Goal: Task Accomplishment & Management: Complete application form

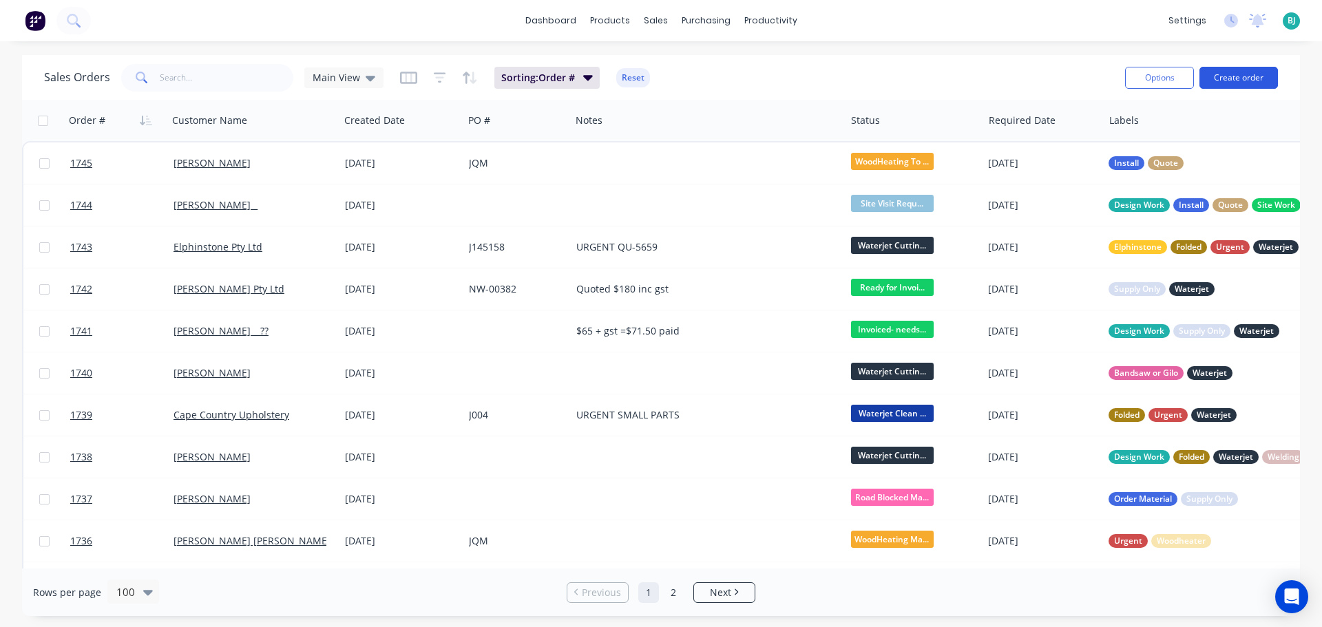
click at [1270, 78] on button "Create order" at bounding box center [1238, 78] width 78 height 22
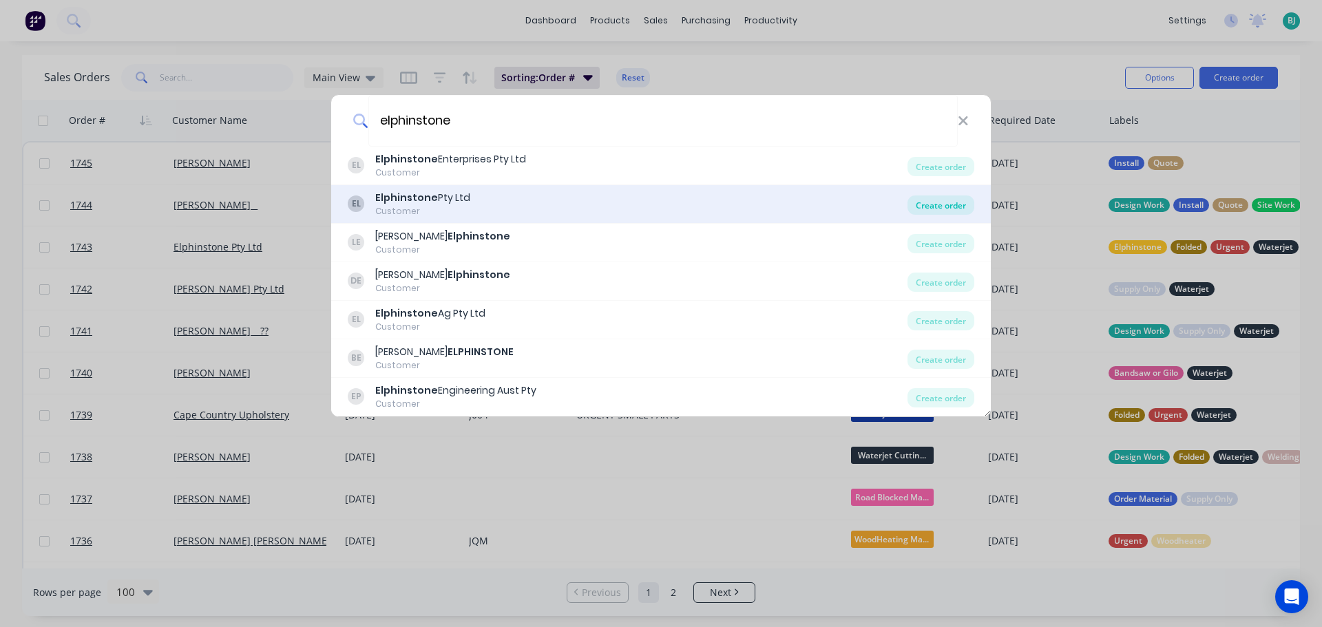
type input "elphinstone"
click at [939, 211] on div "Create order" at bounding box center [940, 204] width 67 height 19
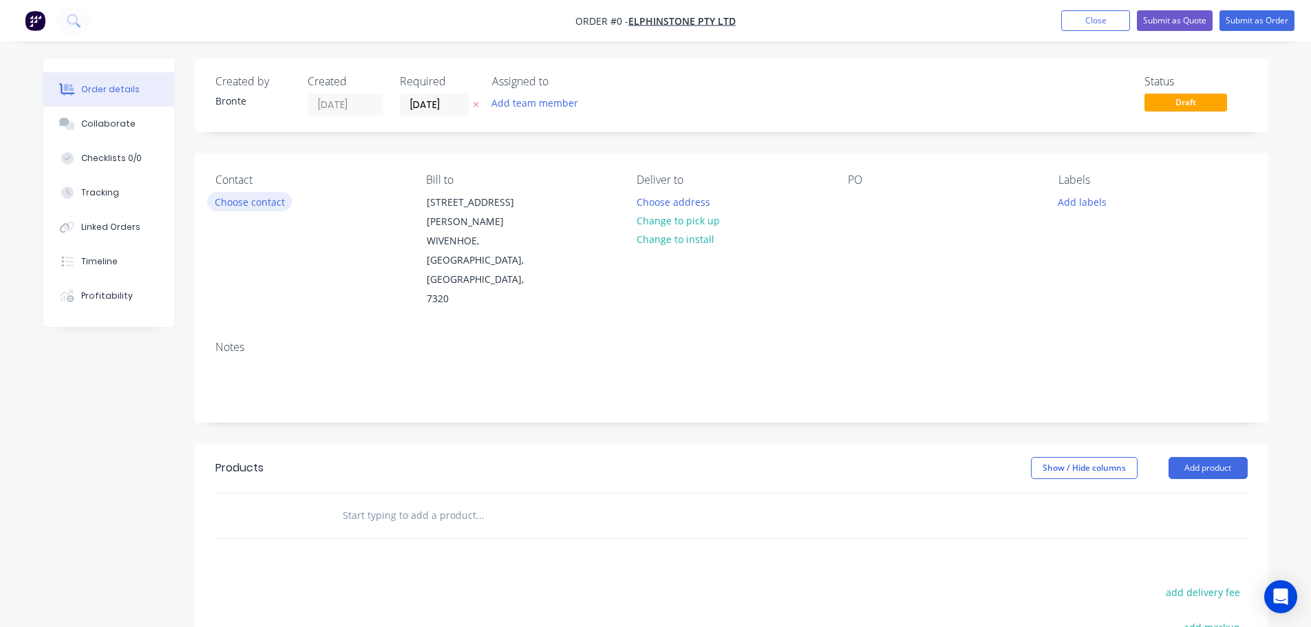
click at [257, 205] on button "Choose contact" at bounding box center [249, 201] width 85 height 19
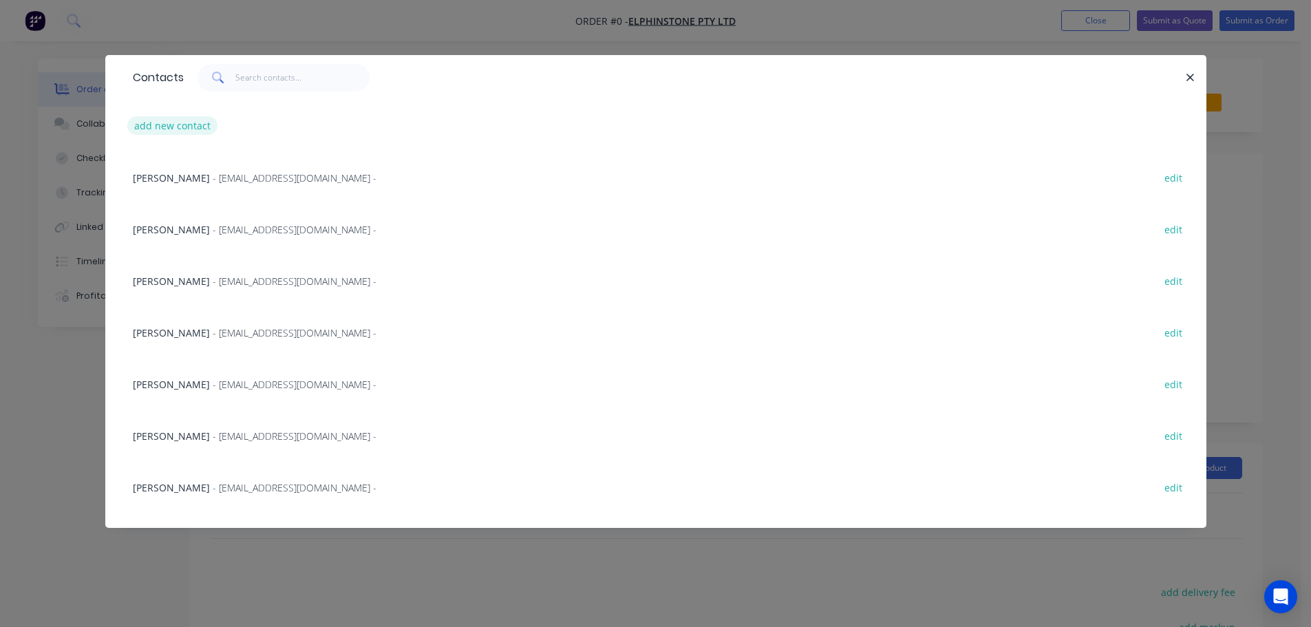
click at [193, 127] on button "add new contact" at bounding box center [172, 125] width 91 height 19
select select "AU"
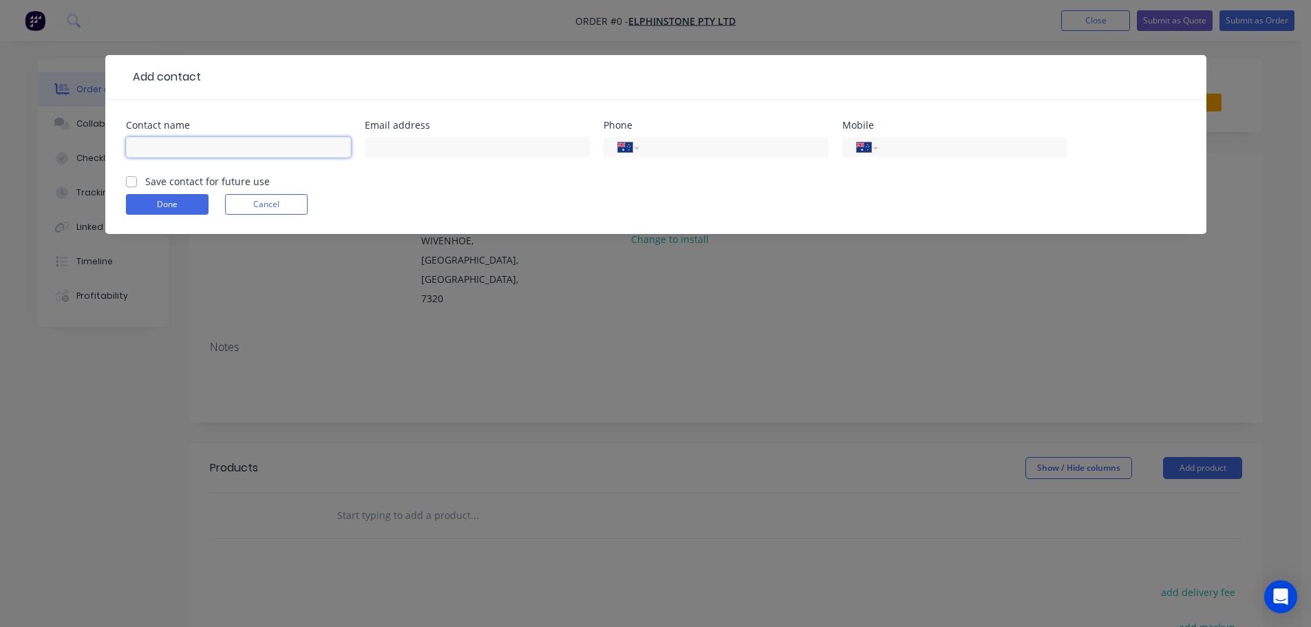
click at [215, 146] on input "text" at bounding box center [238, 147] width 225 height 21
type input "[PERSON_NAME]"
click at [469, 145] on input "text" at bounding box center [477, 147] width 225 height 21
type input "[EMAIL_ADDRESS][DOMAIN_NAME]"
click at [927, 144] on input "tel" at bounding box center [969, 148] width 165 height 16
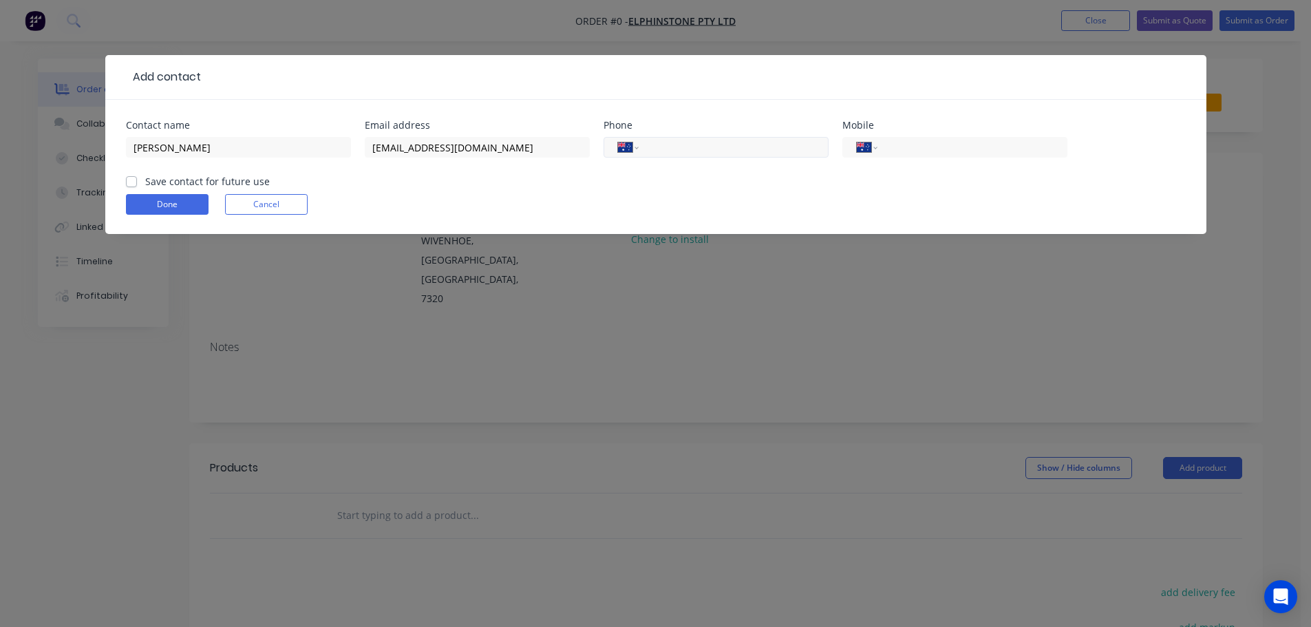
click at [785, 147] on input "tel" at bounding box center [730, 148] width 165 height 16
type input "64427777"
click at [134, 189] on form "Contact name [PERSON_NAME] Email address [EMAIL_ADDRESS][DOMAIN_NAME] Phone Int…" at bounding box center [656, 177] width 1060 height 114
click at [145, 180] on label "Save contact for future use" at bounding box center [207, 181] width 125 height 14
click at [129, 180] on input "Save contact for future use" at bounding box center [131, 180] width 11 height 13
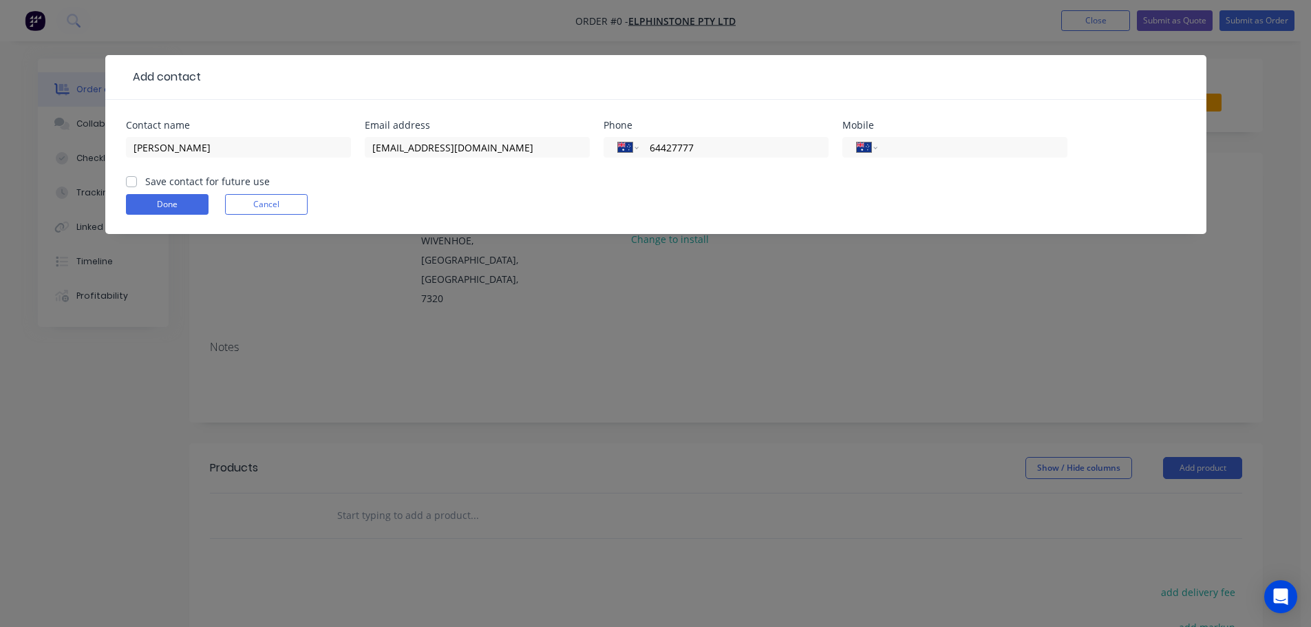
checkbox input "true"
click at [161, 202] on button "Done" at bounding box center [167, 204] width 83 height 21
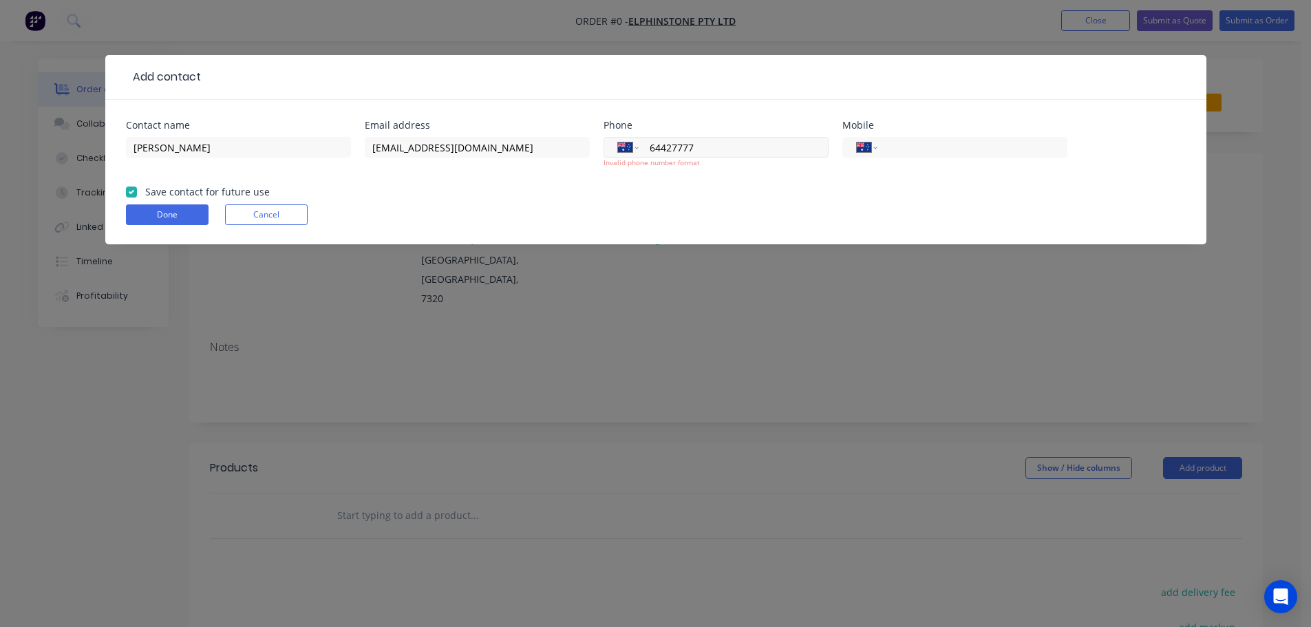
click at [674, 142] on input "64427777" at bounding box center [730, 148] width 165 height 16
click at [652, 147] on input "64427777" at bounding box center [730, 148] width 165 height 16
type input "[PHONE_NUMBER]"
click at [165, 221] on button "Done" at bounding box center [167, 214] width 83 height 21
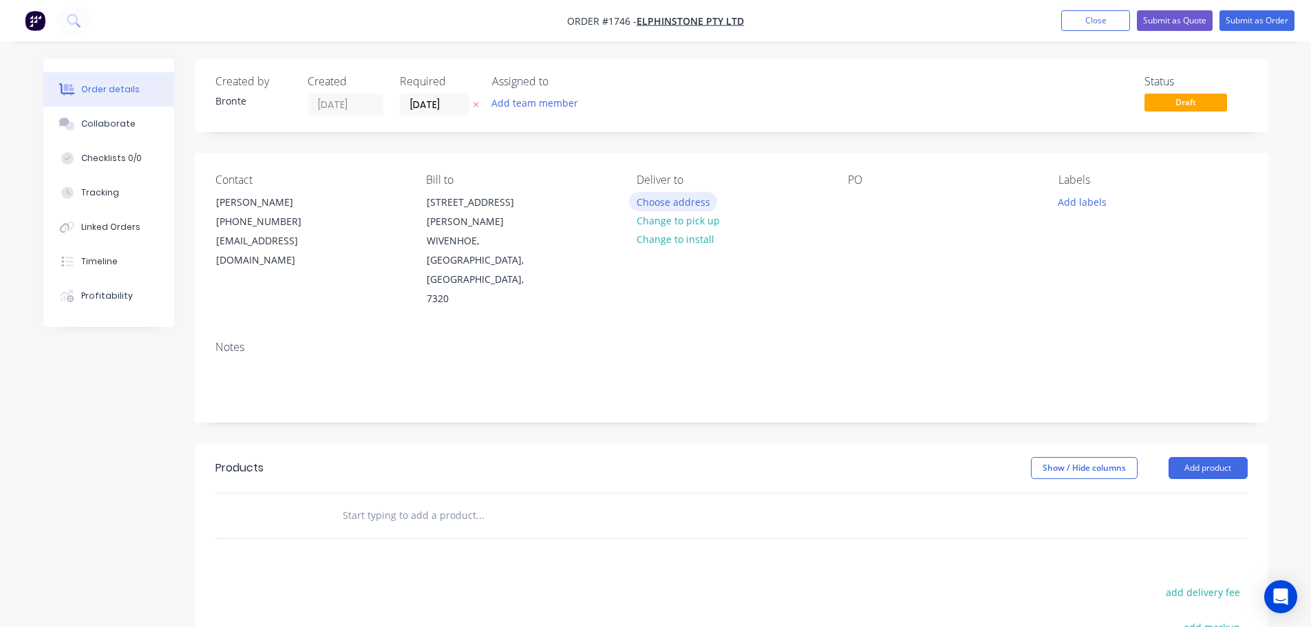
click at [698, 202] on button "Choose address" at bounding box center [673, 201] width 88 height 19
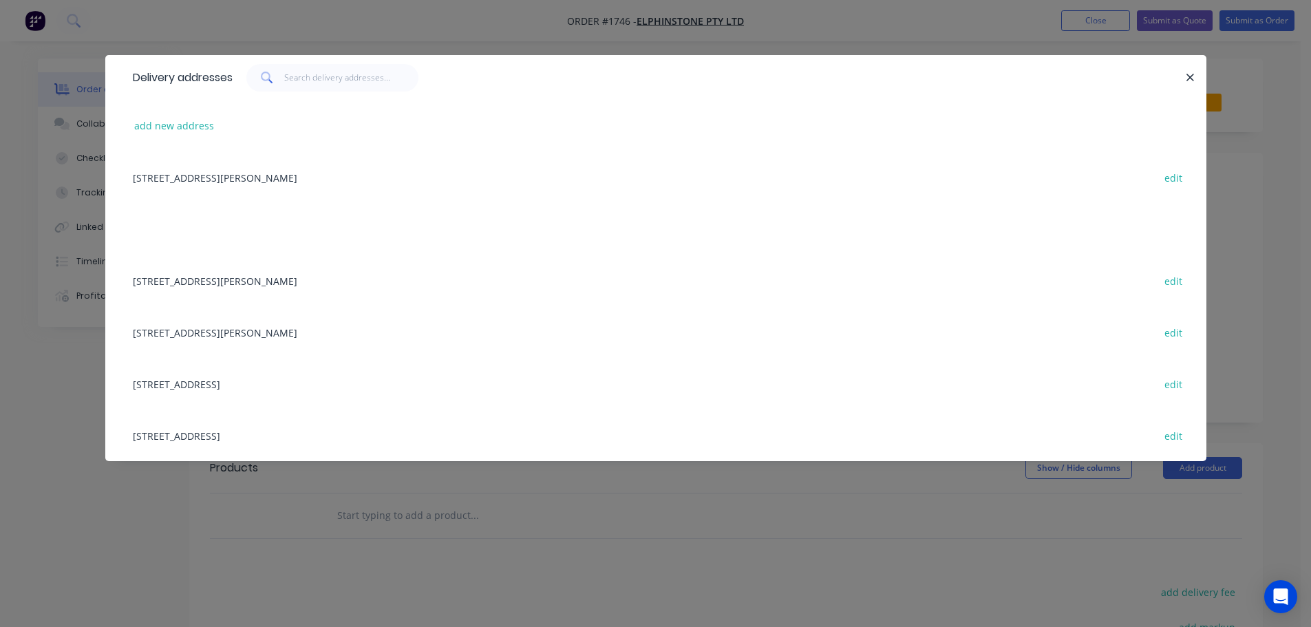
click at [290, 284] on div "[STREET_ADDRESS][PERSON_NAME] edit" at bounding box center [656, 281] width 1060 height 52
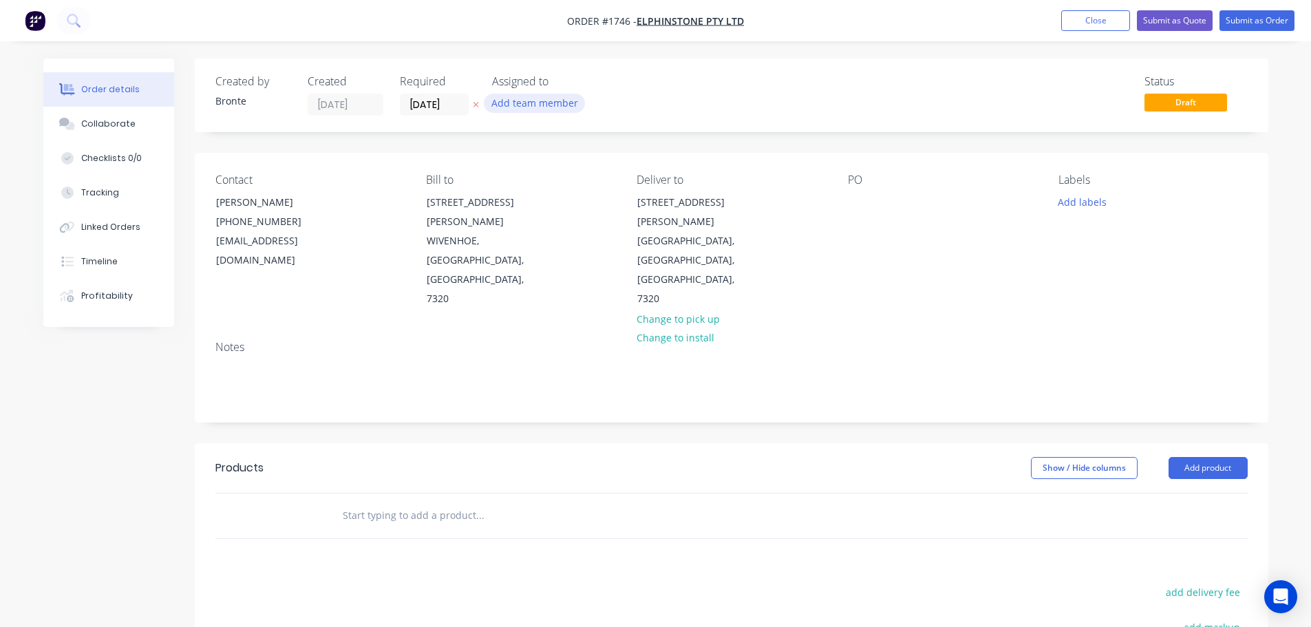
click at [542, 98] on button "Add team member" at bounding box center [534, 103] width 101 height 19
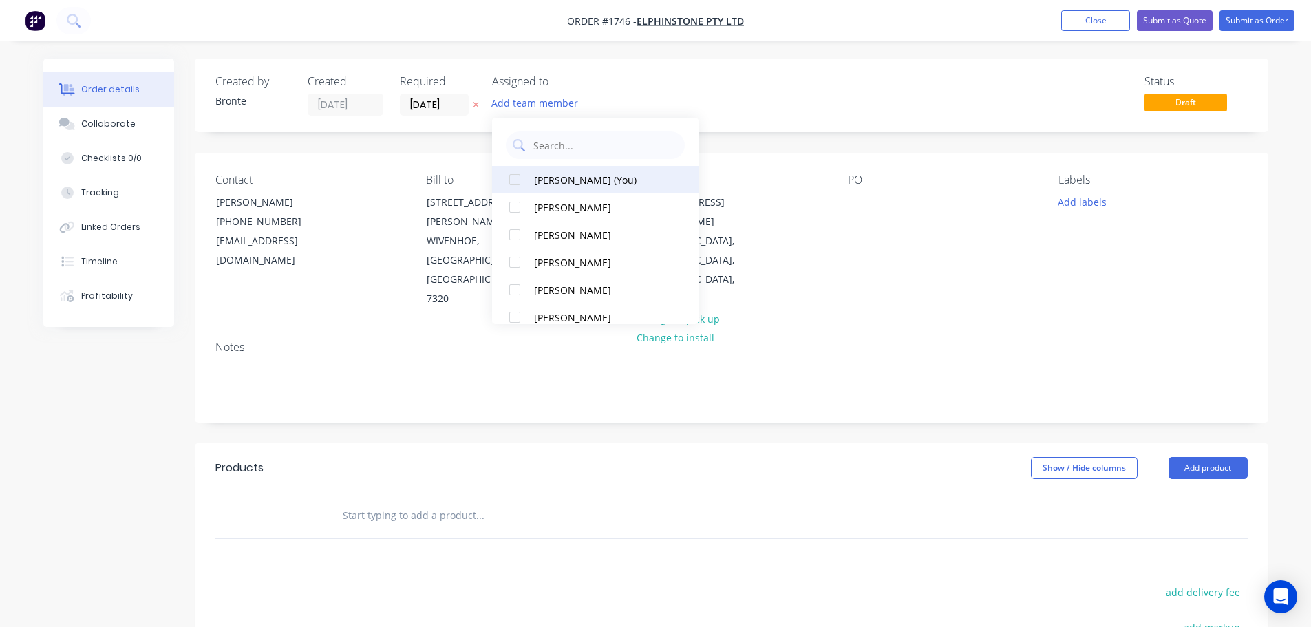
click at [511, 182] on div at bounding box center [515, 180] width 28 height 28
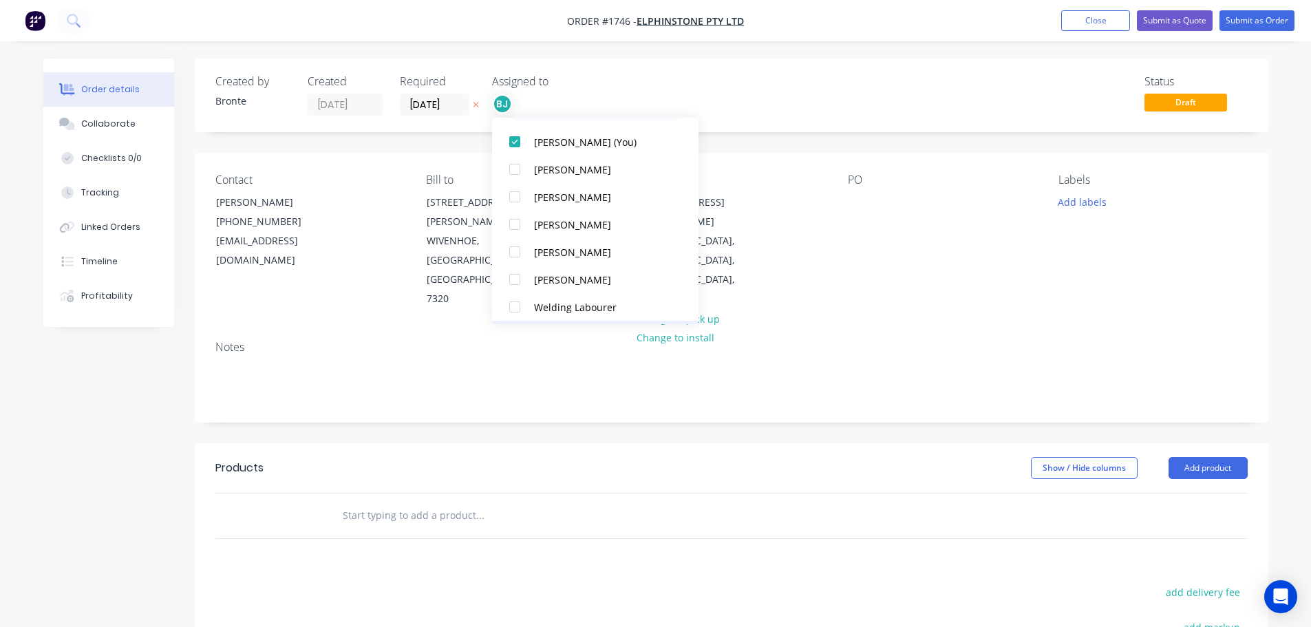
scroll to position [69, 0]
click at [514, 244] on div at bounding box center [515, 249] width 28 height 28
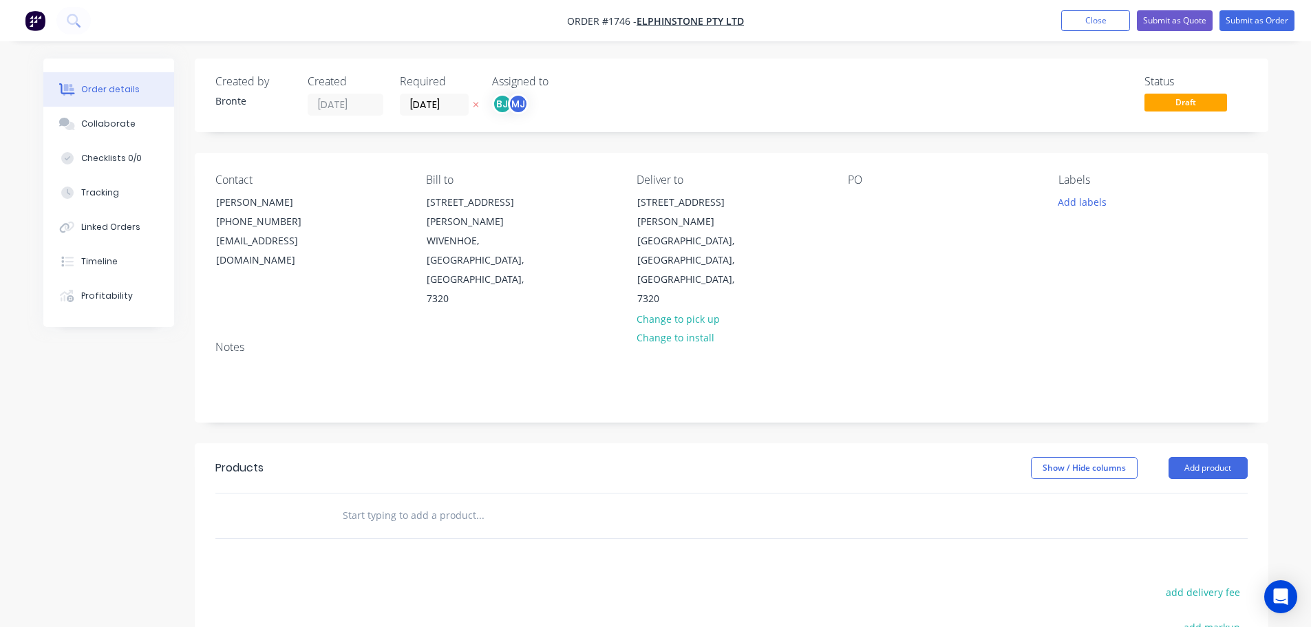
drag, startPoint x: 867, startPoint y: 90, endPoint x: 1110, endPoint y: 129, distance: 245.5
click at [869, 90] on div "Status Draft" at bounding box center [939, 95] width 618 height 41
click at [449, 107] on input "[DATE]" at bounding box center [434, 104] width 67 height 21
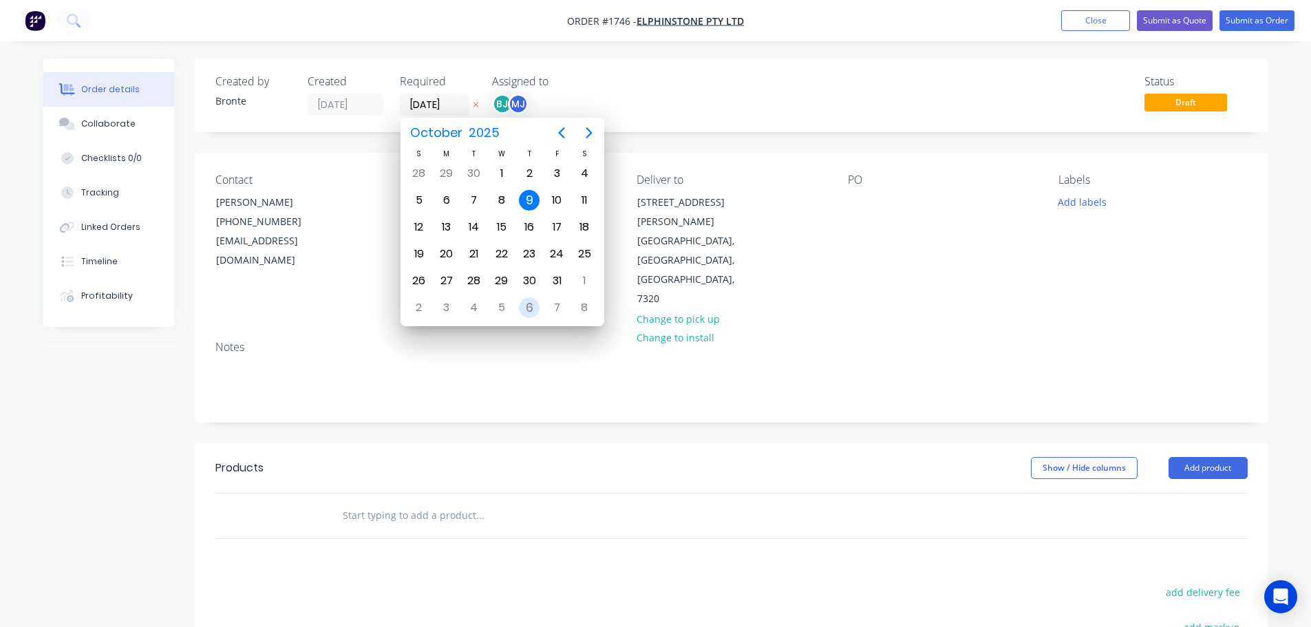
click at [525, 303] on div "6" at bounding box center [529, 307] width 21 height 21
type input "[DATE]"
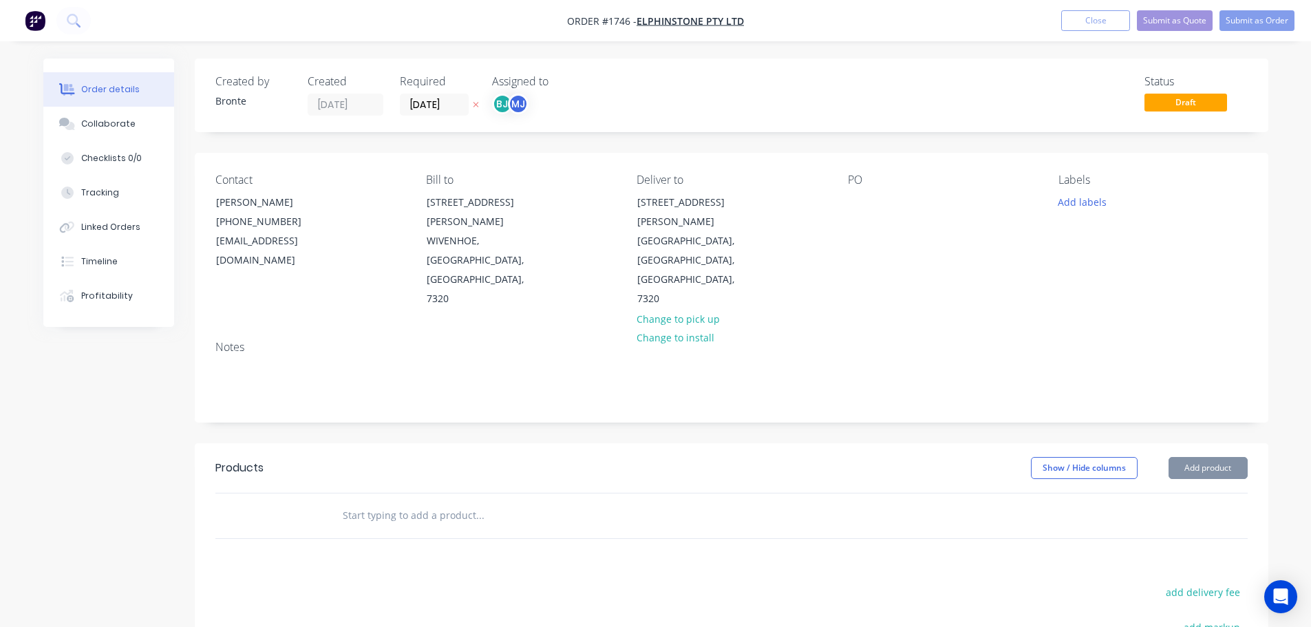
scroll to position [0, 0]
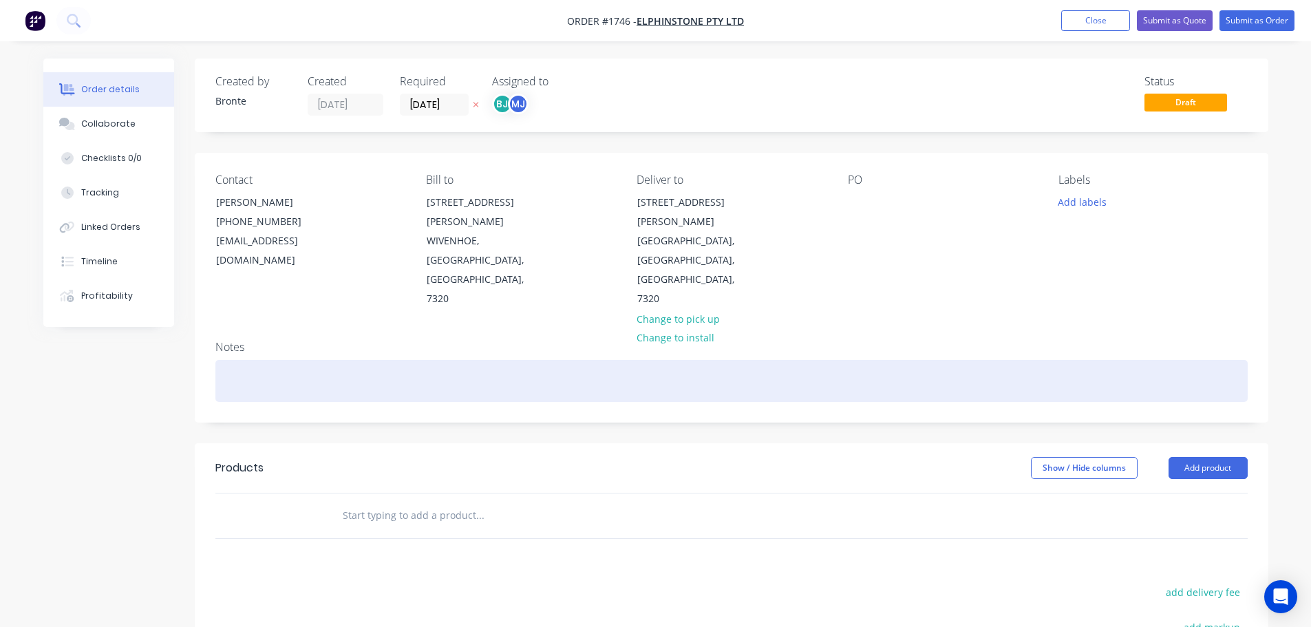
click at [261, 360] on div at bounding box center [731, 381] width 1033 height 42
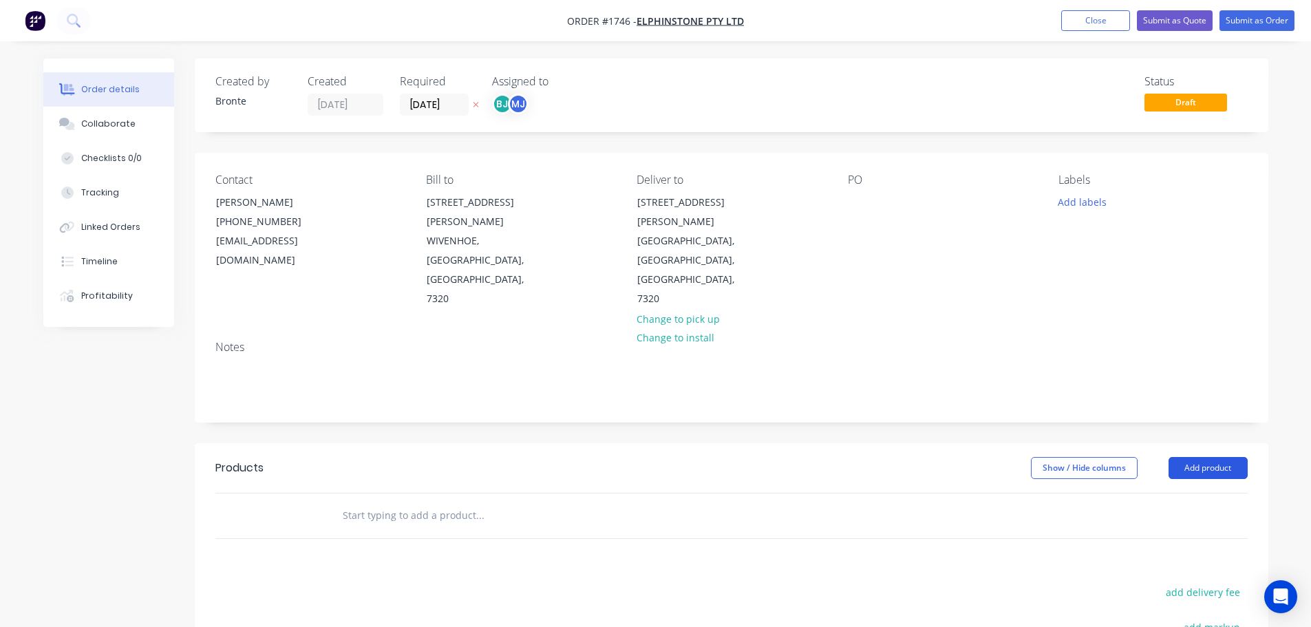
click at [1209, 457] on button "Add product" at bounding box center [1208, 468] width 79 height 22
drag, startPoint x: 1181, startPoint y: 476, endPoint x: 1218, endPoint y: 424, distance: 64.2
click at [1181, 520] on div "Basic product" at bounding box center [1183, 530] width 106 height 20
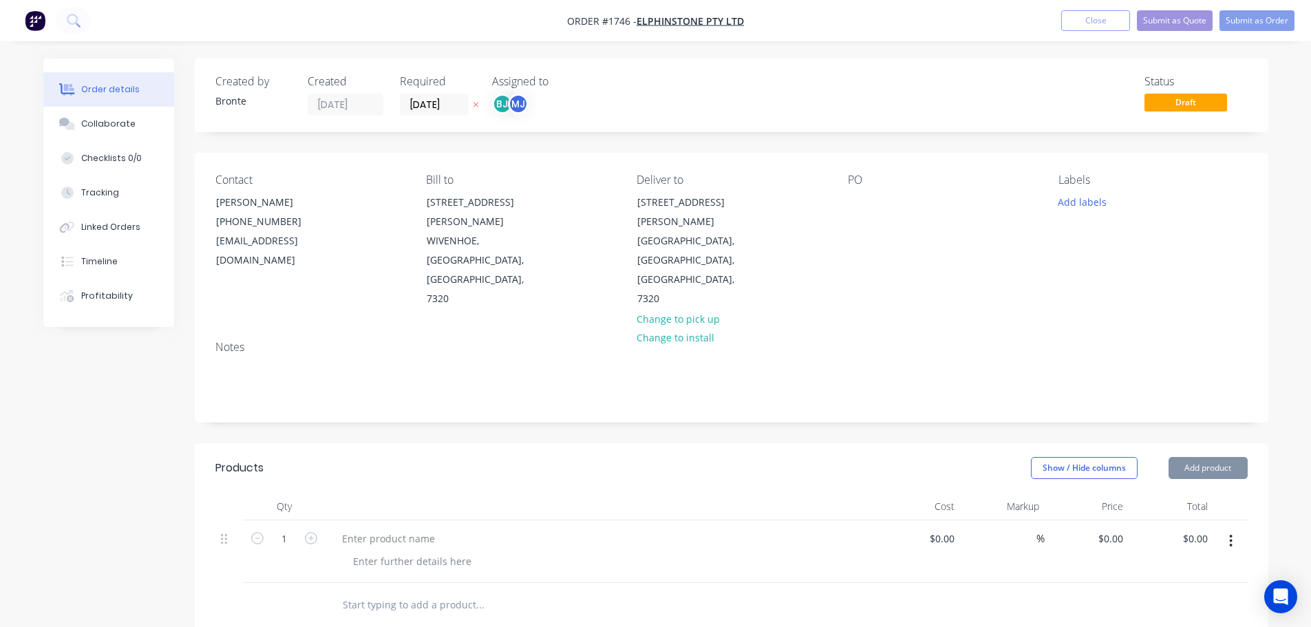
click at [1223, 457] on button "Add product" at bounding box center [1208, 468] width 79 height 22
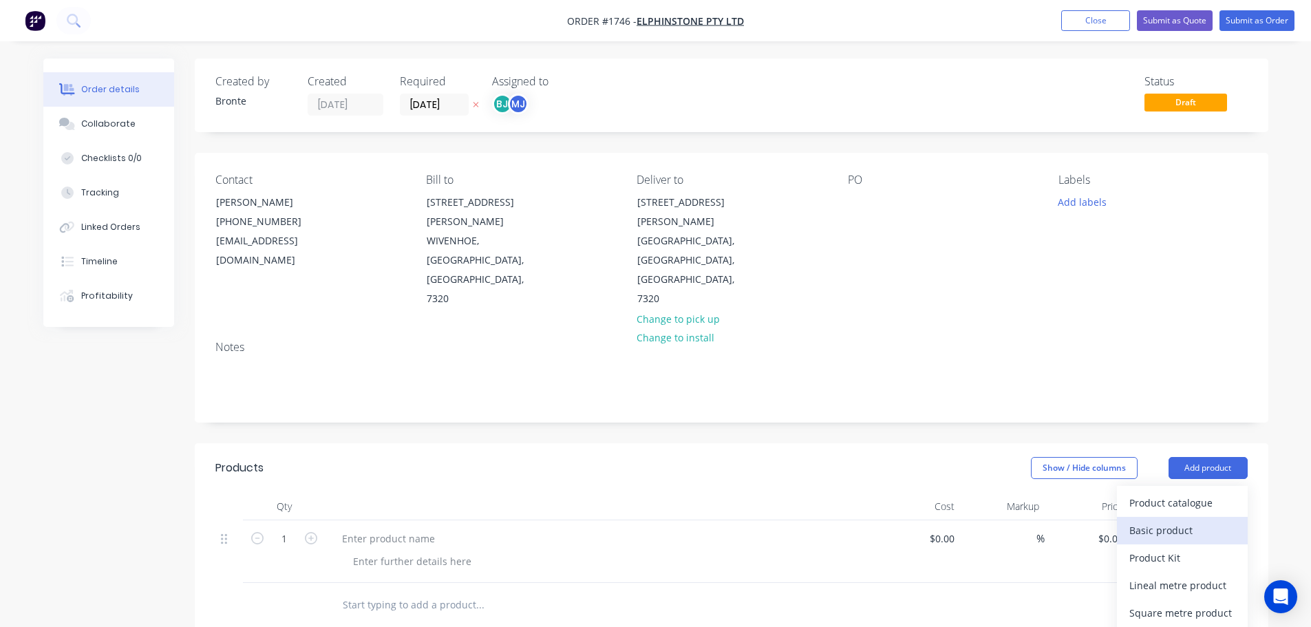
click at [1183, 520] on div "Basic product" at bounding box center [1183, 530] width 106 height 20
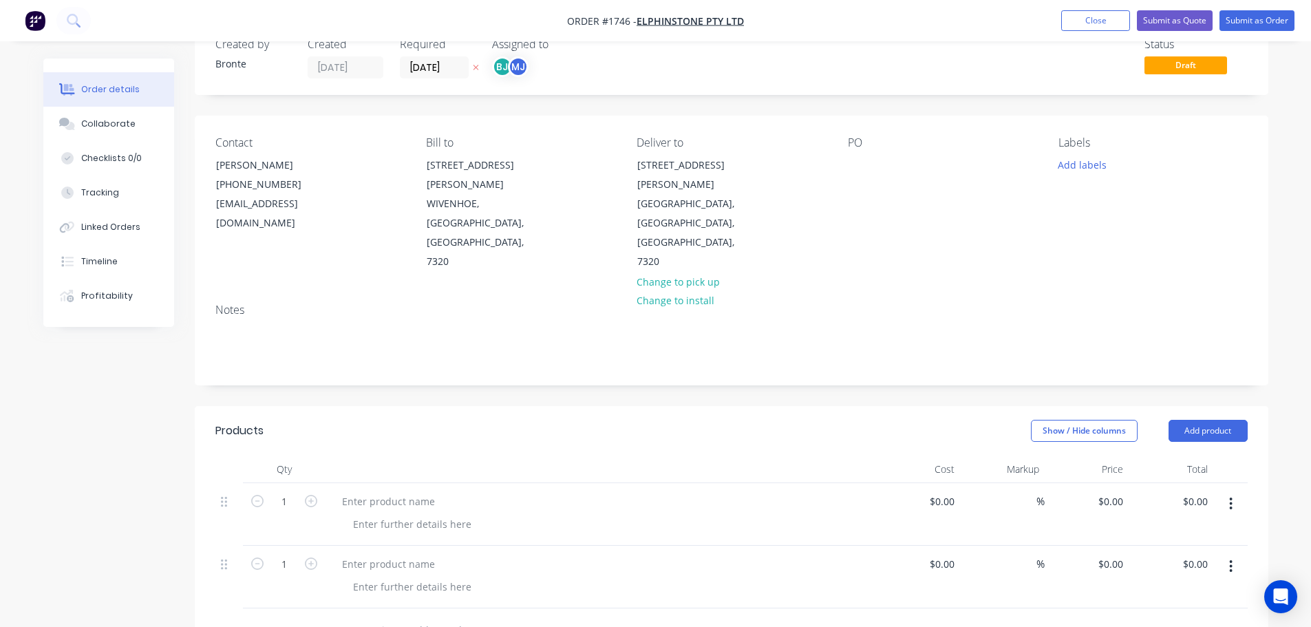
scroll to position [69, 0]
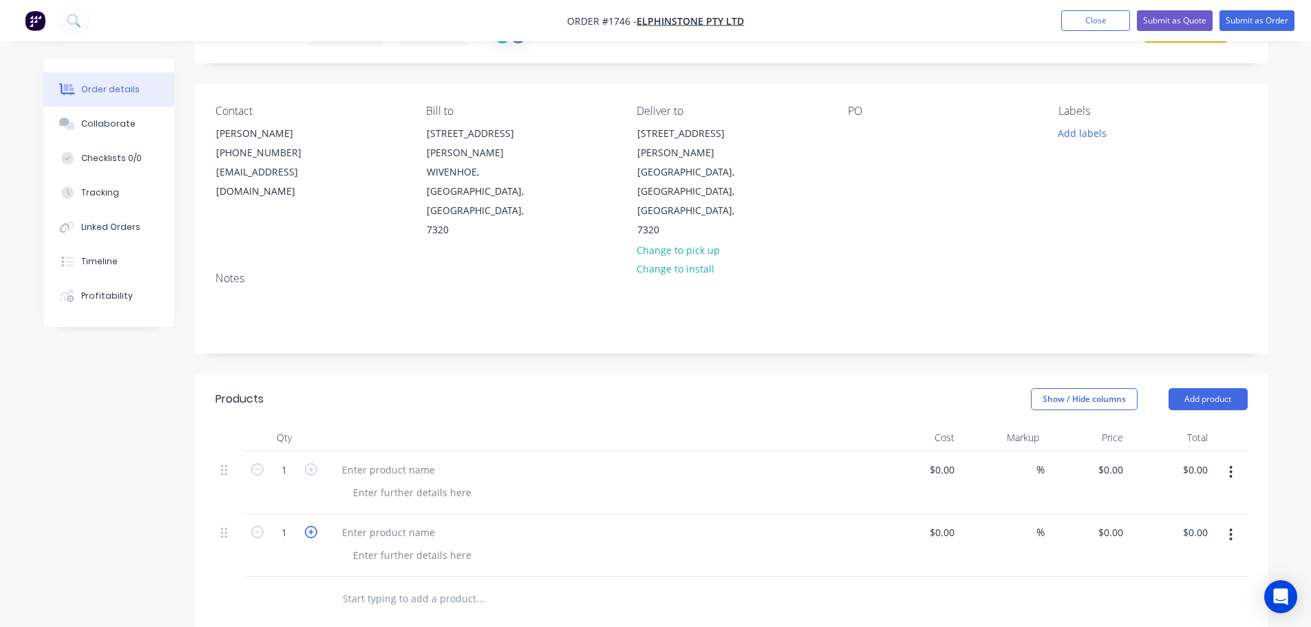
click at [310, 526] on icon "button" at bounding box center [311, 532] width 12 height 12
type input "3"
click at [380, 460] on div at bounding box center [388, 470] width 115 height 20
click at [385, 483] on div at bounding box center [412, 493] width 140 height 20
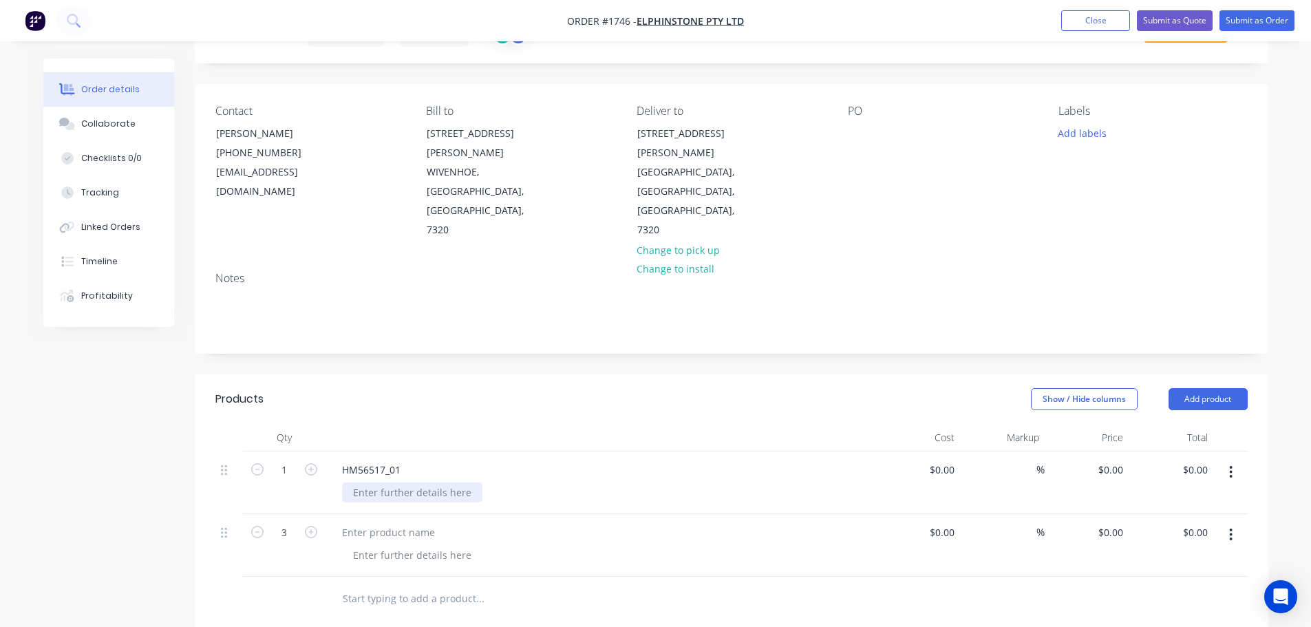
click at [418, 483] on div at bounding box center [412, 493] width 140 height 20
click at [408, 460] on div "HM56517_01" at bounding box center [371, 470] width 81 height 20
click at [410, 483] on div at bounding box center [412, 493] width 140 height 20
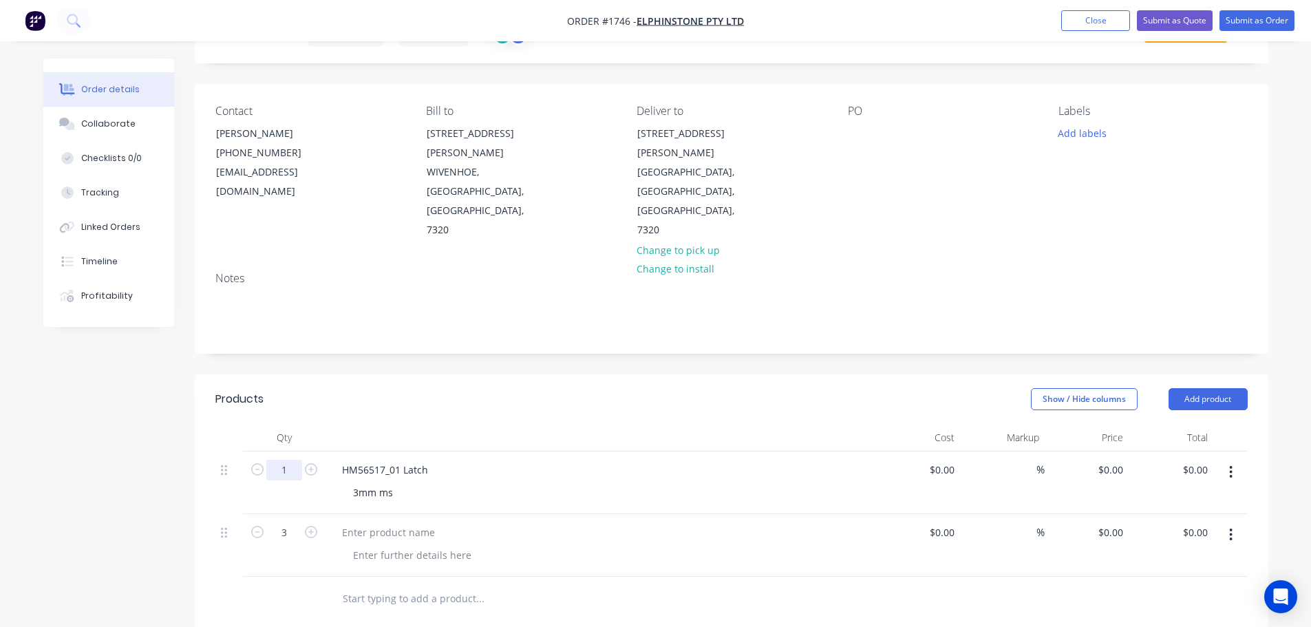
click at [297, 460] on input "1" at bounding box center [284, 470] width 36 height 21
type input "19"
click at [396, 388] on div "Products" at bounding box center [325, 399] width 220 height 22
click at [408, 522] on div at bounding box center [388, 532] width 115 height 20
click at [419, 545] on div at bounding box center [412, 555] width 140 height 20
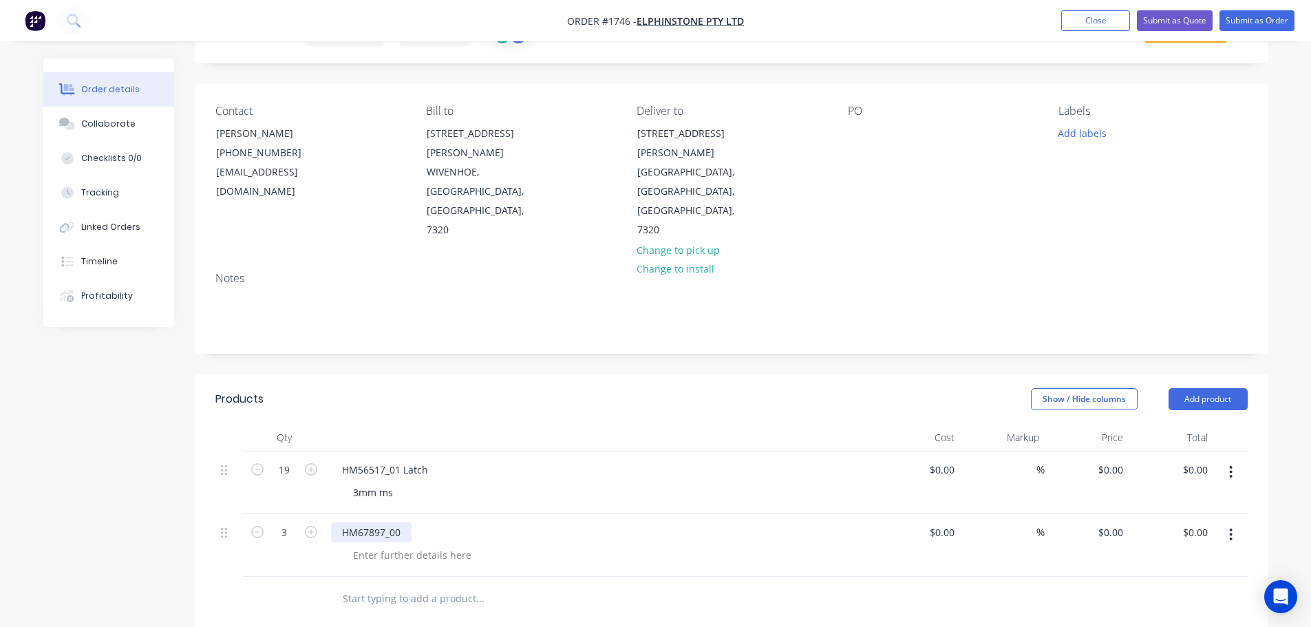
click at [404, 522] on div "HM67897_00" at bounding box center [371, 532] width 81 height 20
click at [417, 545] on div at bounding box center [412, 555] width 140 height 20
click at [421, 545] on div at bounding box center [412, 555] width 140 height 20
click at [600, 388] on div "Show / Hide columns Add product" at bounding box center [840, 399] width 813 height 22
click at [1262, 11] on button "Submit as Order" at bounding box center [1257, 20] width 75 height 21
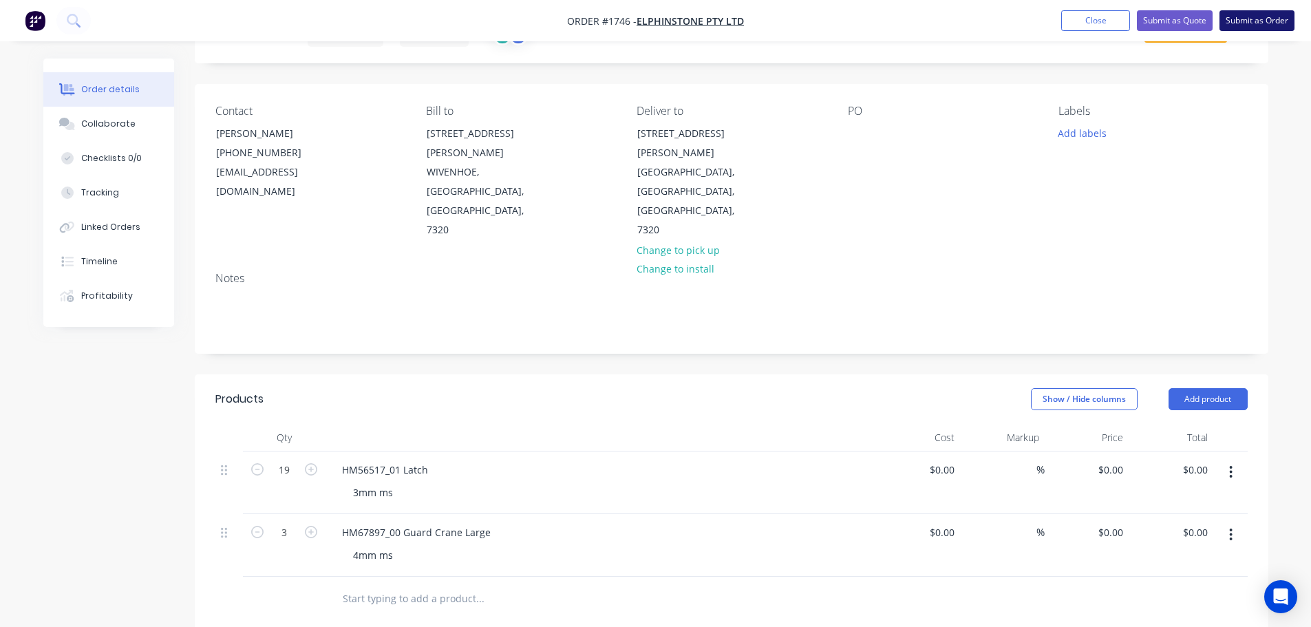
scroll to position [0, 0]
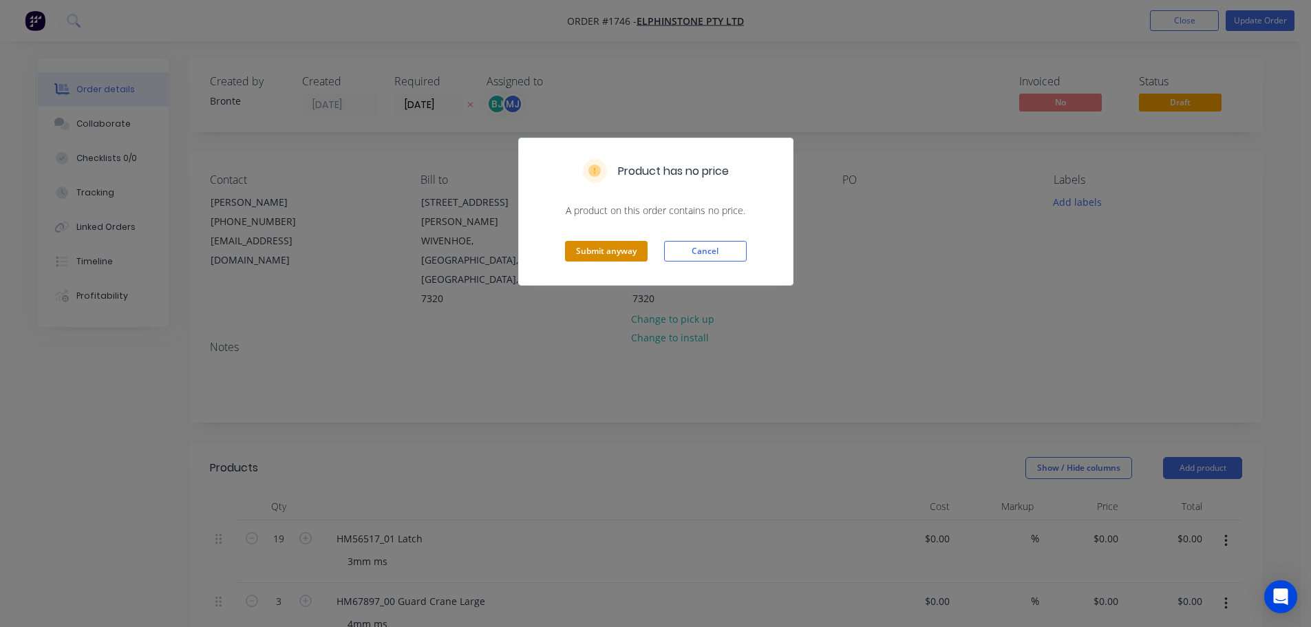
click at [626, 254] on button "Submit anyway" at bounding box center [606, 251] width 83 height 21
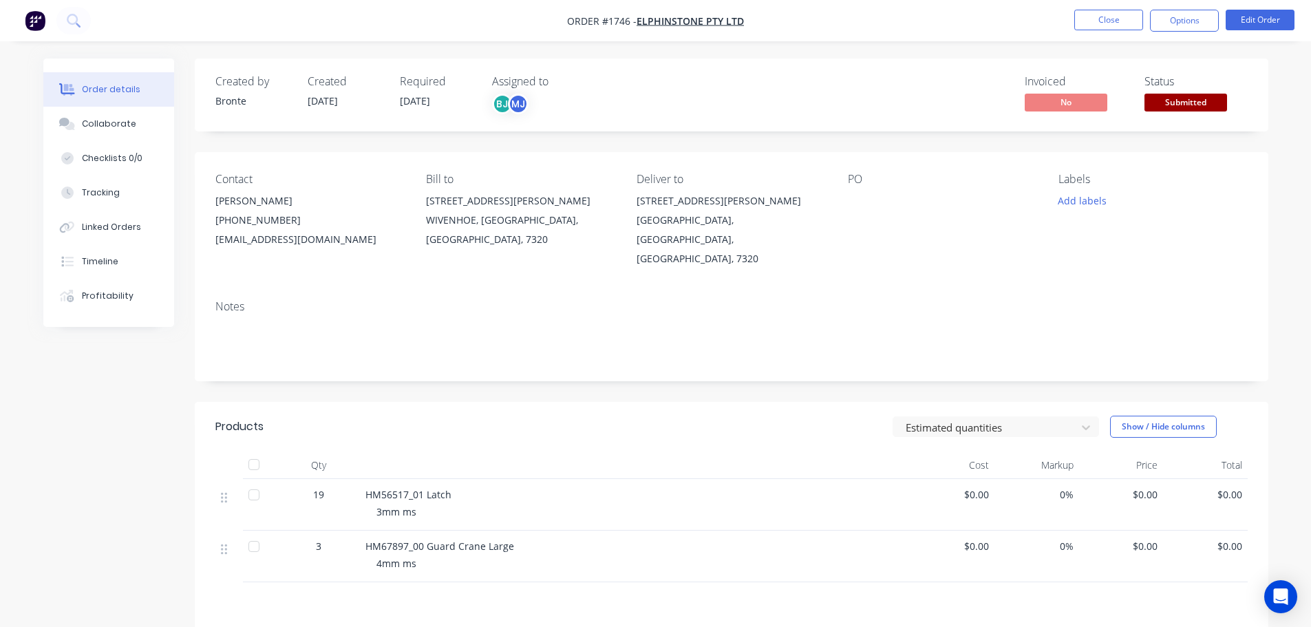
click at [858, 202] on div at bounding box center [934, 200] width 172 height 19
click at [851, 193] on div at bounding box center [934, 200] width 172 height 19
click at [1273, 21] on button "Edit Order" at bounding box center [1260, 20] width 69 height 21
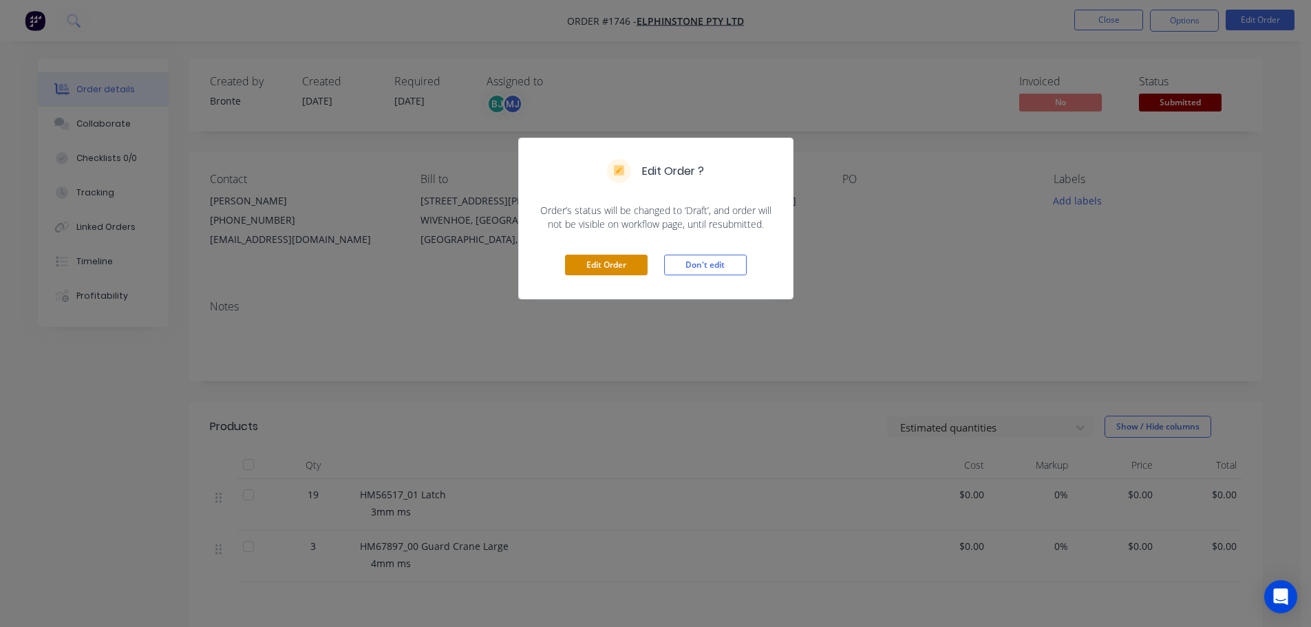
click at [619, 265] on button "Edit Order" at bounding box center [606, 265] width 83 height 21
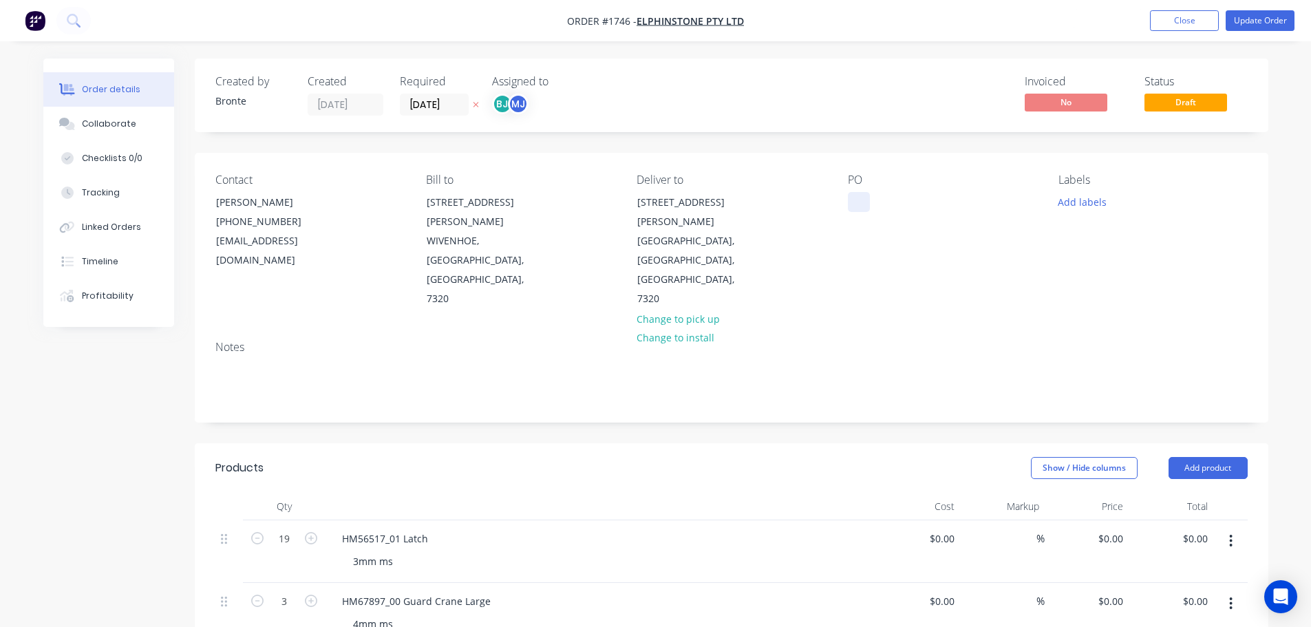
drag, startPoint x: 840, startPoint y: 204, endPoint x: 856, endPoint y: 193, distance: 19.7
click at [840, 204] on div "Contact [PERSON_NAME] [PHONE_NUMBER] [EMAIL_ADDRESS][DOMAIN_NAME] Bill to [STRE…" at bounding box center [732, 241] width 1074 height 177
click at [856, 192] on div at bounding box center [859, 202] width 22 height 20
click at [862, 200] on div at bounding box center [859, 202] width 22 height 20
click at [1094, 197] on button "Add labels" at bounding box center [1082, 201] width 63 height 19
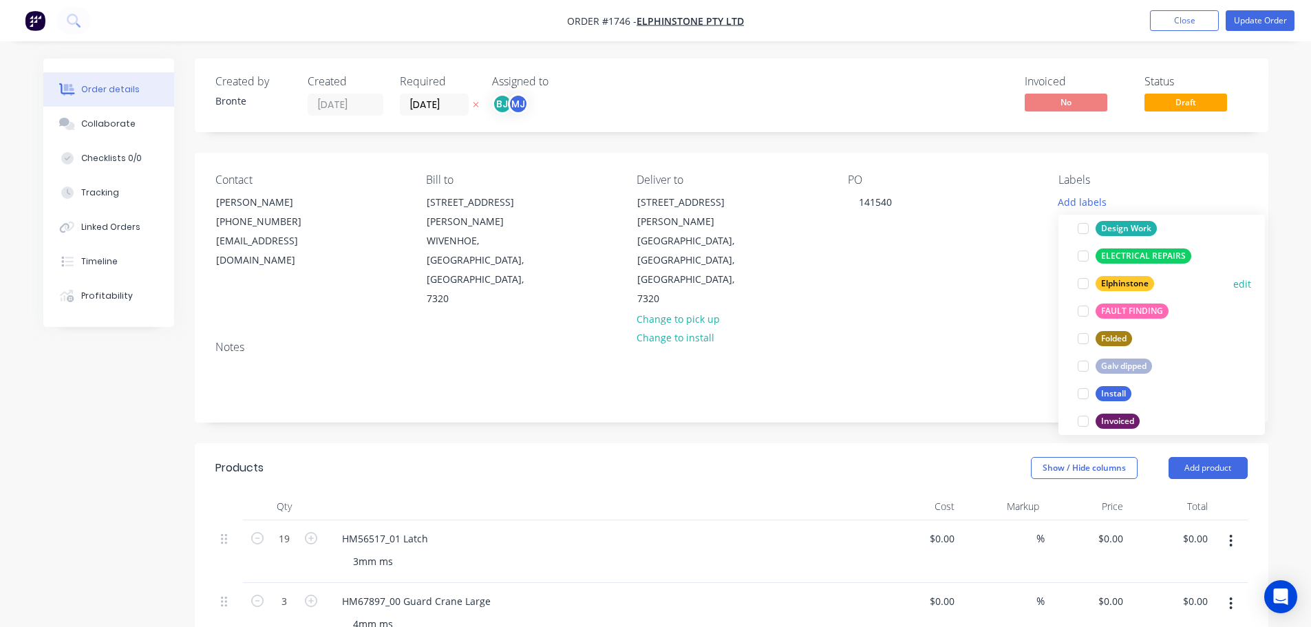
click at [1082, 285] on div at bounding box center [1084, 284] width 28 height 28
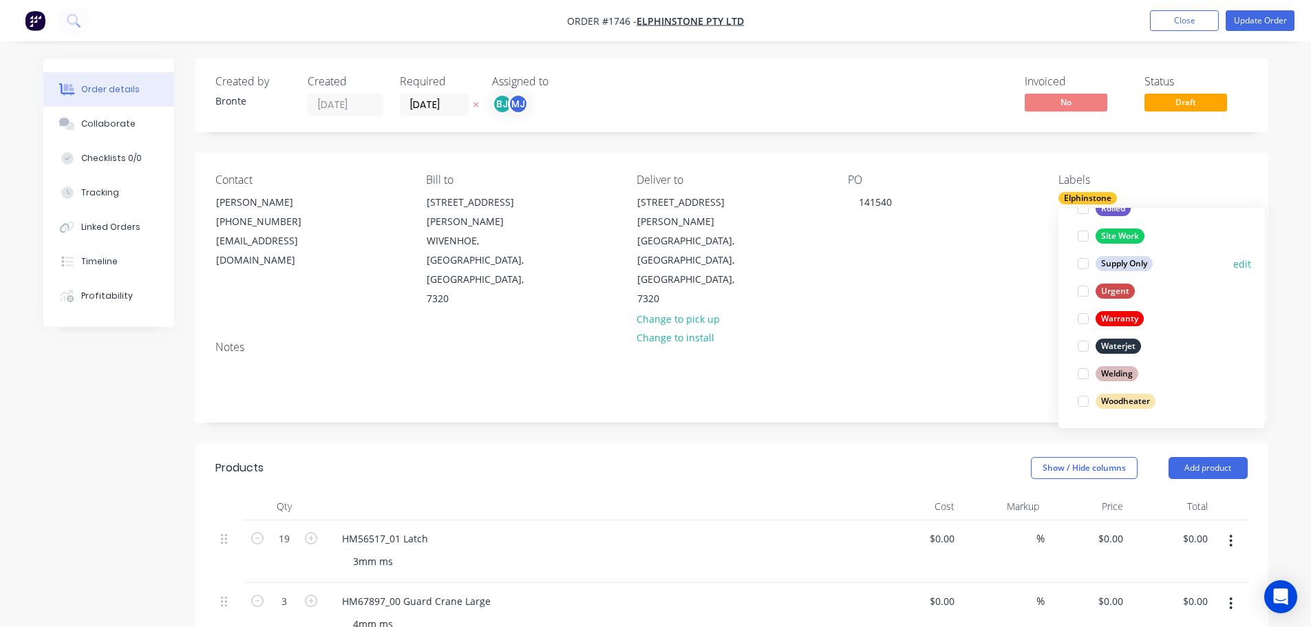
scroll to position [661, 0]
click at [1087, 347] on div at bounding box center [1084, 346] width 28 height 28
click at [1087, 377] on div at bounding box center [1084, 373] width 28 height 28
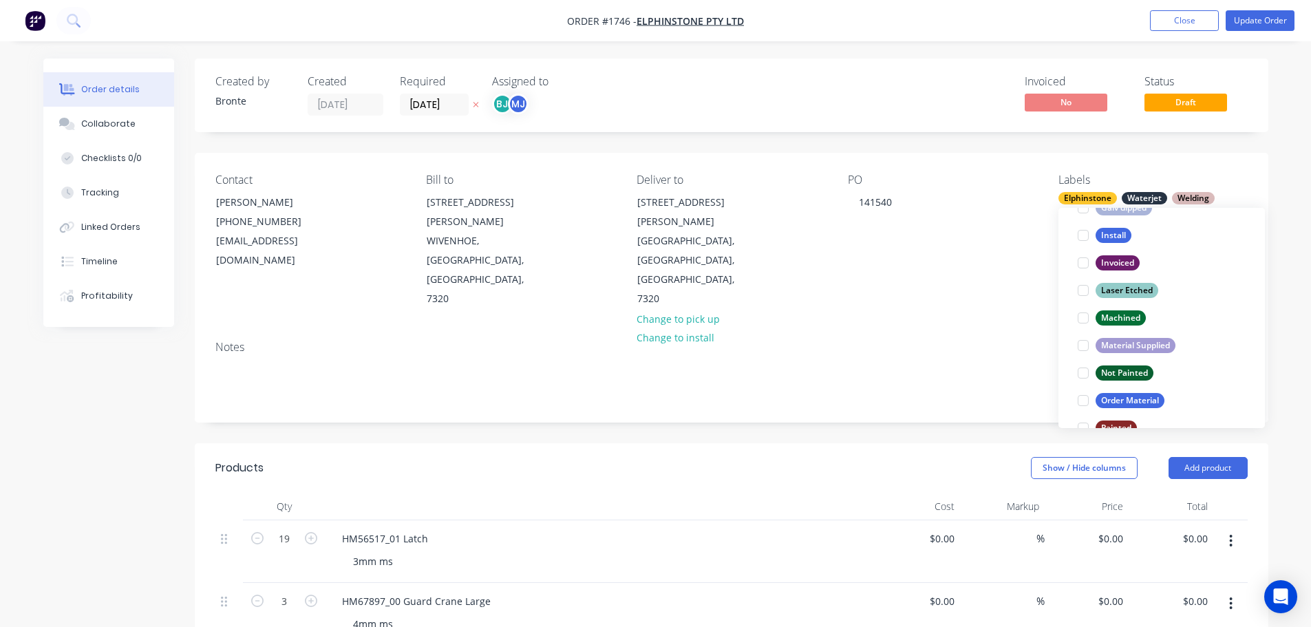
scroll to position [482, 0]
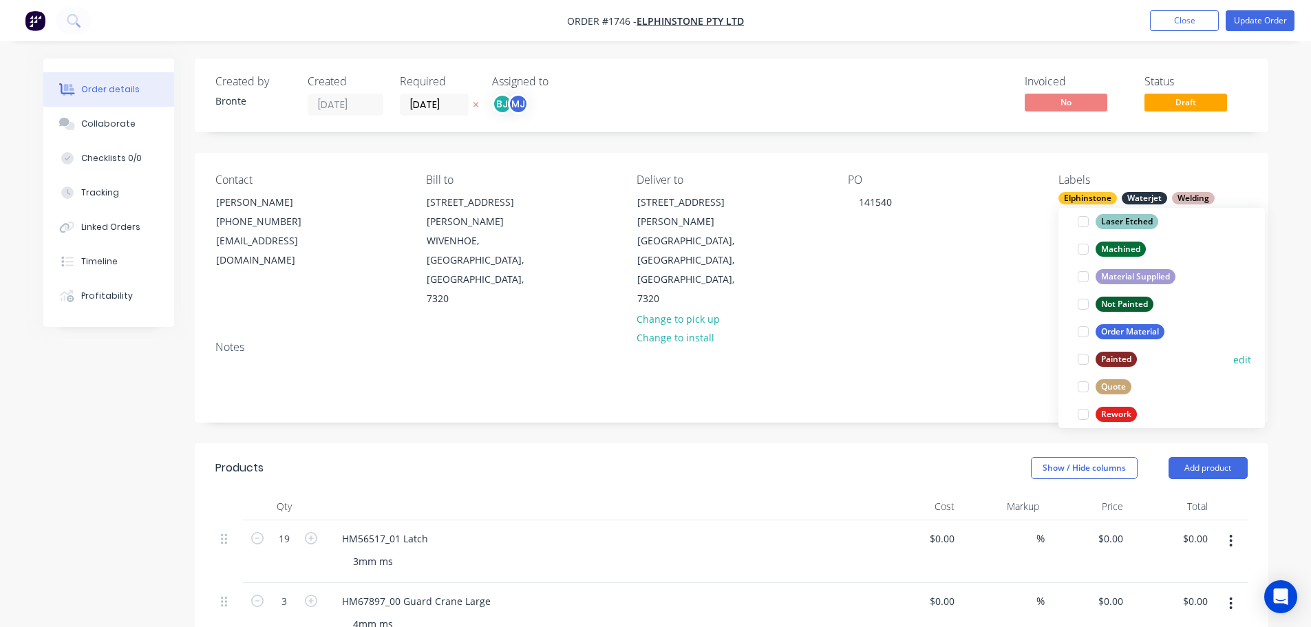
click at [1087, 355] on div at bounding box center [1084, 360] width 28 height 28
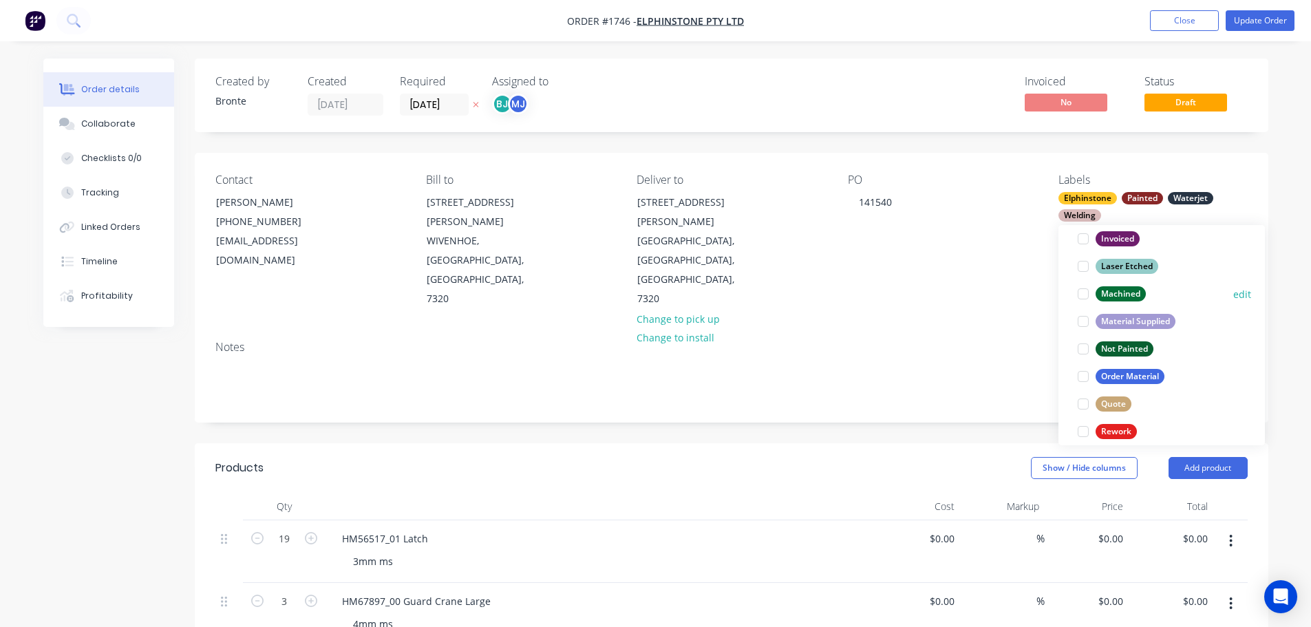
click at [1083, 293] on div at bounding box center [1084, 294] width 28 height 28
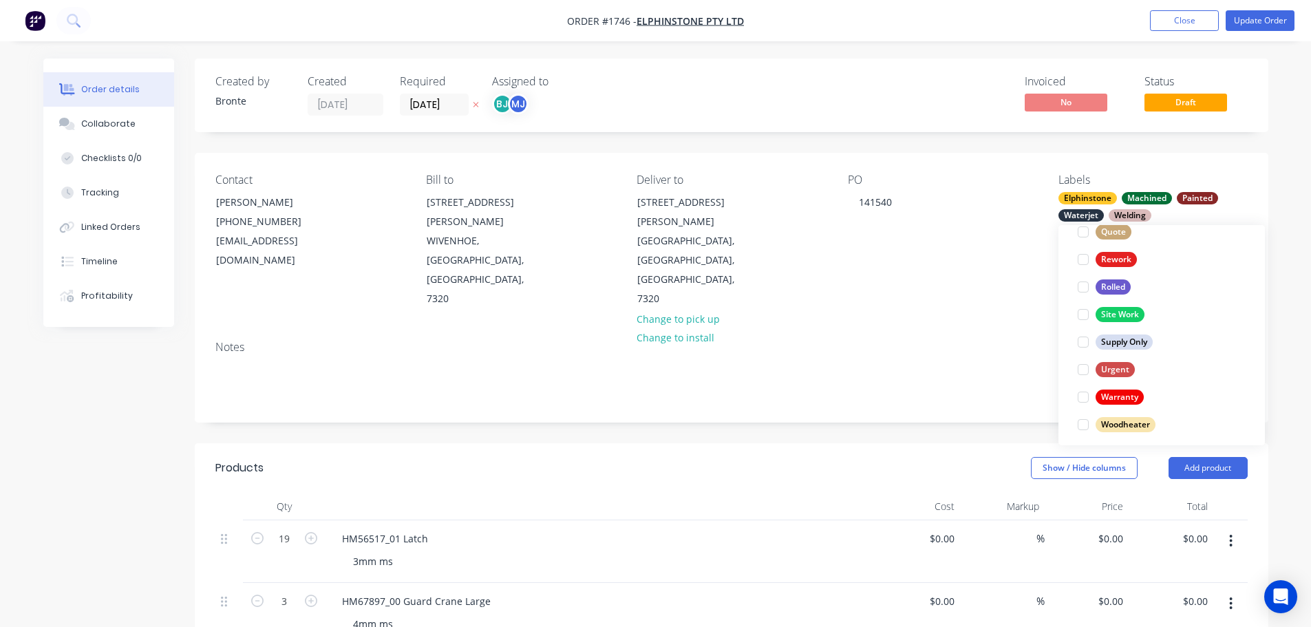
scroll to position [661, 0]
click at [1282, 292] on div "Order details Collaborate Checklists 0/0 Tracking Linked Orders Timeline Profit…" at bounding box center [655, 520] width 1311 height 1041
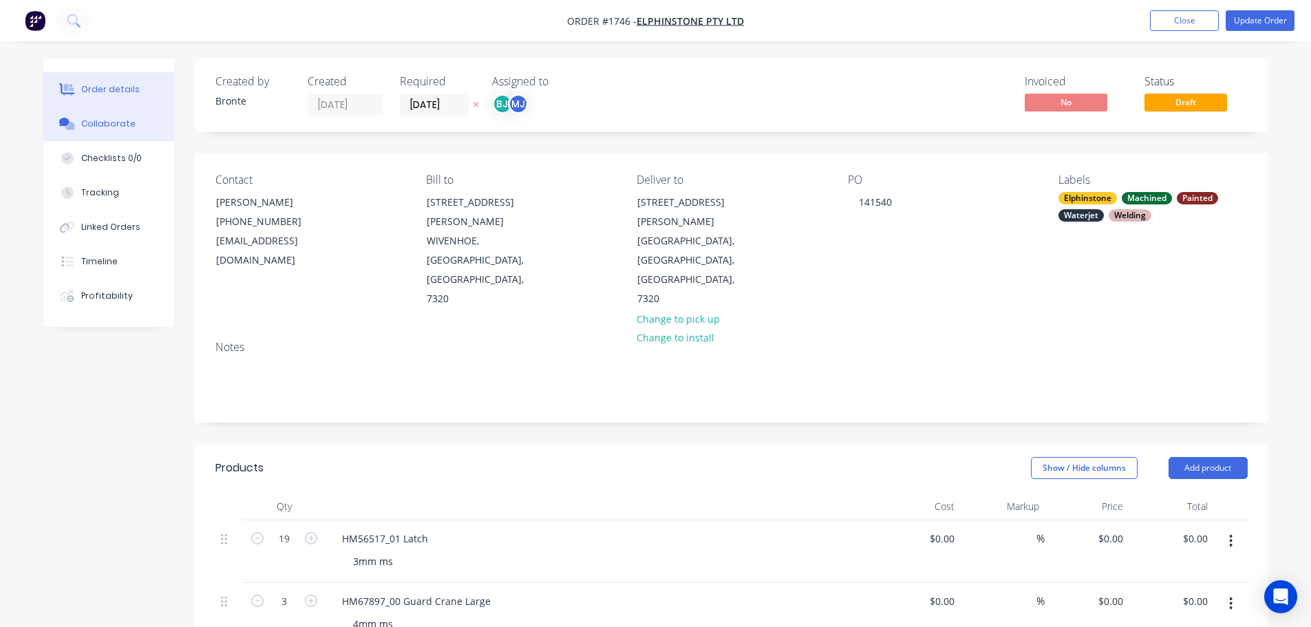
click at [133, 123] on button "Collaborate" at bounding box center [108, 124] width 131 height 34
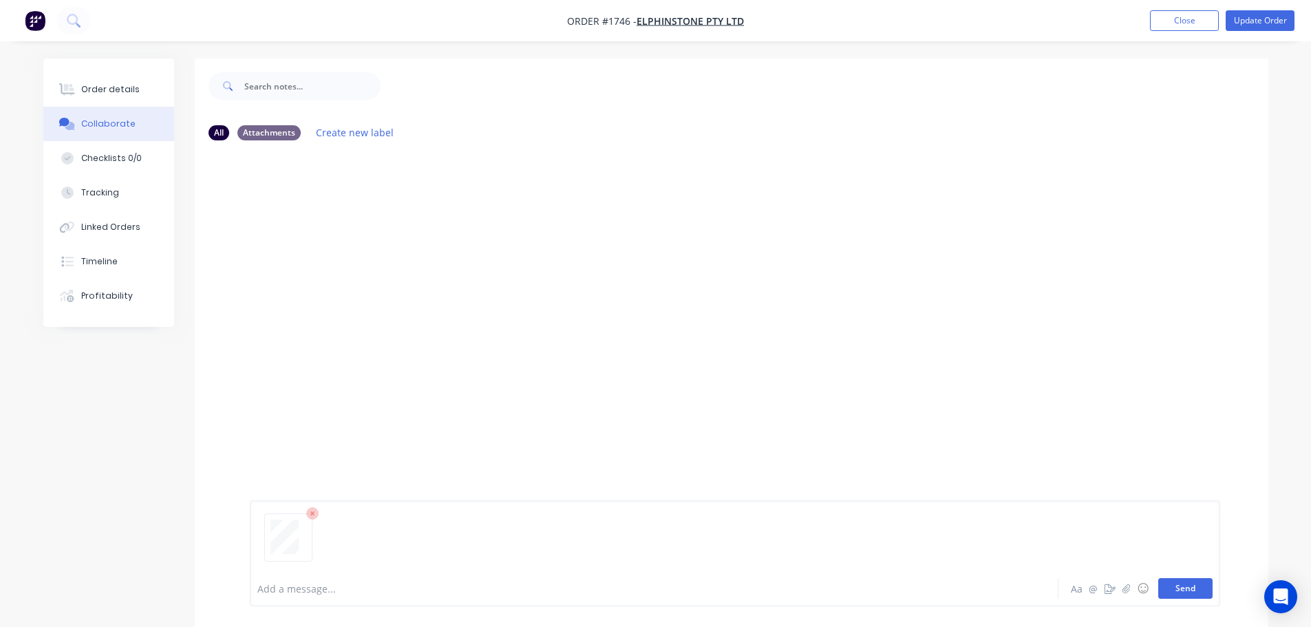
click at [1190, 589] on button "Send" at bounding box center [1185, 588] width 54 height 21
click at [540, 586] on div at bounding box center [616, 589] width 716 height 14
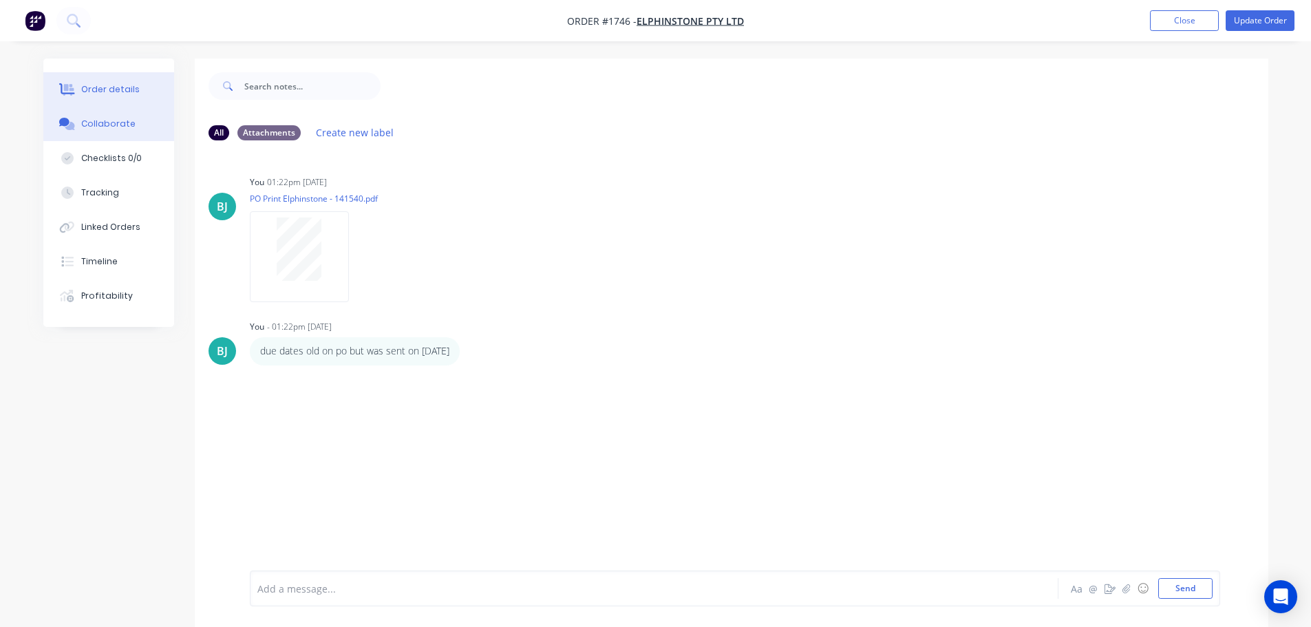
click at [134, 85] on div "Order details" at bounding box center [110, 89] width 59 height 12
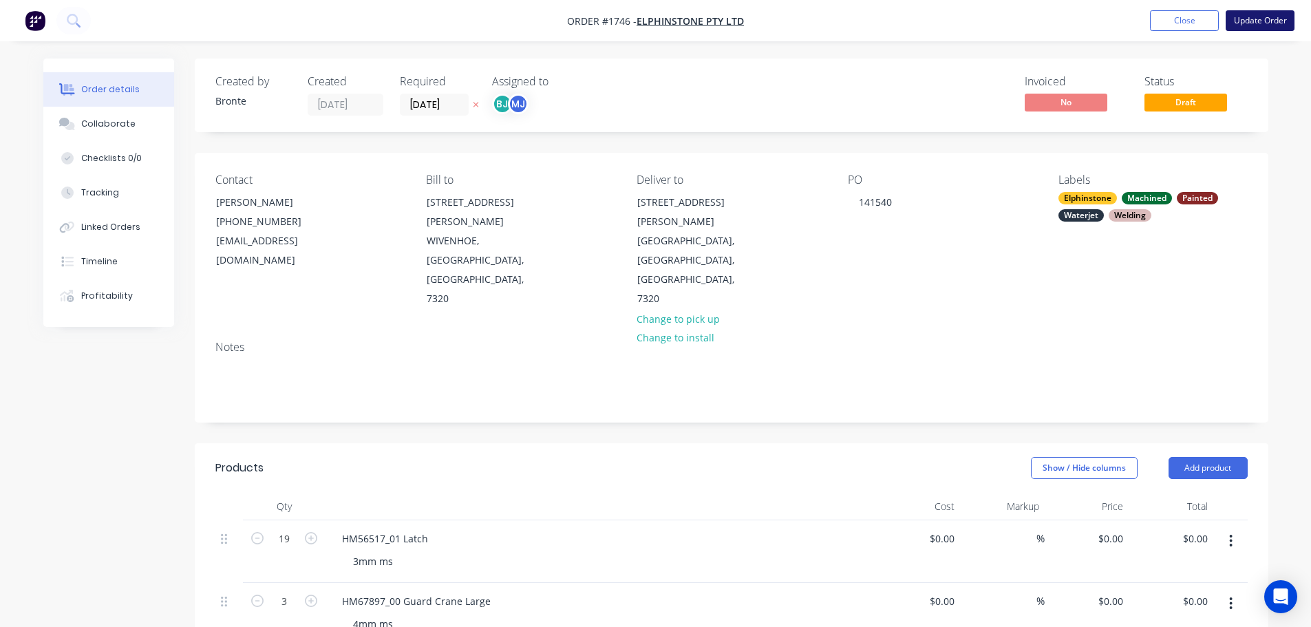
click at [1264, 19] on button "Update Order" at bounding box center [1260, 20] width 69 height 21
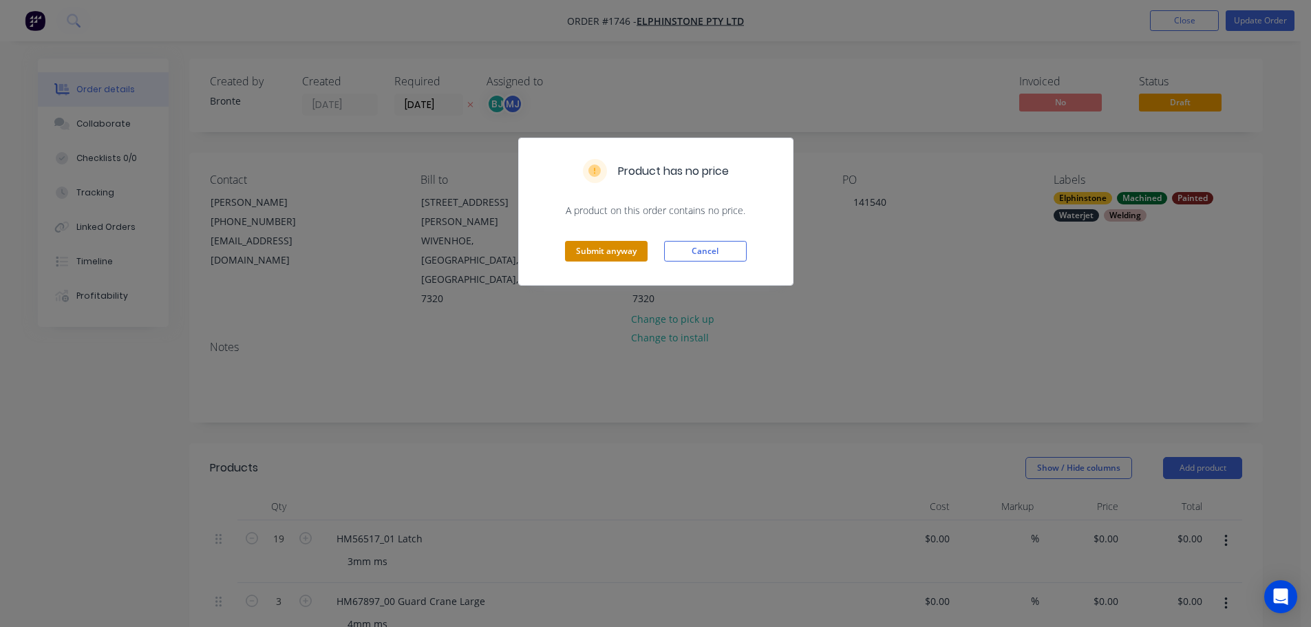
click at [613, 255] on button "Submit anyway" at bounding box center [606, 251] width 83 height 21
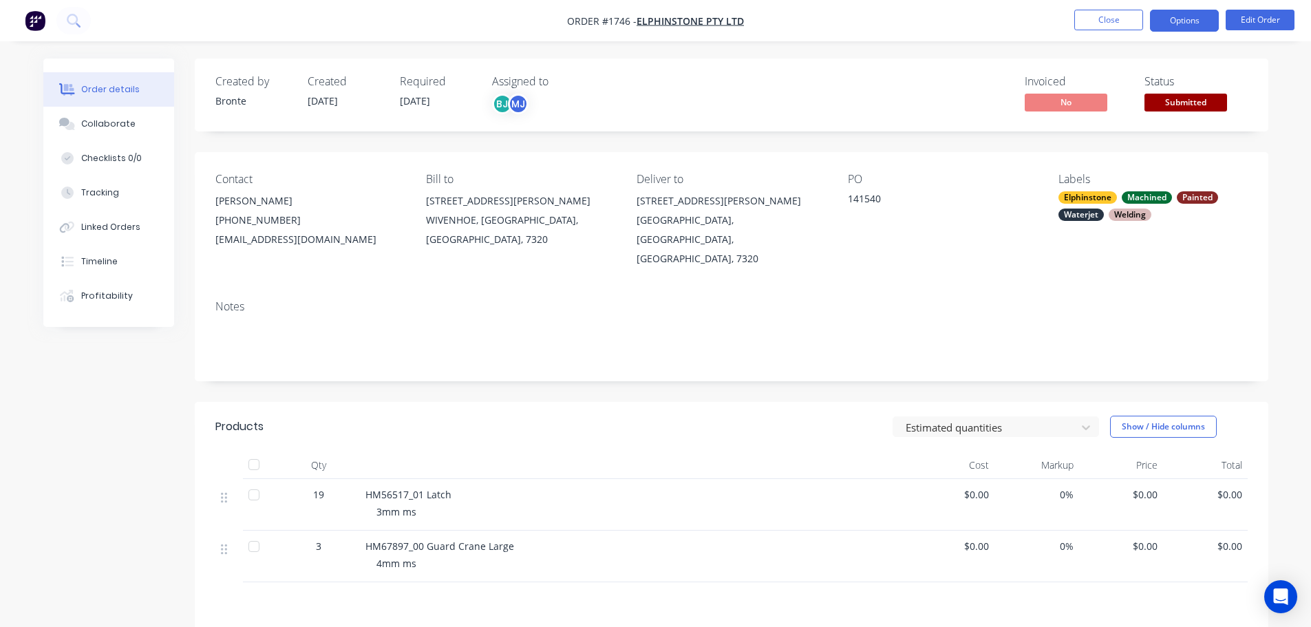
click at [1188, 19] on button "Options" at bounding box center [1184, 21] width 69 height 22
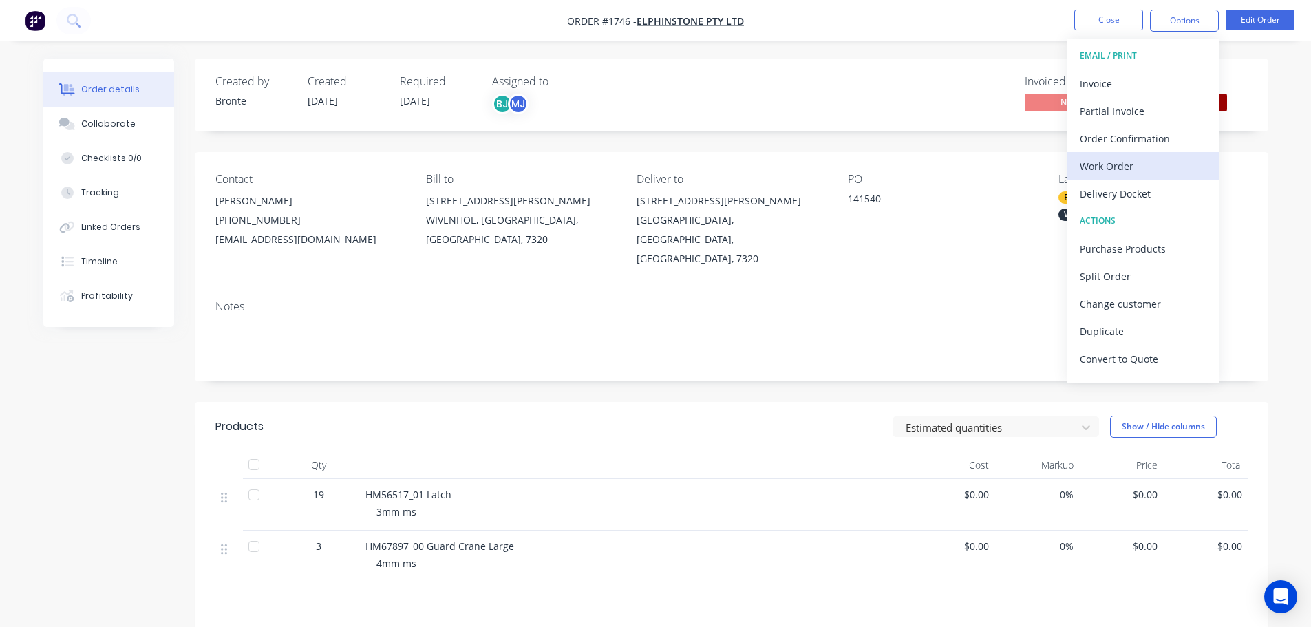
click at [1141, 171] on div "Work Order" at bounding box center [1143, 166] width 127 height 20
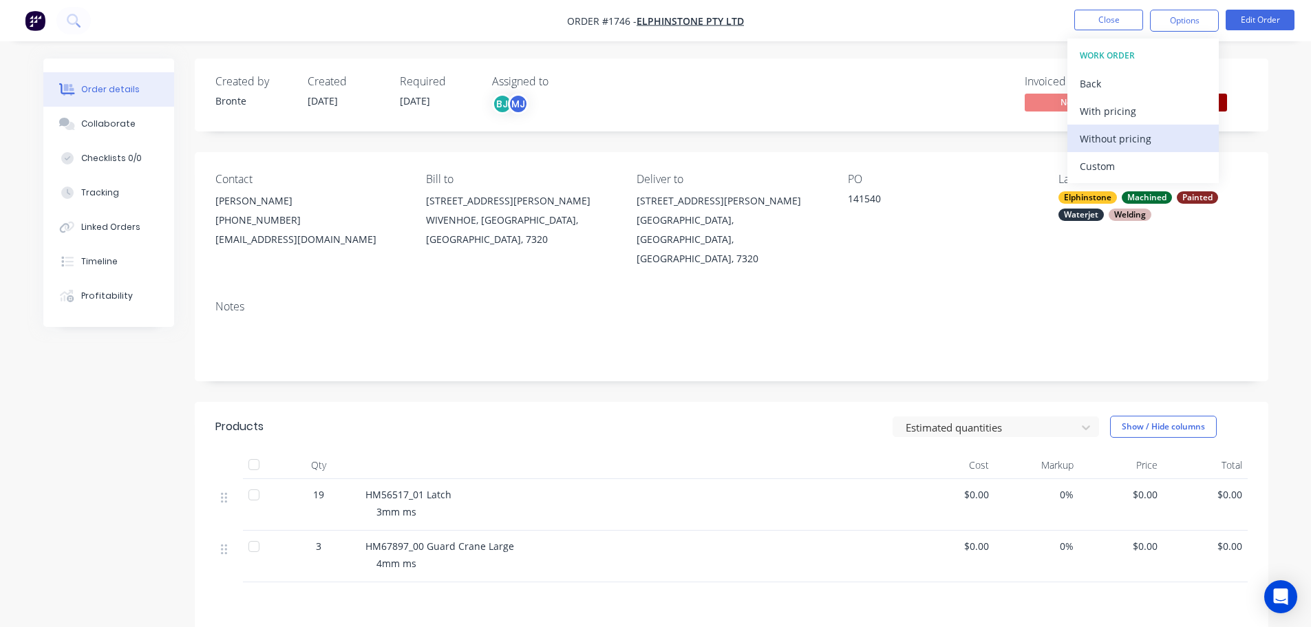
click at [1141, 149] on button "Without pricing" at bounding box center [1143, 139] width 151 height 28
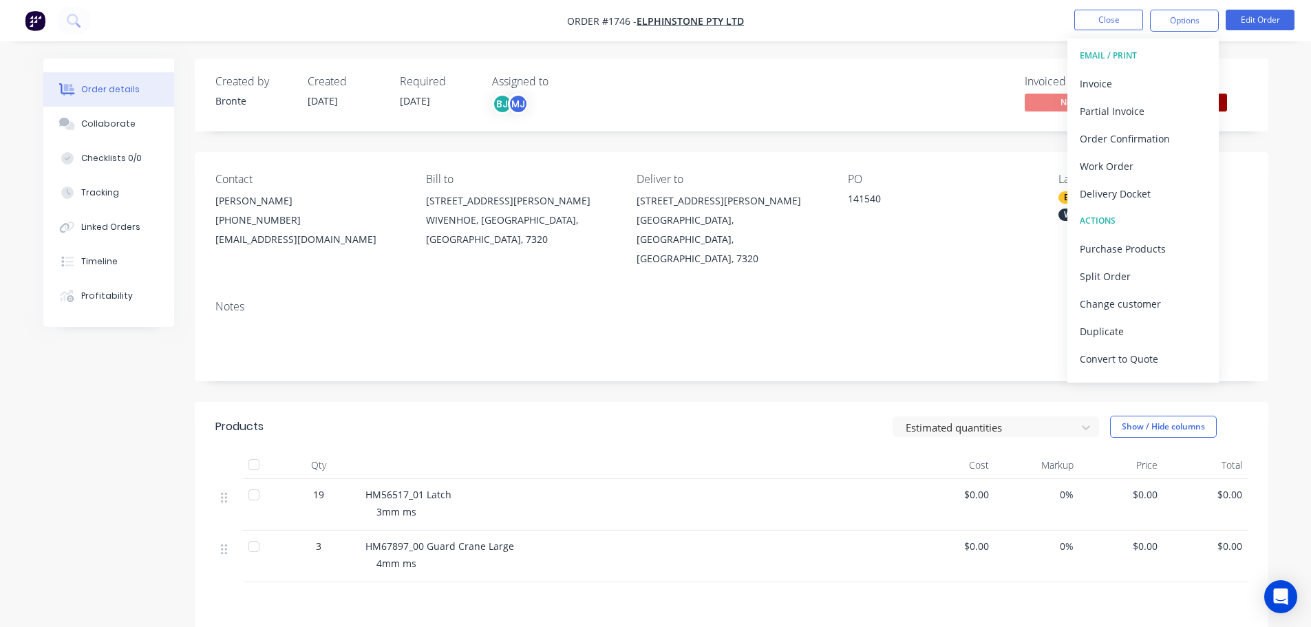
click at [916, 71] on div "Created by Bronte Created [DATE] Required [DATE] Assigned to BJ MJ Invoiced No …" at bounding box center [732, 95] width 1074 height 73
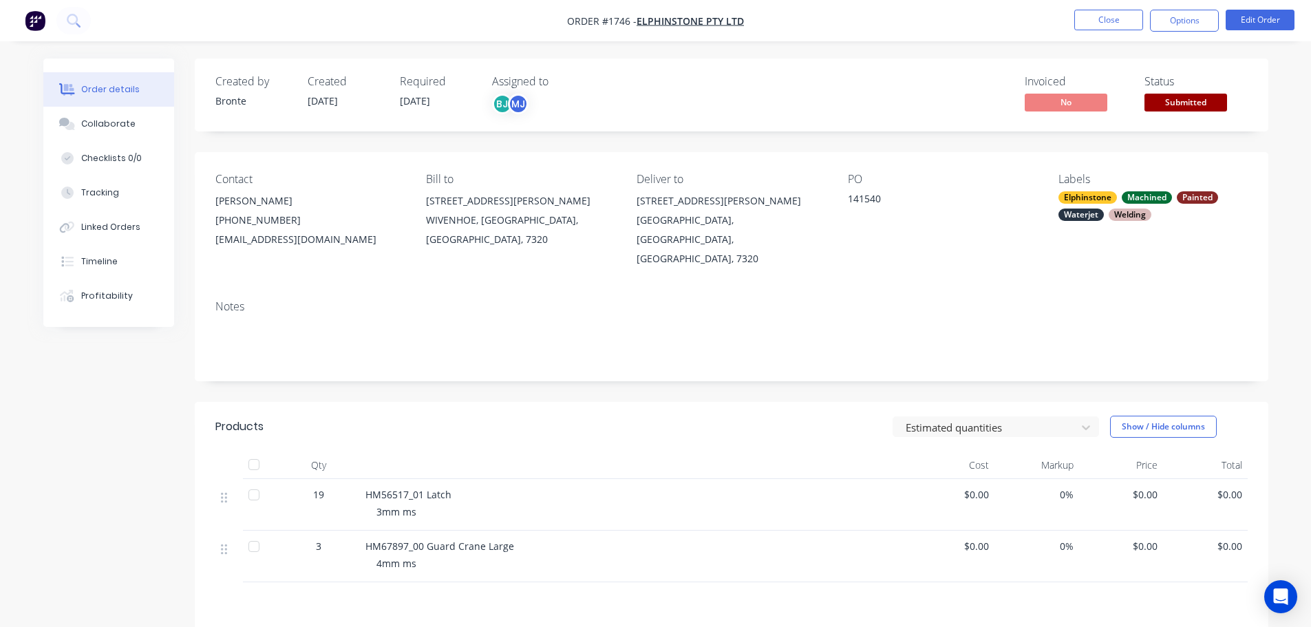
click at [1183, 109] on span "Submitted" at bounding box center [1186, 102] width 83 height 17
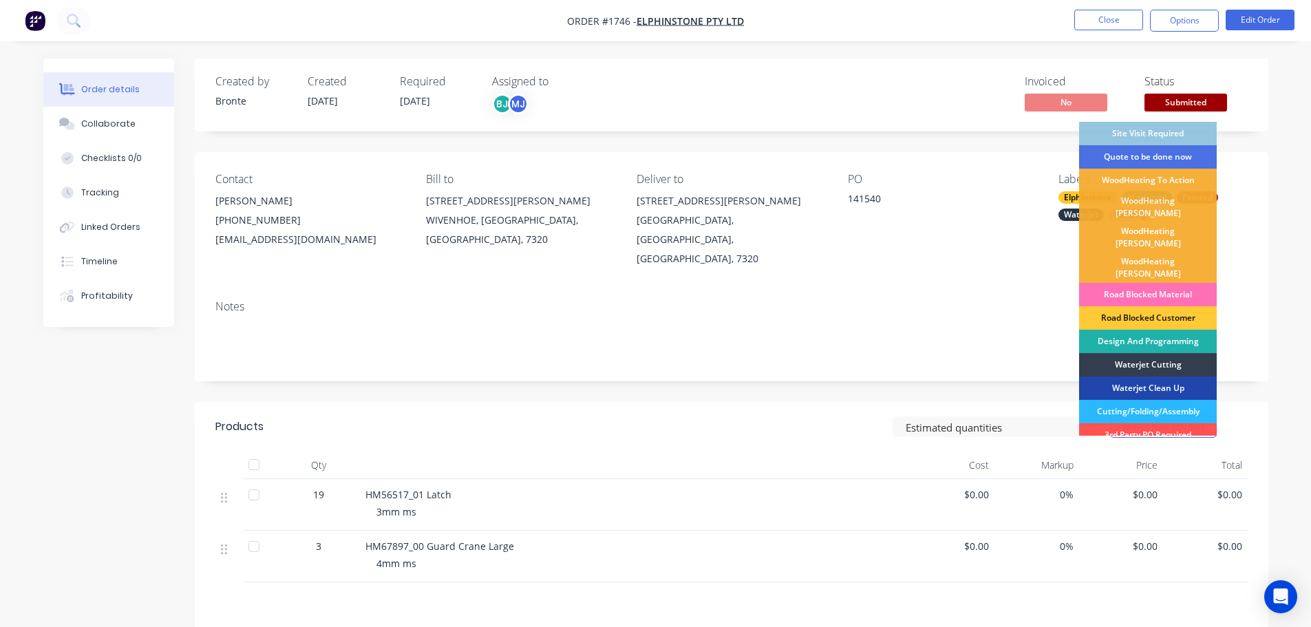
click at [1159, 330] on div "Design And Programming" at bounding box center [1148, 341] width 138 height 23
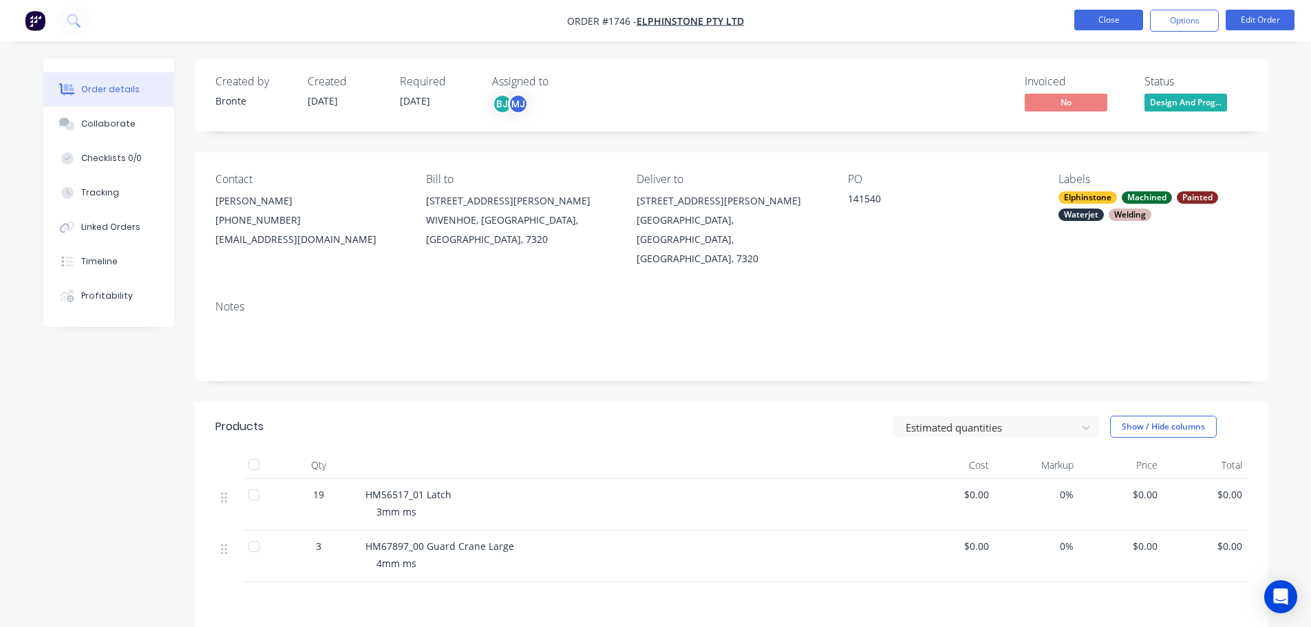
click at [1114, 15] on button "Close" at bounding box center [1109, 20] width 69 height 21
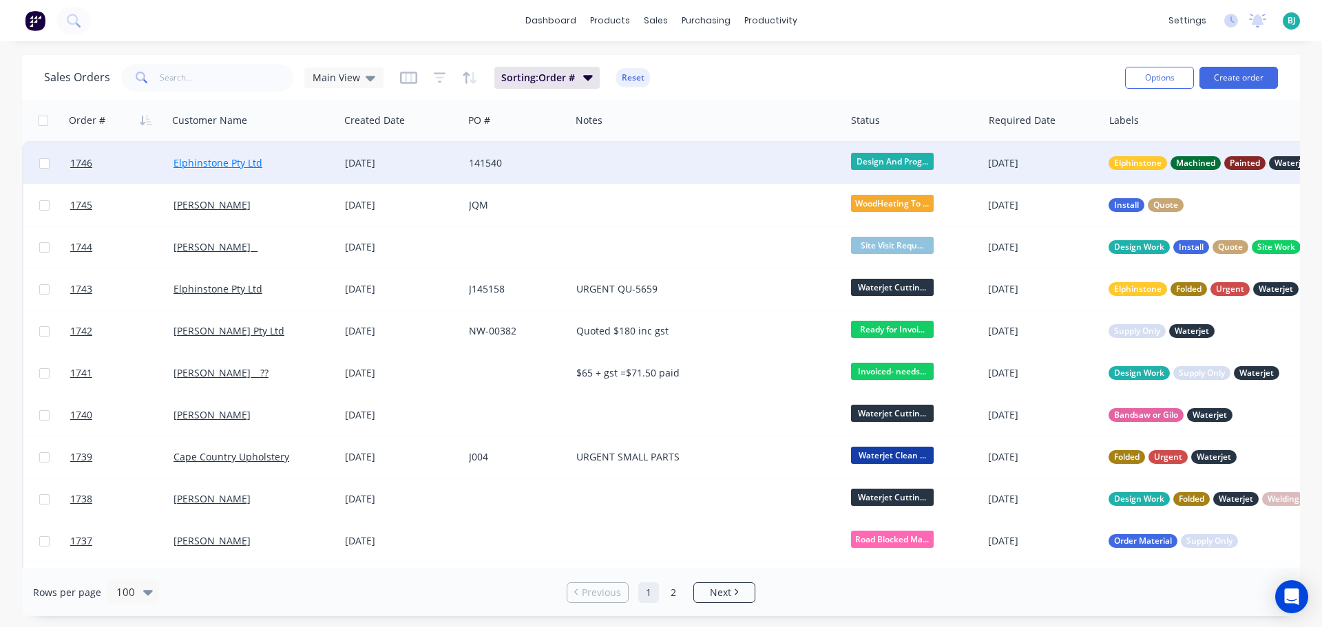
click at [227, 165] on link "Elphinstone Pty Ltd" at bounding box center [217, 162] width 89 height 13
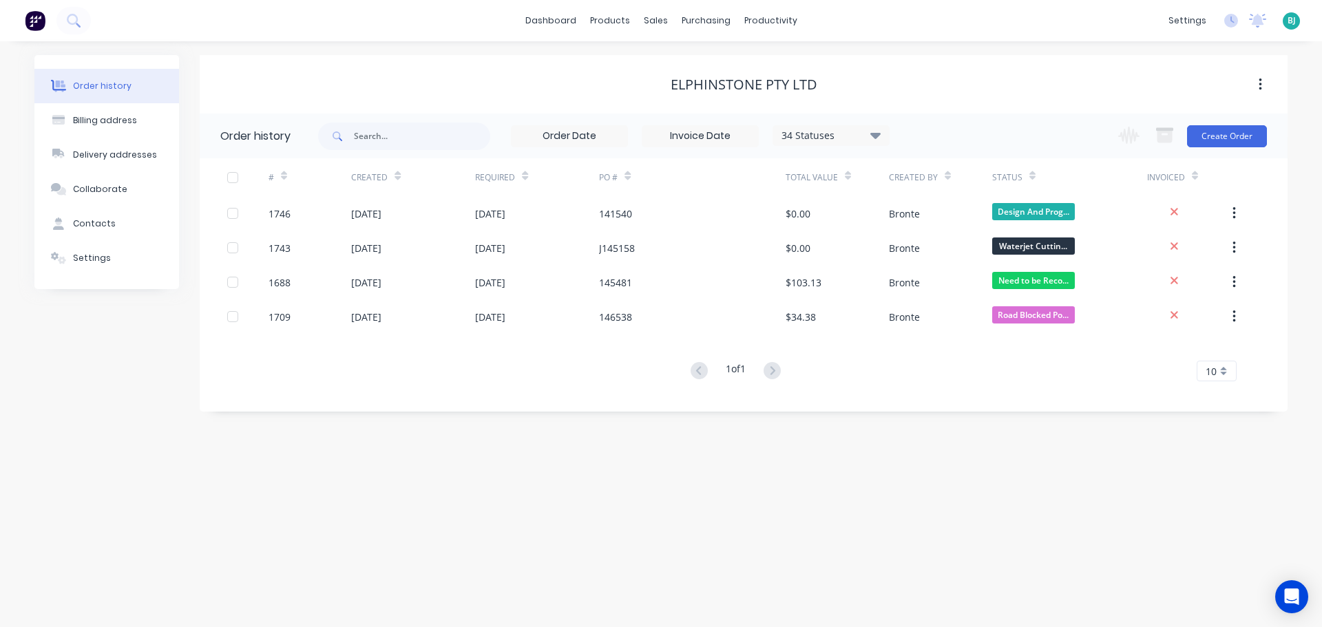
click at [834, 131] on div "34 Statuses" at bounding box center [831, 135] width 116 height 15
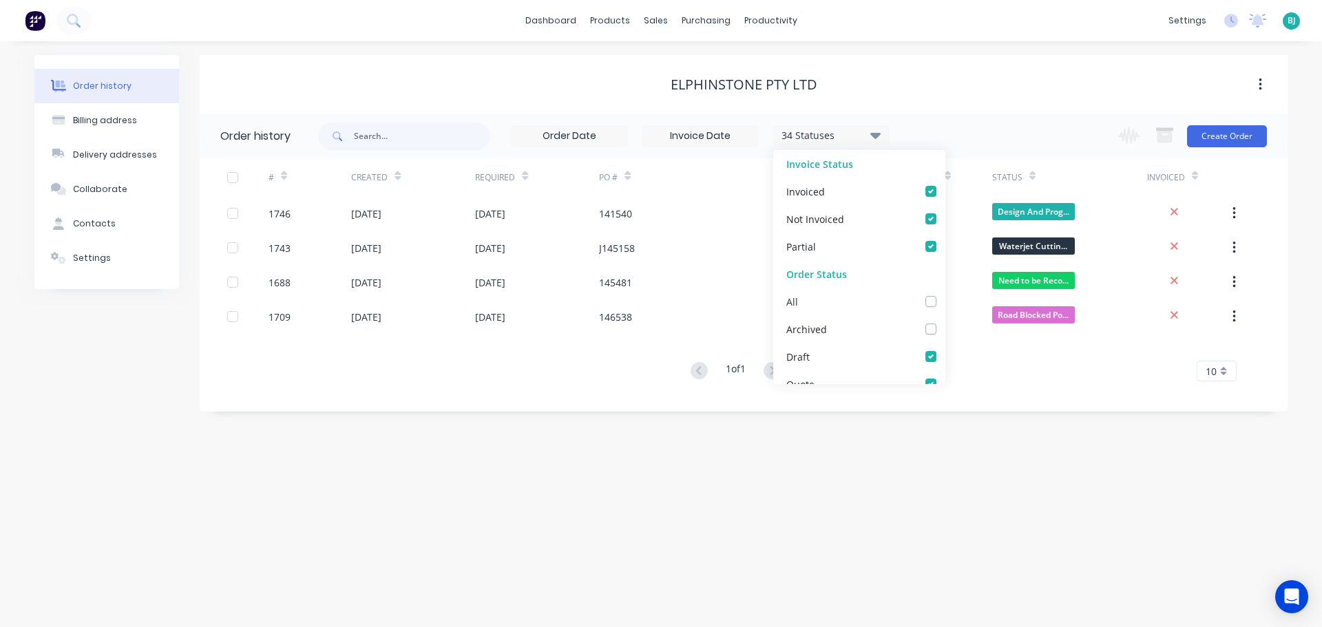
click at [944, 294] on label at bounding box center [944, 294] width 0 height 0
click at [944, 306] on input "checkbox" at bounding box center [949, 300] width 11 height 13
checkbox input "true"
click at [1046, 529] on div "Order history Billing address Delivery addresses Collaborate Contacts Settings …" at bounding box center [661, 334] width 1322 height 586
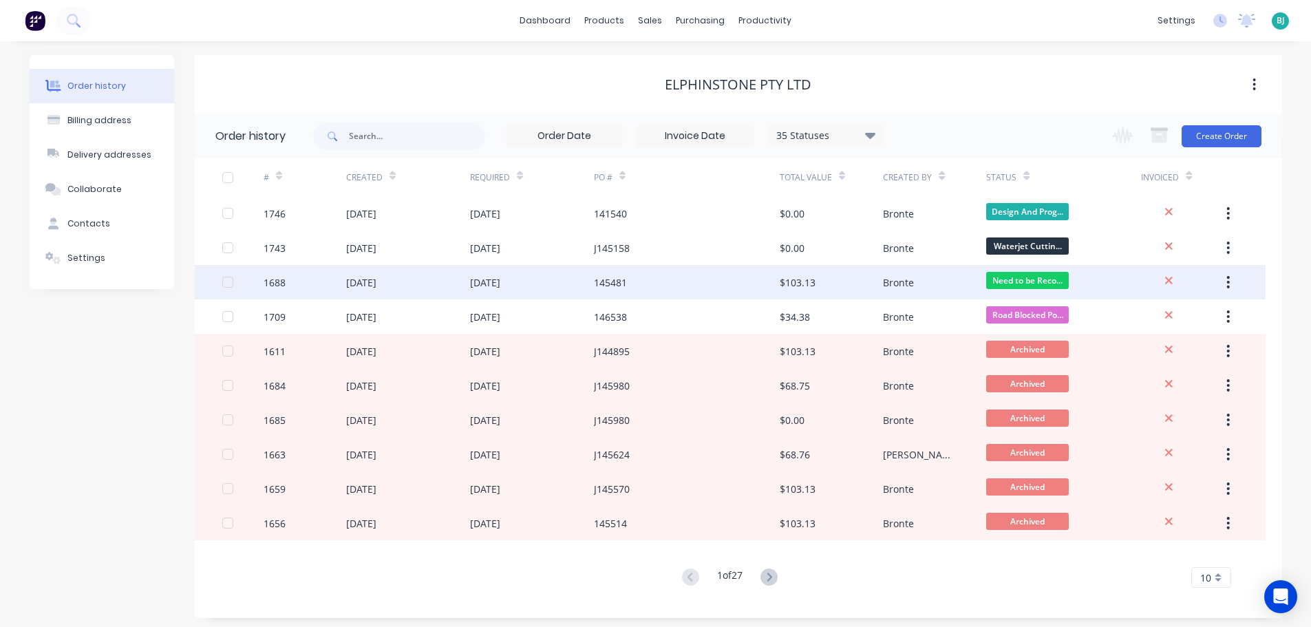
click at [456, 284] on div "[DATE]" at bounding box center [408, 282] width 124 height 34
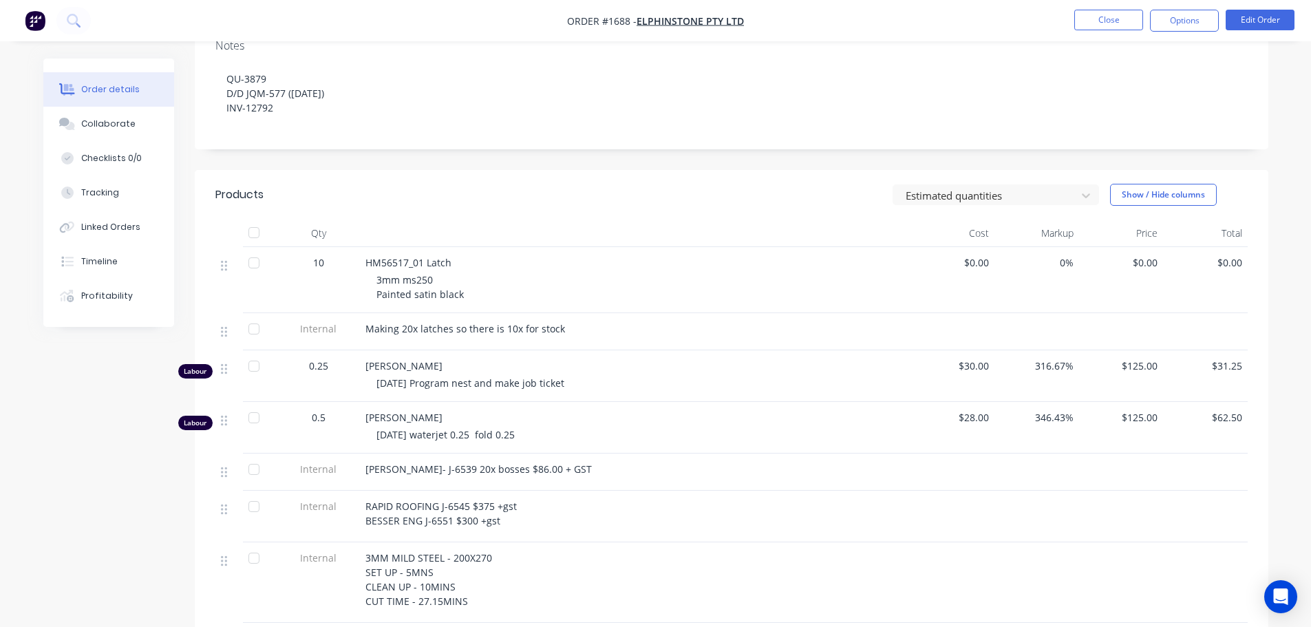
scroll to position [344, 0]
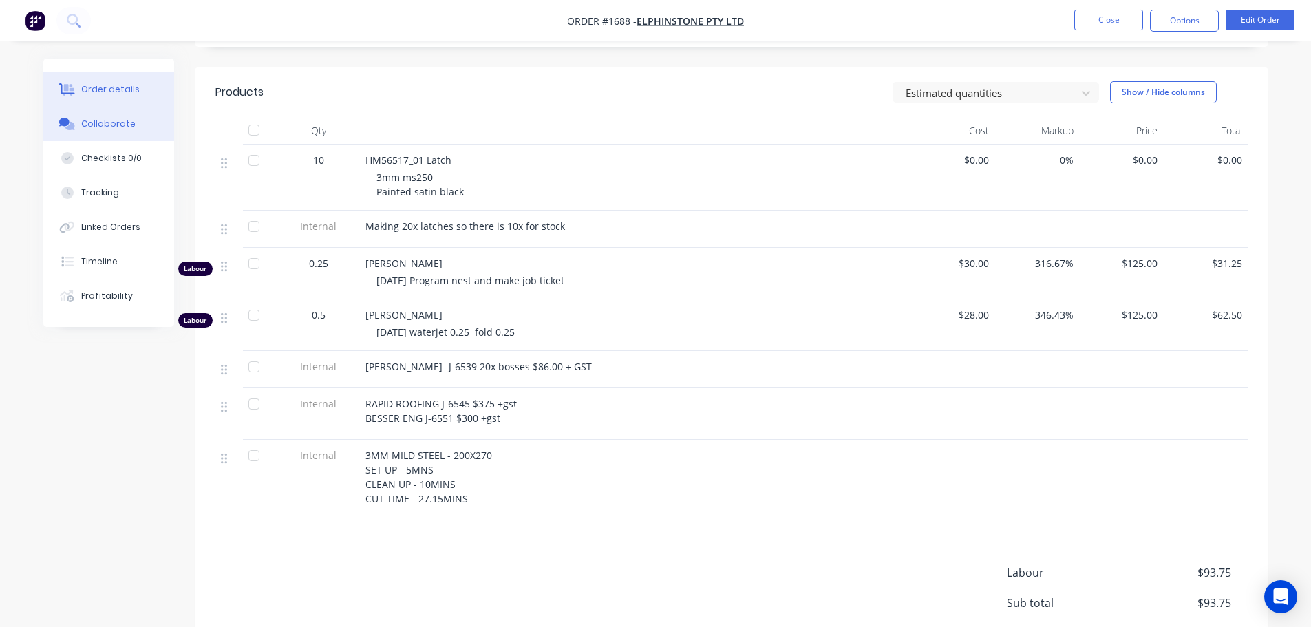
click at [114, 129] on div "Collaborate" at bounding box center [108, 124] width 54 height 12
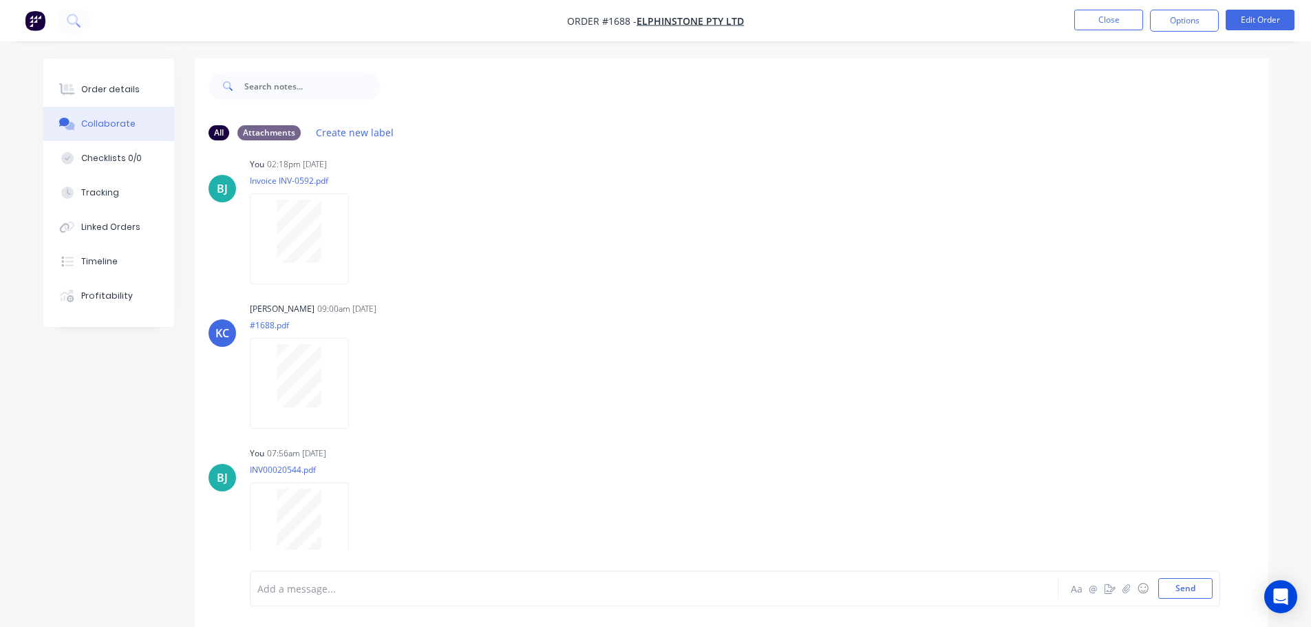
scroll to position [461, 0]
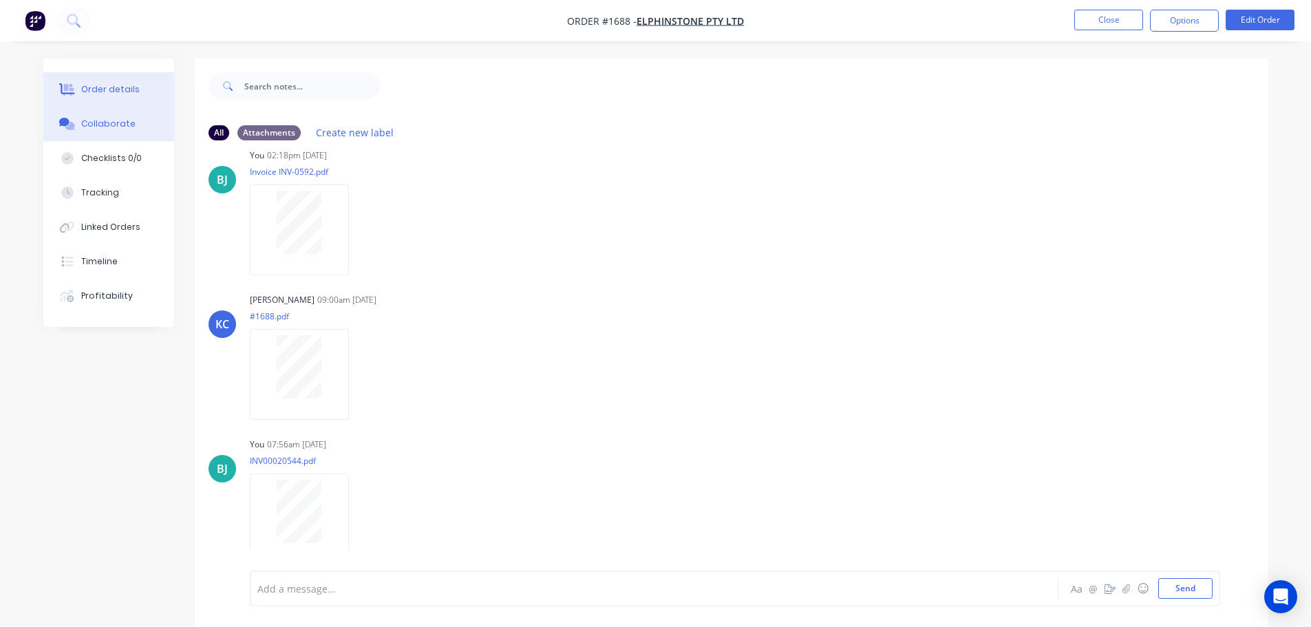
click at [127, 87] on div "Order details" at bounding box center [110, 89] width 59 height 12
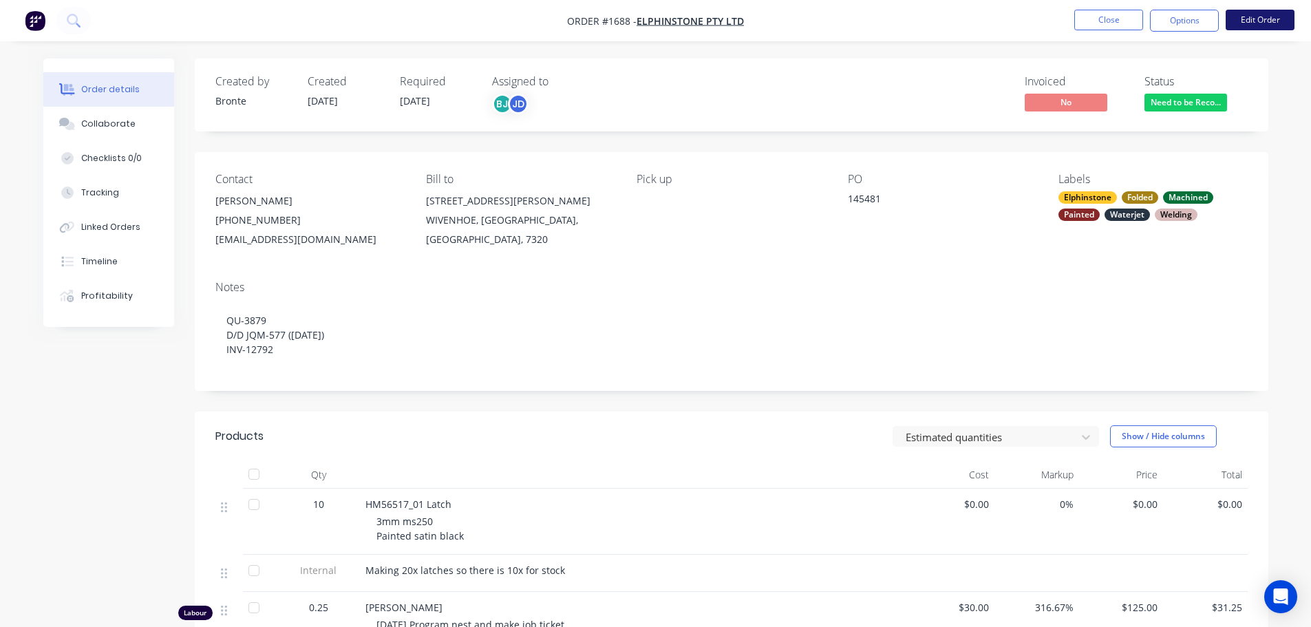
click at [1264, 17] on button "Edit Order" at bounding box center [1260, 20] width 69 height 21
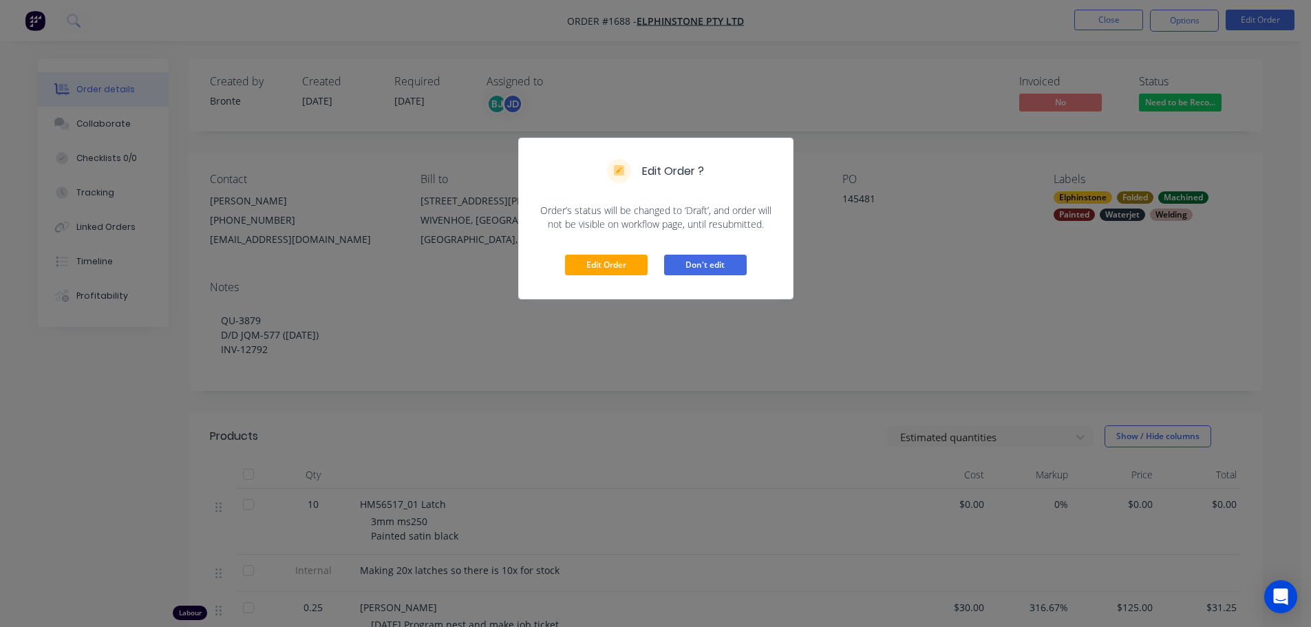
click at [727, 260] on button "Don't edit" at bounding box center [705, 265] width 83 height 21
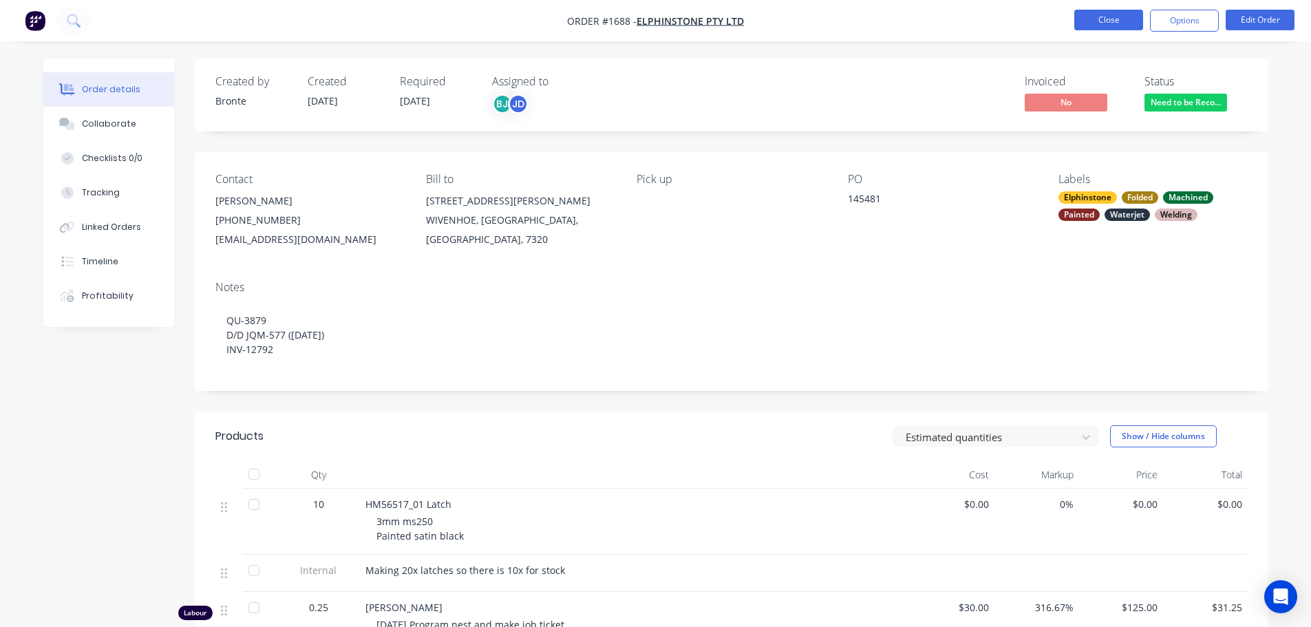
click at [1106, 24] on button "Close" at bounding box center [1109, 20] width 69 height 21
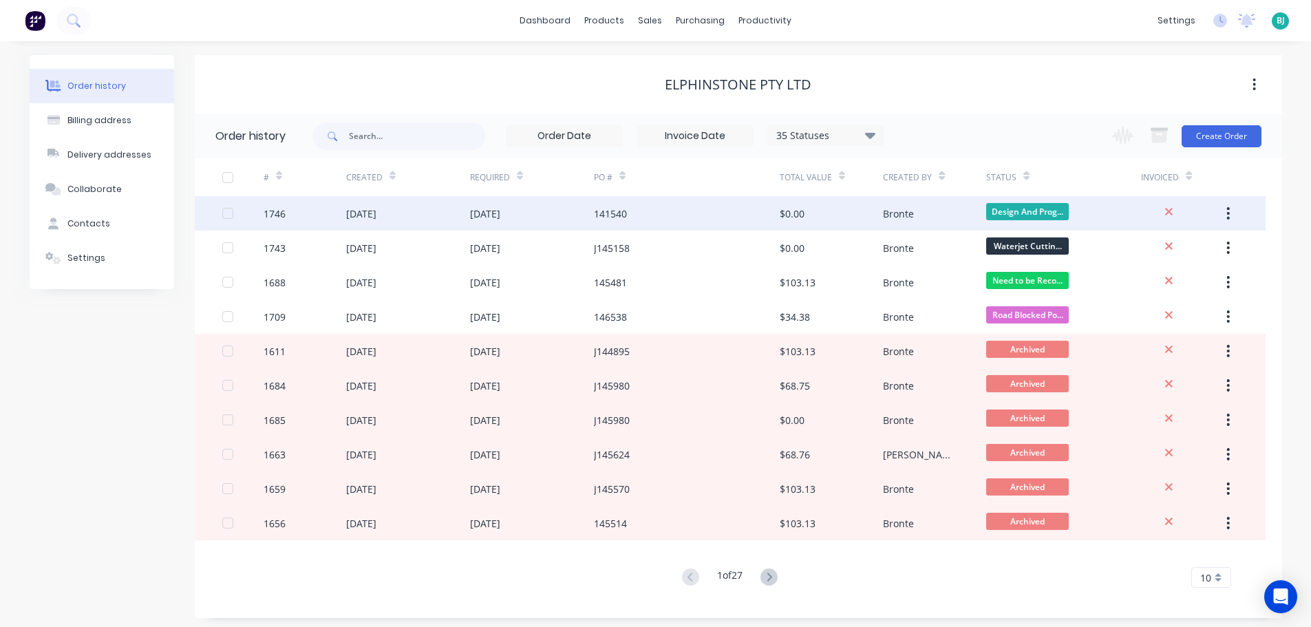
click at [405, 218] on div "[DATE]" at bounding box center [408, 213] width 124 height 34
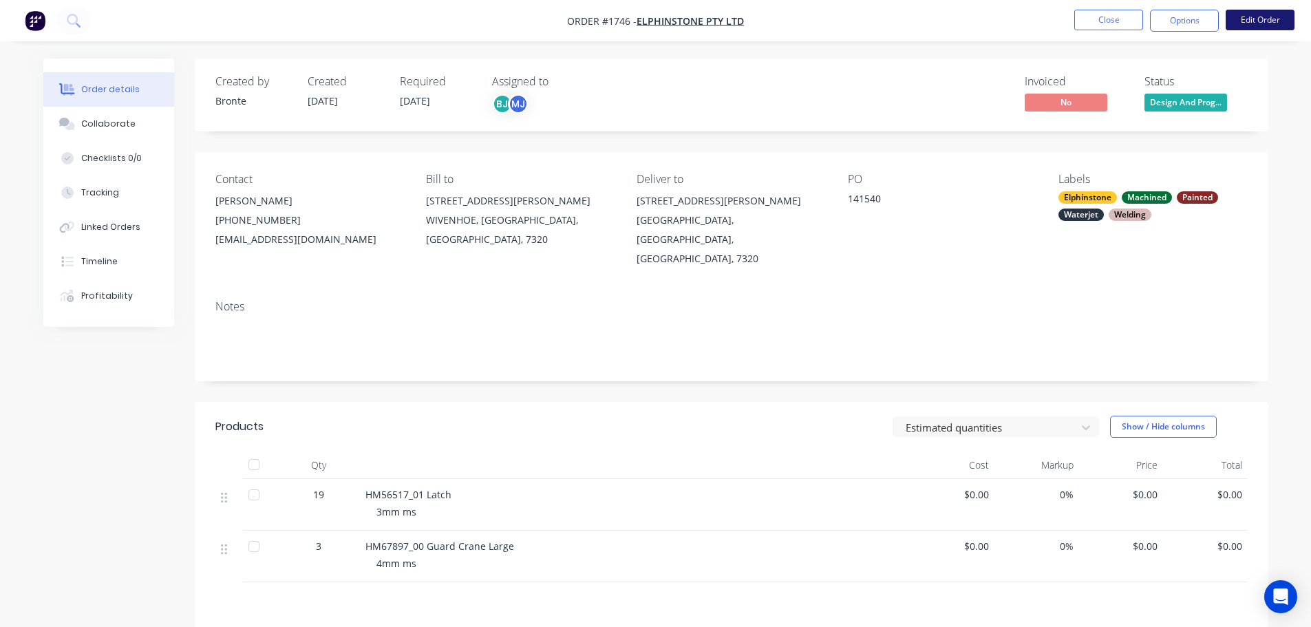
click at [1268, 18] on button "Edit Order" at bounding box center [1260, 20] width 69 height 21
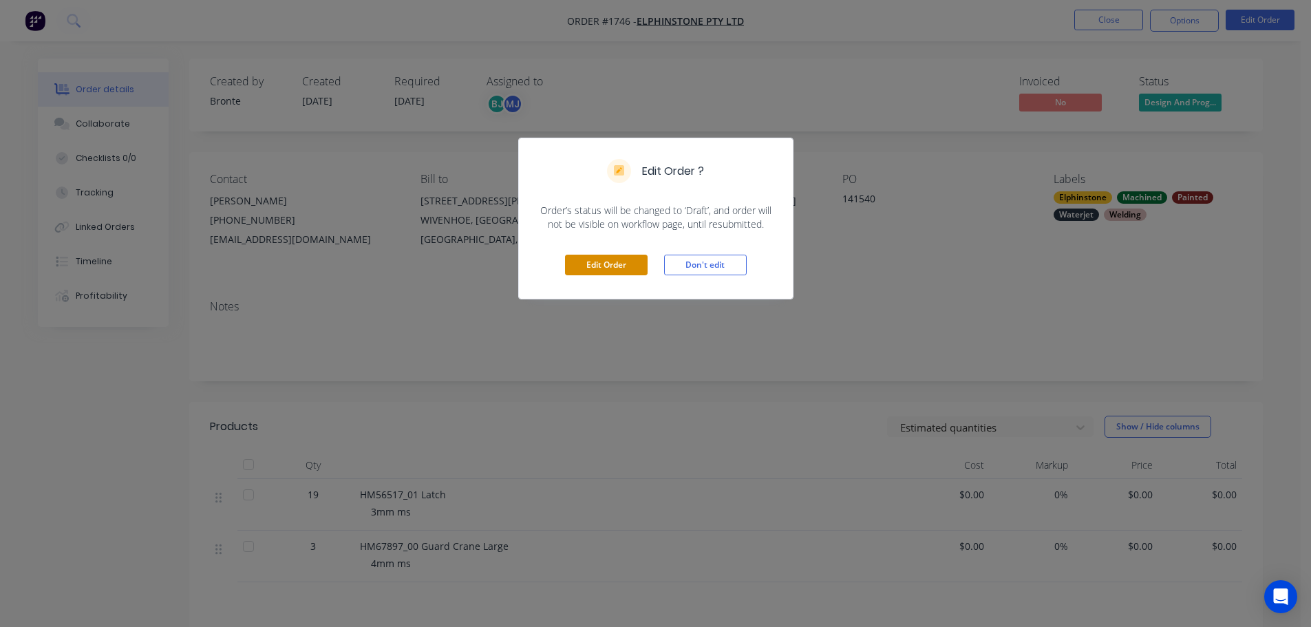
click at [613, 261] on button "Edit Order" at bounding box center [606, 265] width 83 height 21
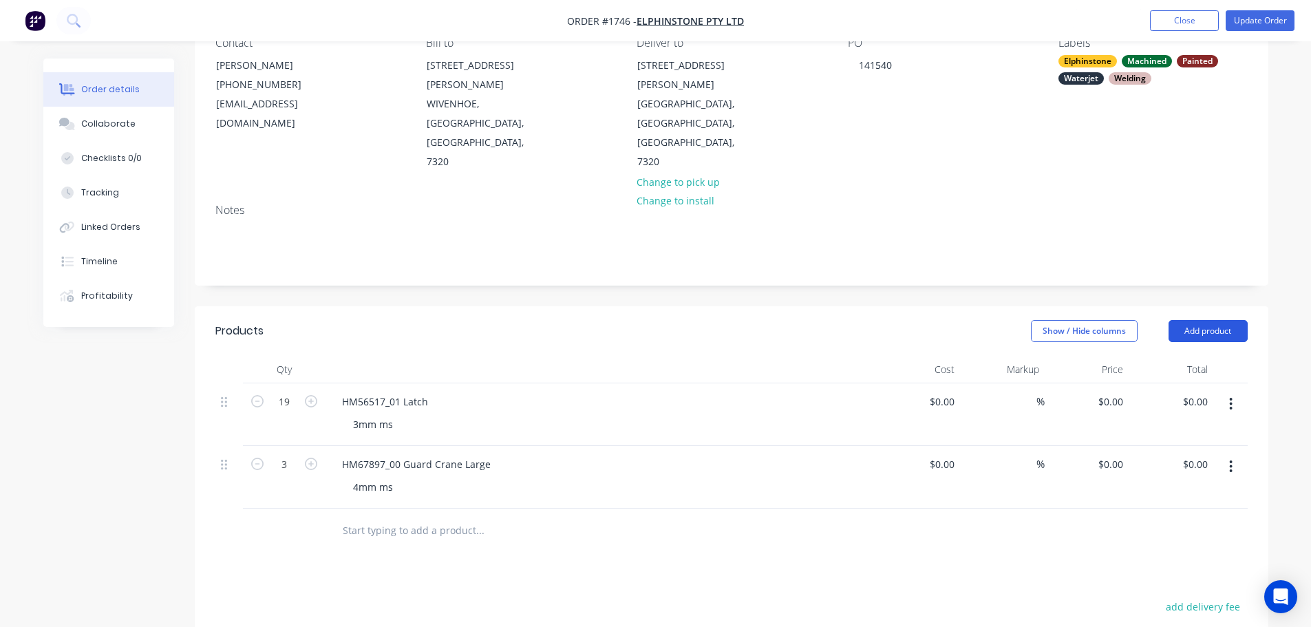
scroll to position [138, 0]
click at [1229, 319] on button "Add product" at bounding box center [1208, 330] width 79 height 22
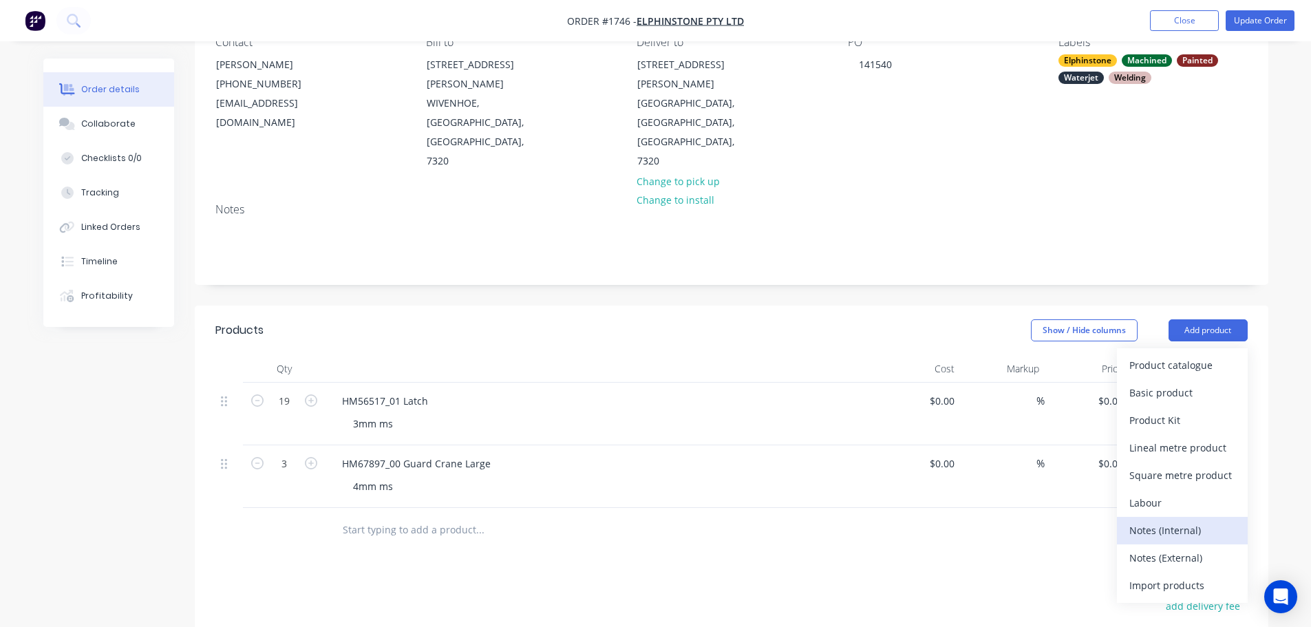
click at [1203, 520] on div "Notes (Internal)" at bounding box center [1183, 530] width 106 height 20
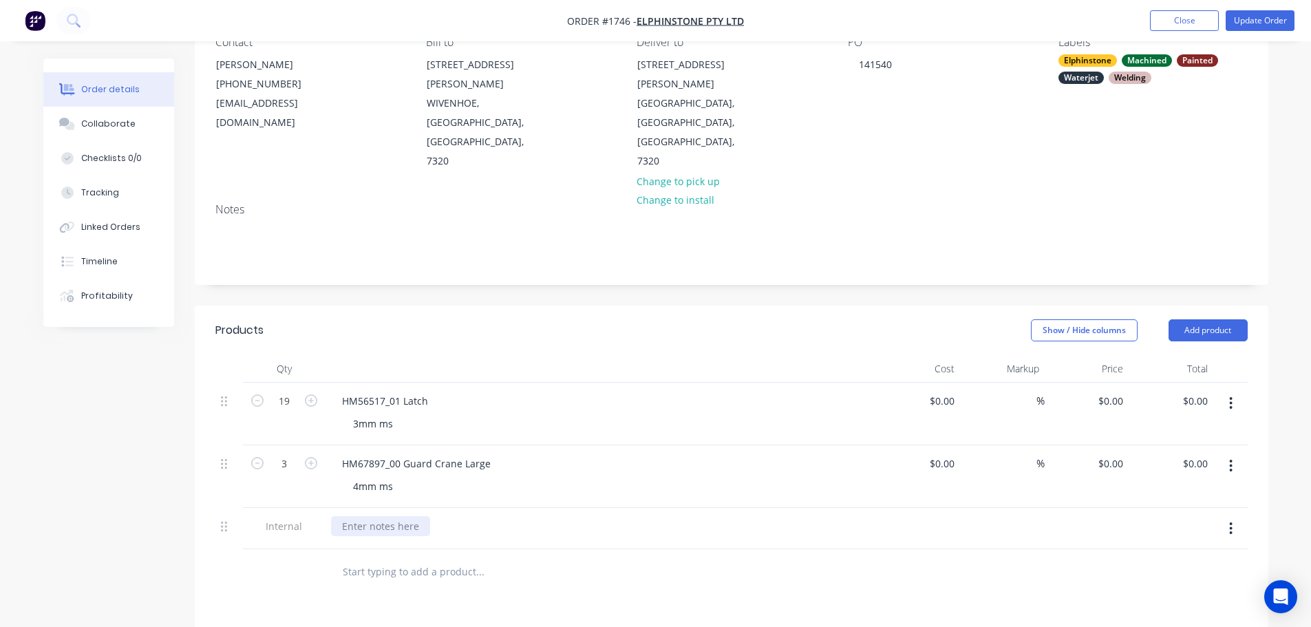
click at [405, 516] on div at bounding box center [380, 526] width 99 height 20
click at [570, 557] on div "Products Show / Hide columns Add product Qty Cost Markup Price Total 19 HM56517…" at bounding box center [732, 622] width 1074 height 632
click at [1264, 21] on button "Update Order" at bounding box center [1260, 20] width 69 height 21
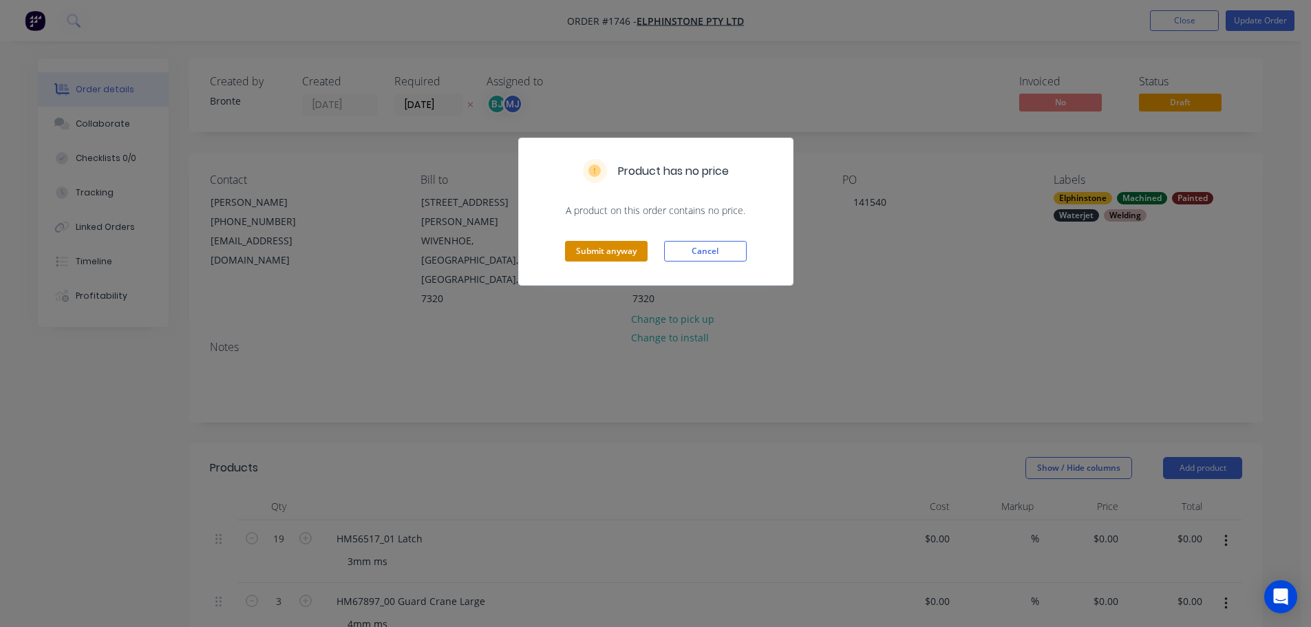
click at [627, 251] on button "Submit anyway" at bounding box center [606, 251] width 83 height 21
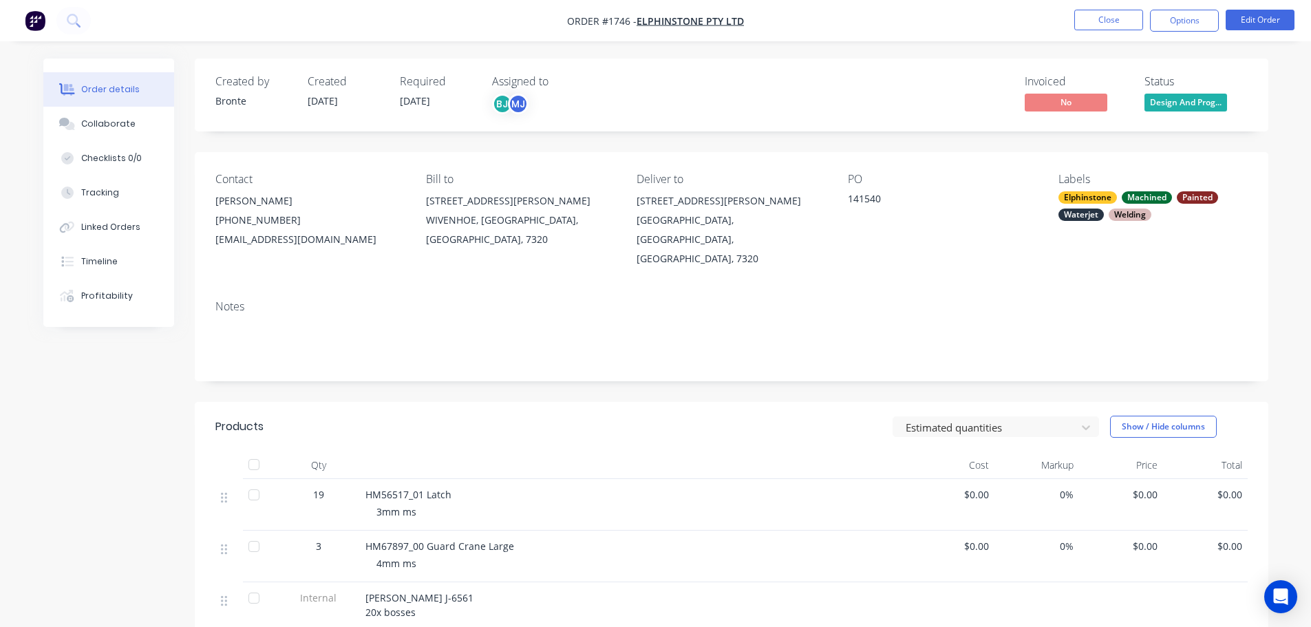
click at [1189, 103] on span "Design And Prog..." at bounding box center [1186, 102] width 83 height 17
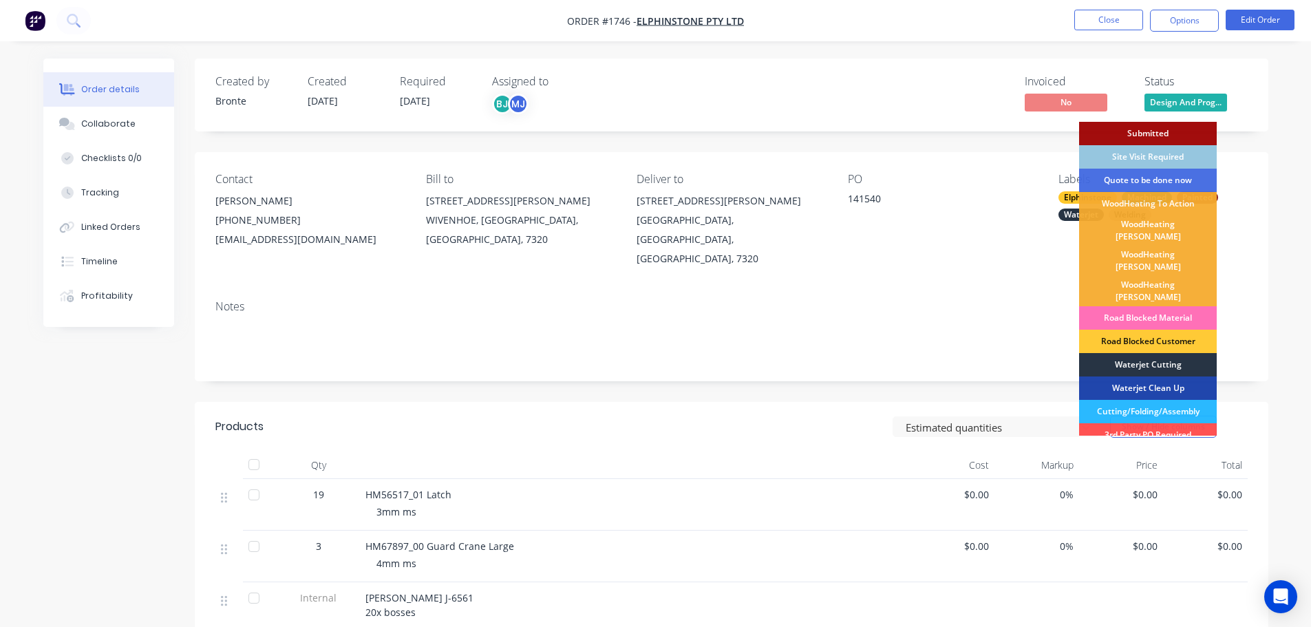
click at [1175, 353] on div "Waterjet Cutting" at bounding box center [1148, 364] width 138 height 23
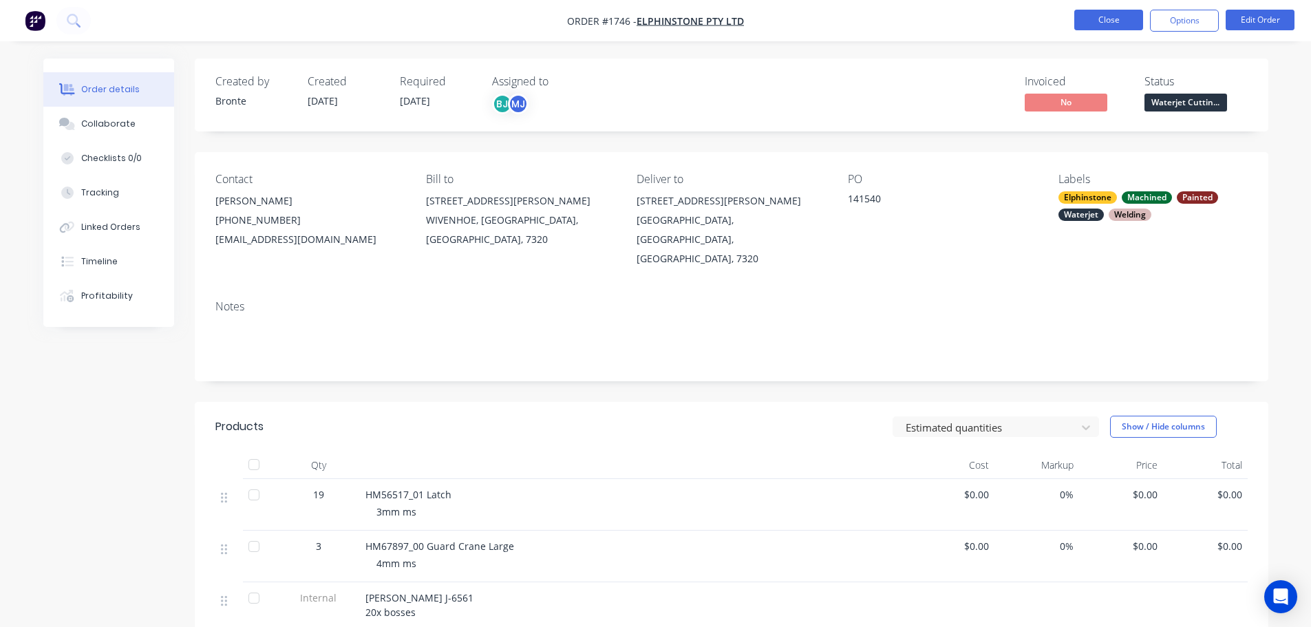
click at [1121, 27] on button "Close" at bounding box center [1109, 20] width 69 height 21
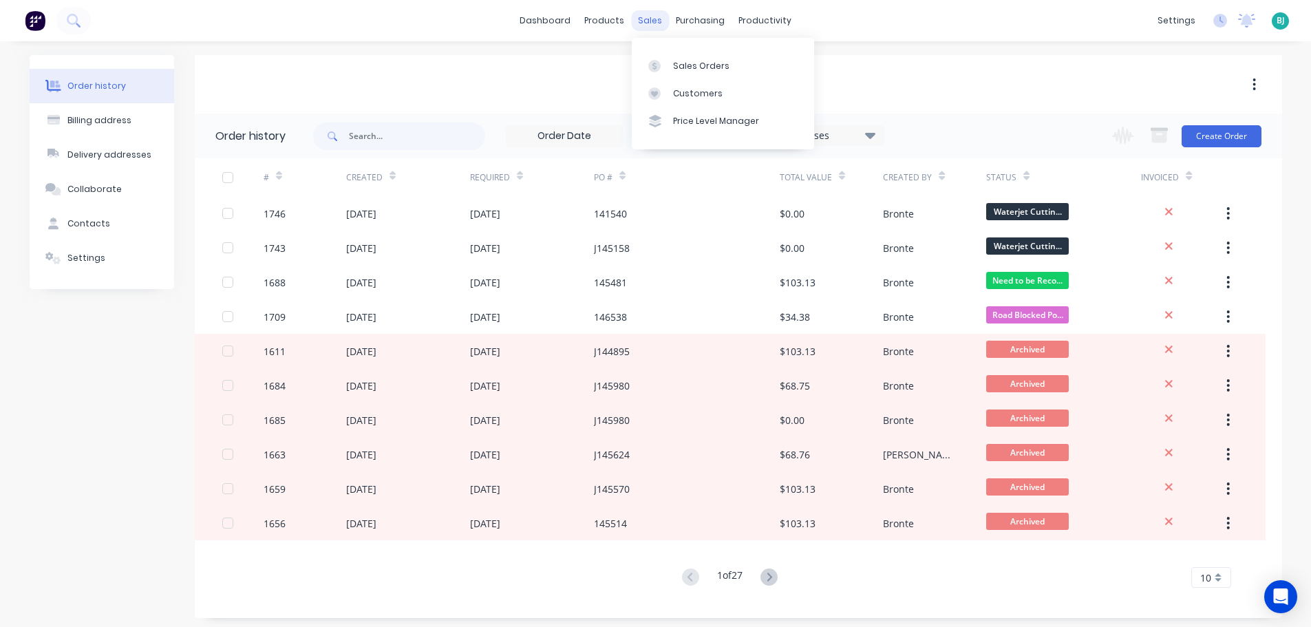
click at [656, 17] on div "sales" at bounding box center [650, 20] width 38 height 21
click at [680, 65] on div "Sales Orders" at bounding box center [701, 66] width 56 height 12
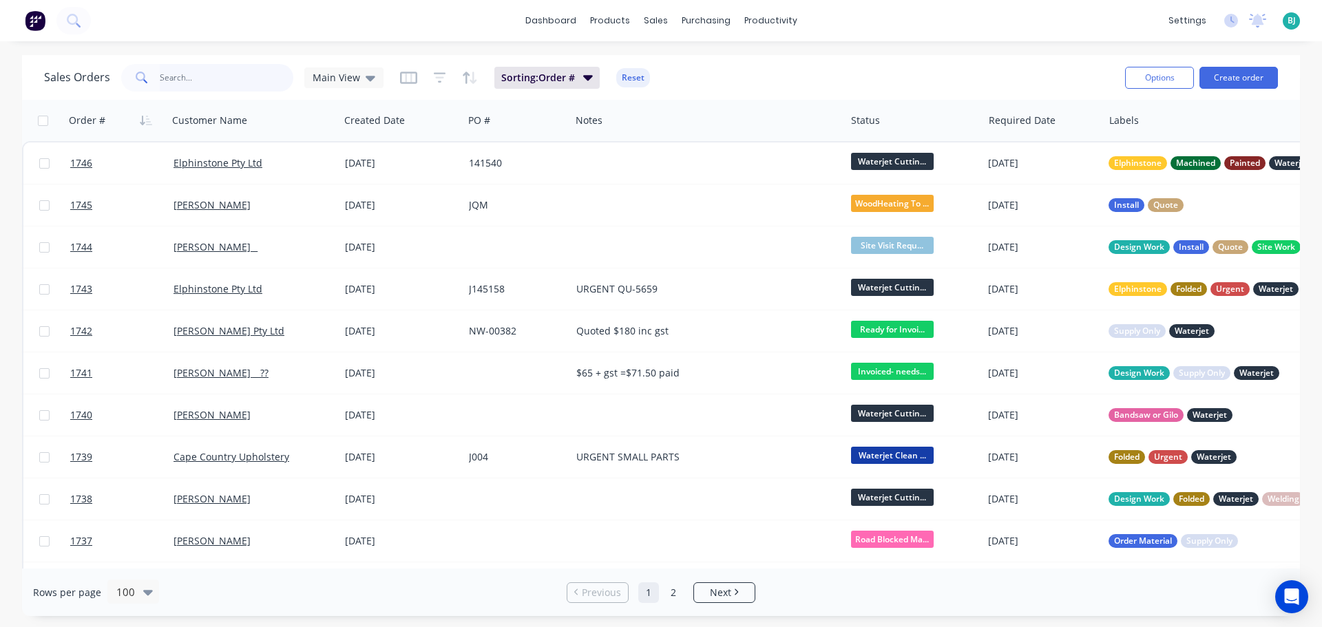
click at [224, 82] on input "text" at bounding box center [227, 78] width 134 height 28
type input "beauy"
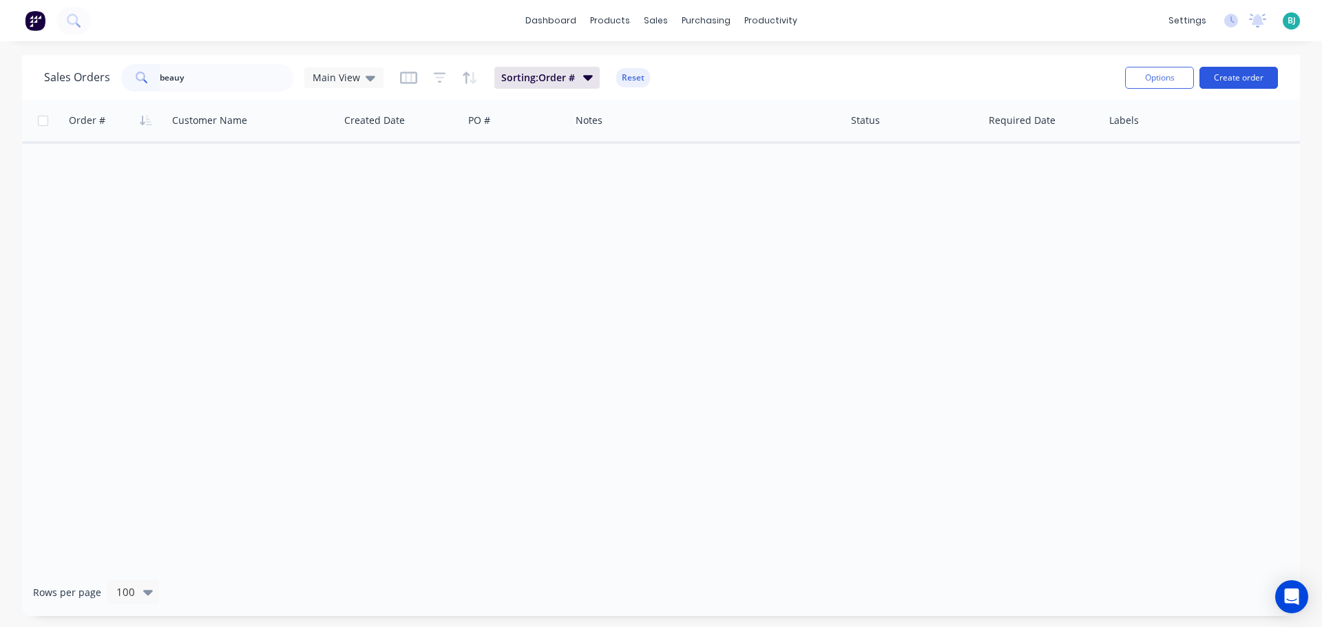
click at [1231, 75] on button "Create order" at bounding box center [1238, 78] width 78 height 22
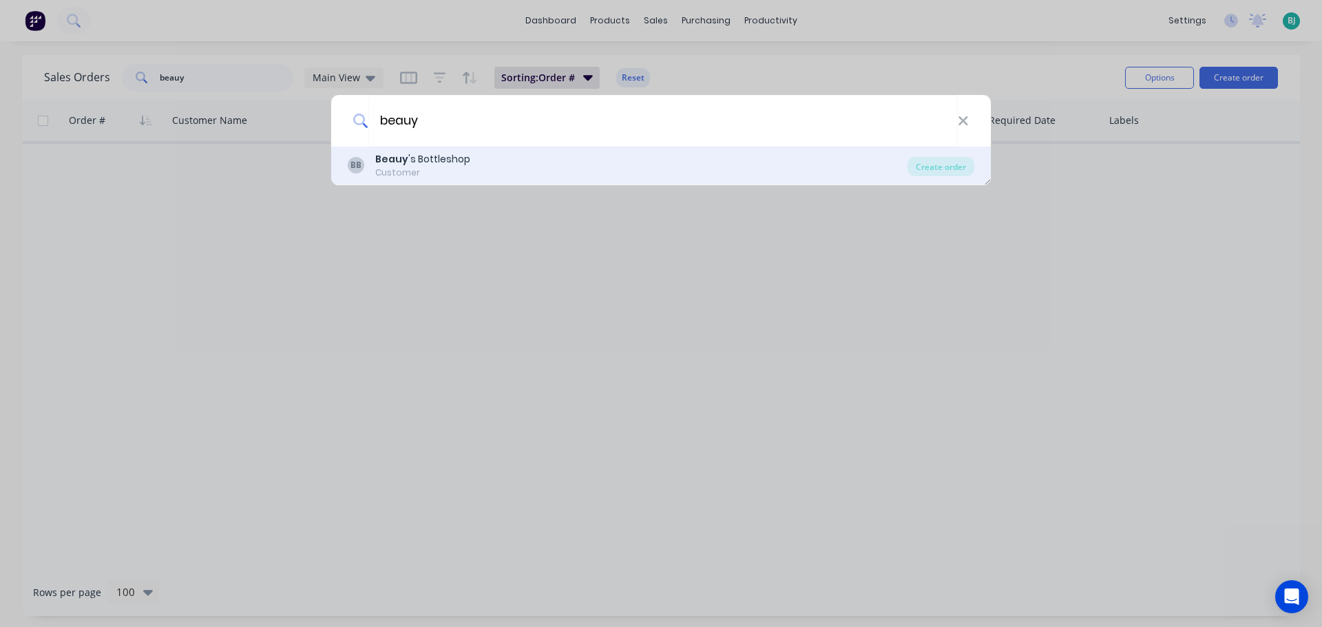
type input "beauy"
click at [540, 171] on div "BB Beauy 's Bottleshop Customer" at bounding box center [628, 165] width 560 height 27
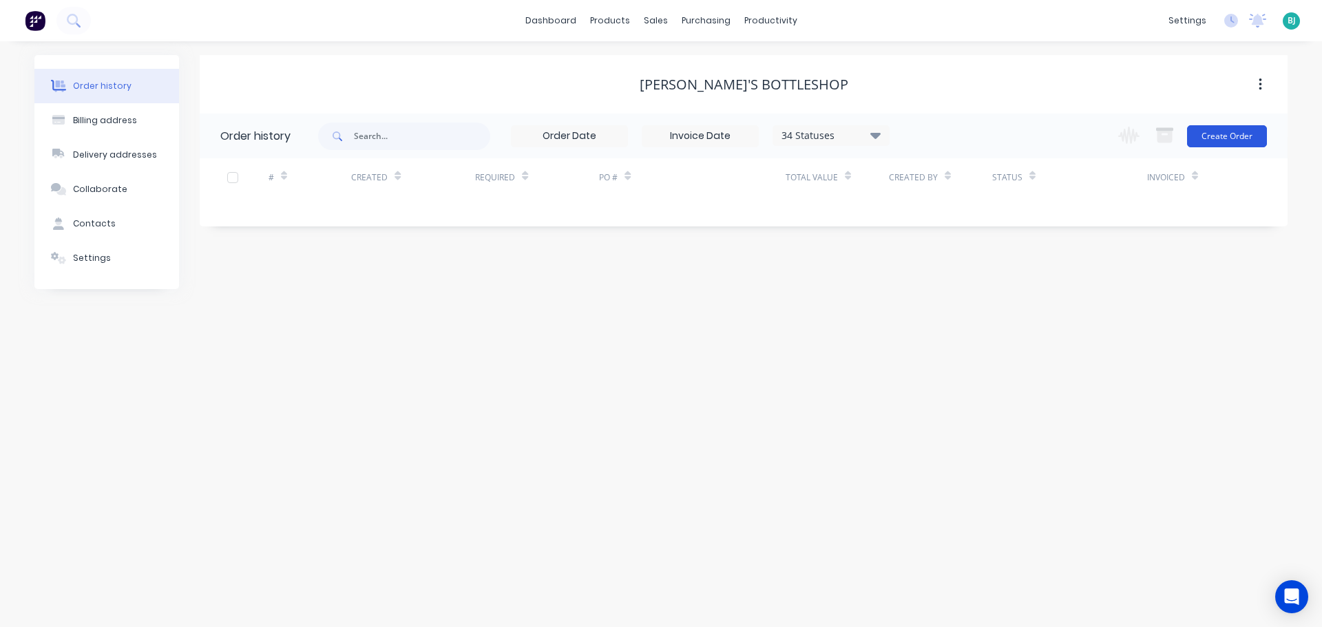
click at [1216, 137] on button "Create Order" at bounding box center [1227, 136] width 80 height 22
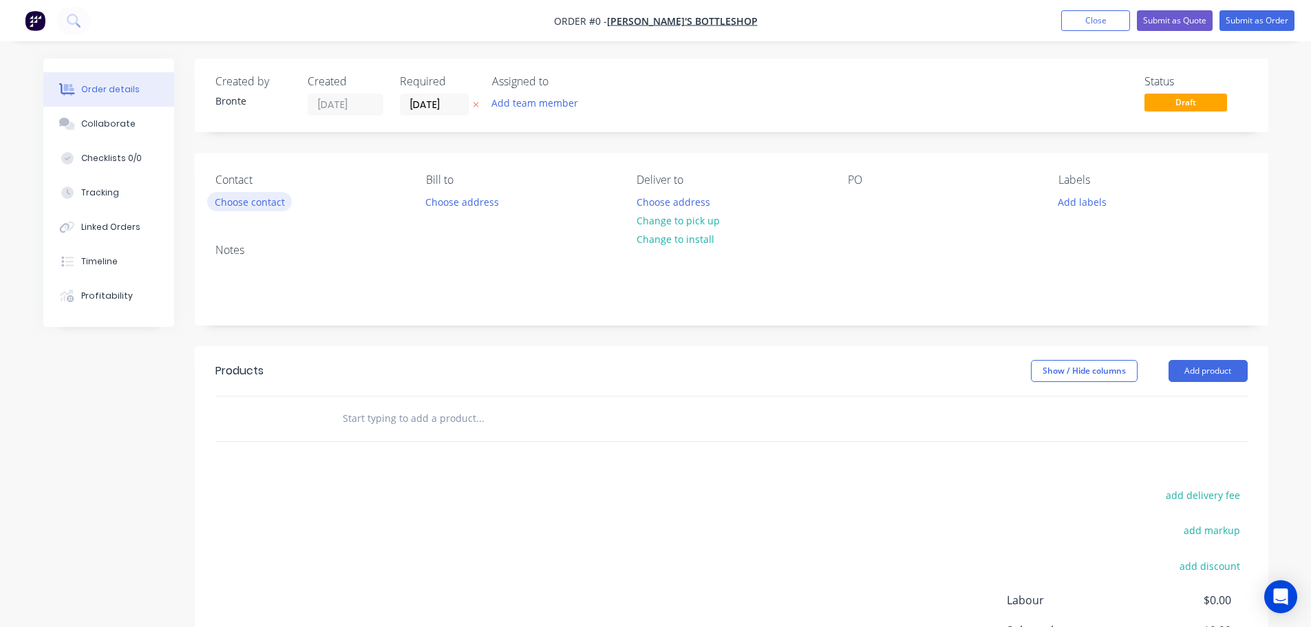
click at [260, 202] on button "Choose contact" at bounding box center [249, 201] width 85 height 19
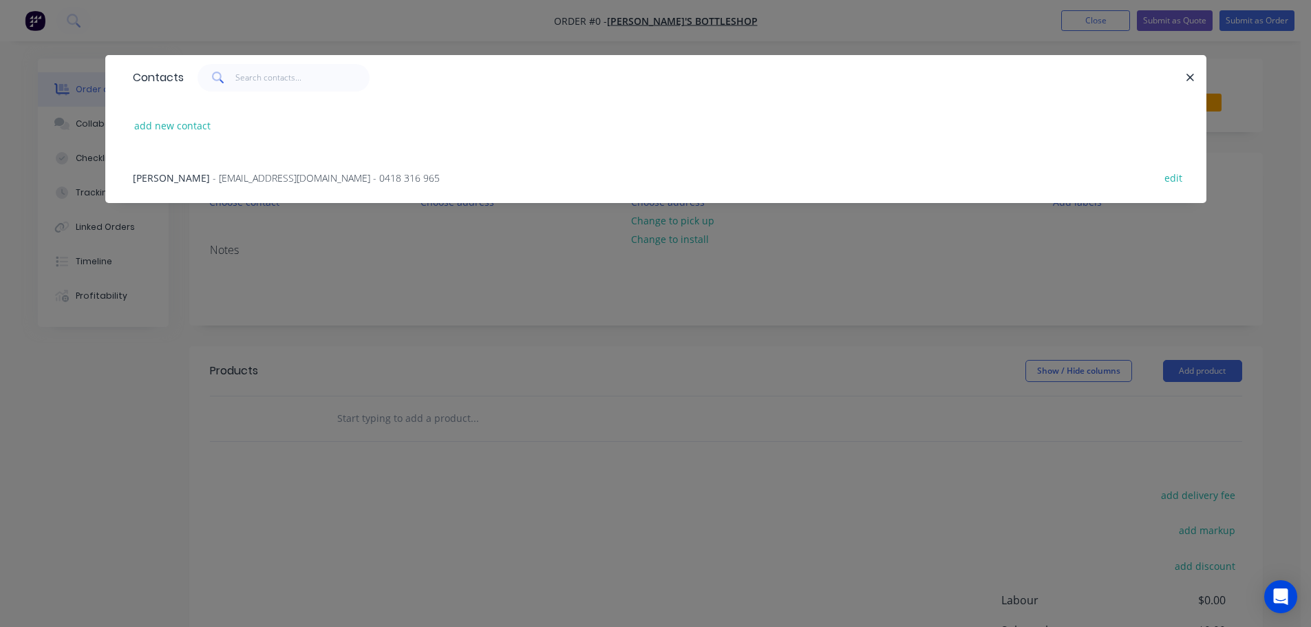
click at [255, 172] on span "- [EMAIL_ADDRESS][DOMAIN_NAME] - 0418 316 965" at bounding box center [326, 177] width 227 height 13
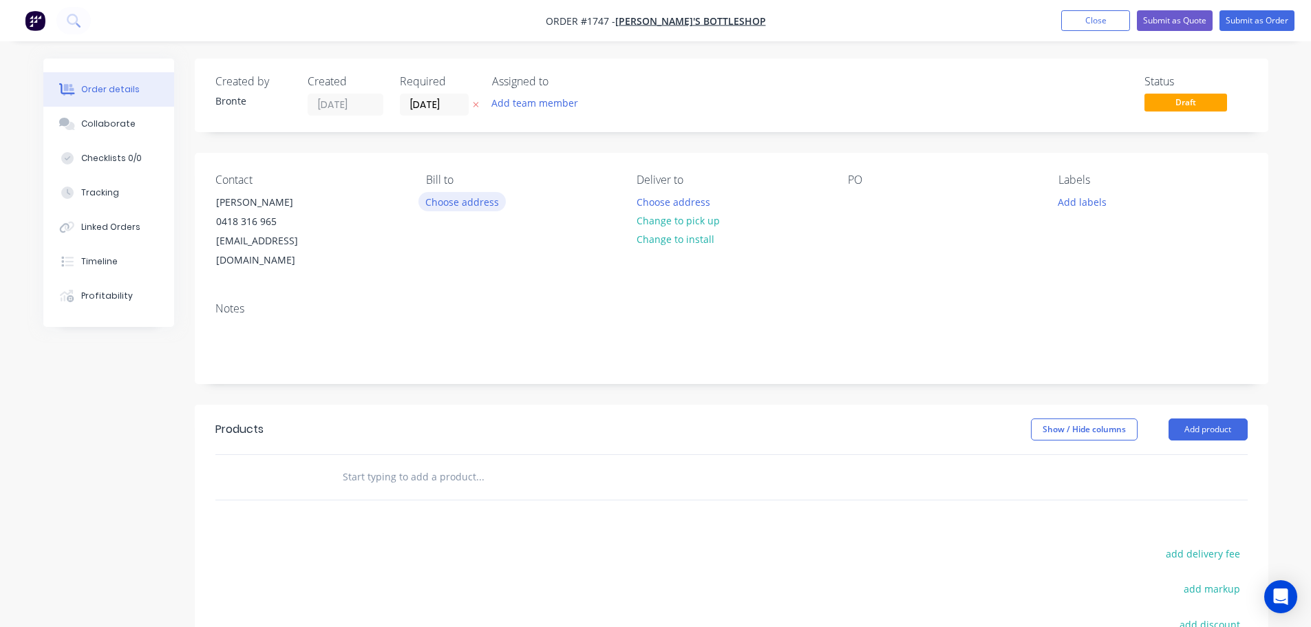
click at [469, 204] on button "Choose address" at bounding box center [463, 201] width 88 height 19
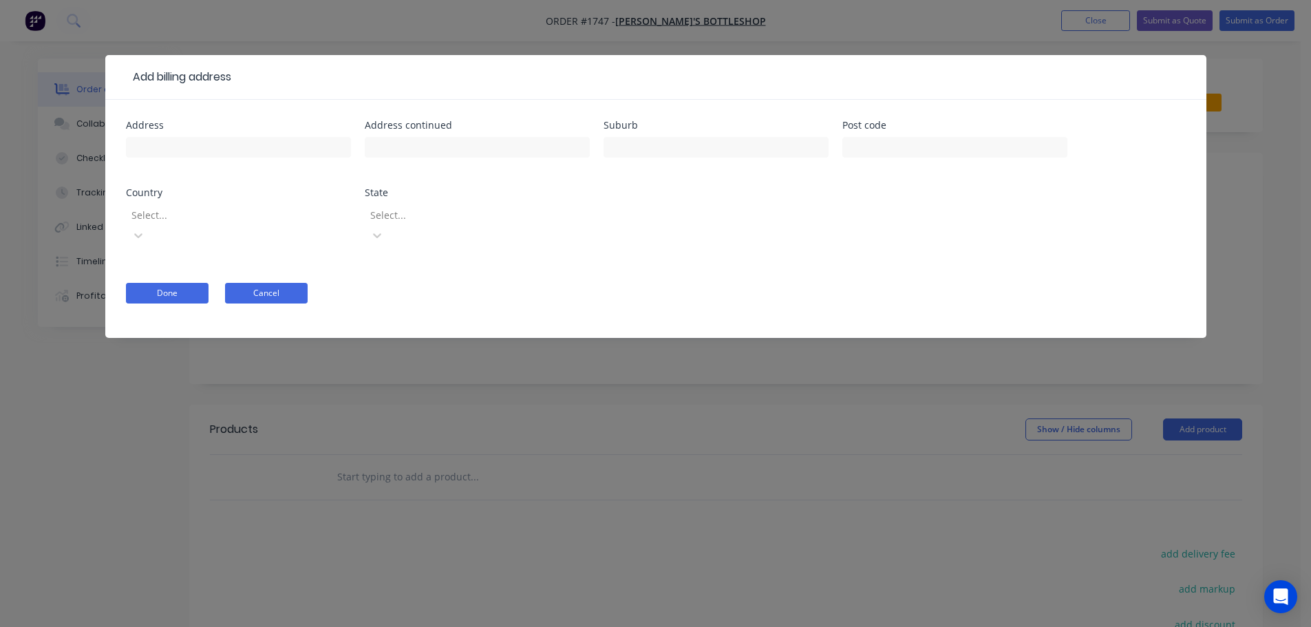
click at [272, 283] on button "Cancel" at bounding box center [266, 293] width 83 height 21
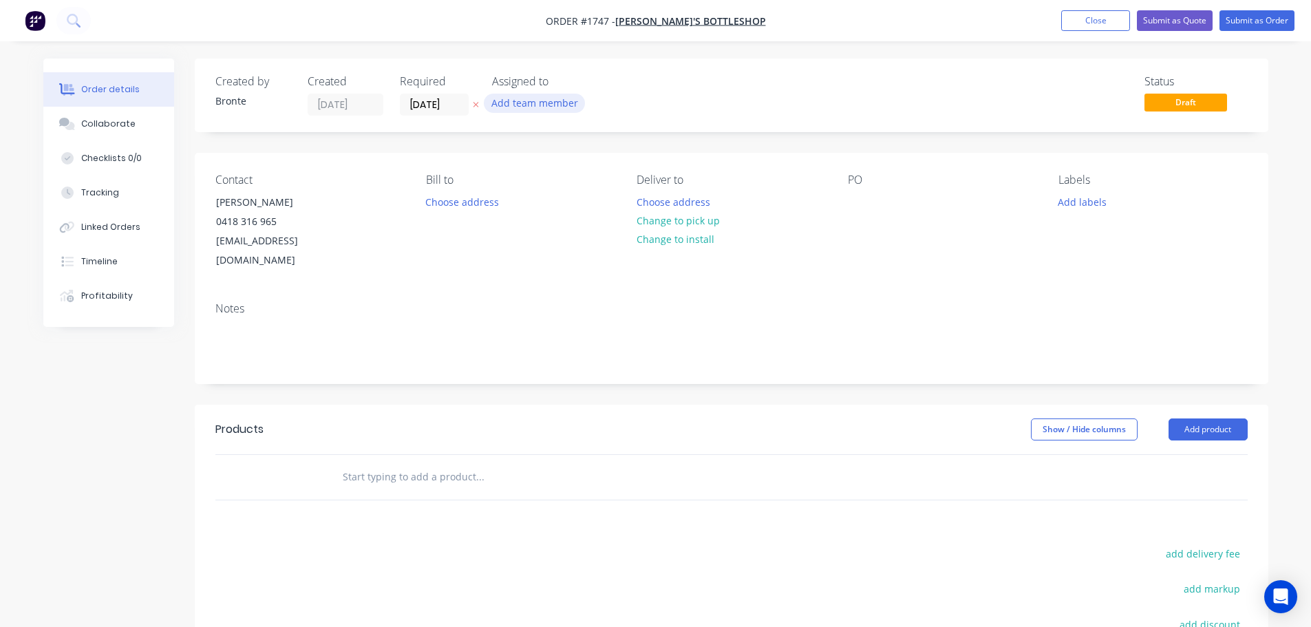
click at [512, 102] on button "Add team member" at bounding box center [534, 103] width 101 height 19
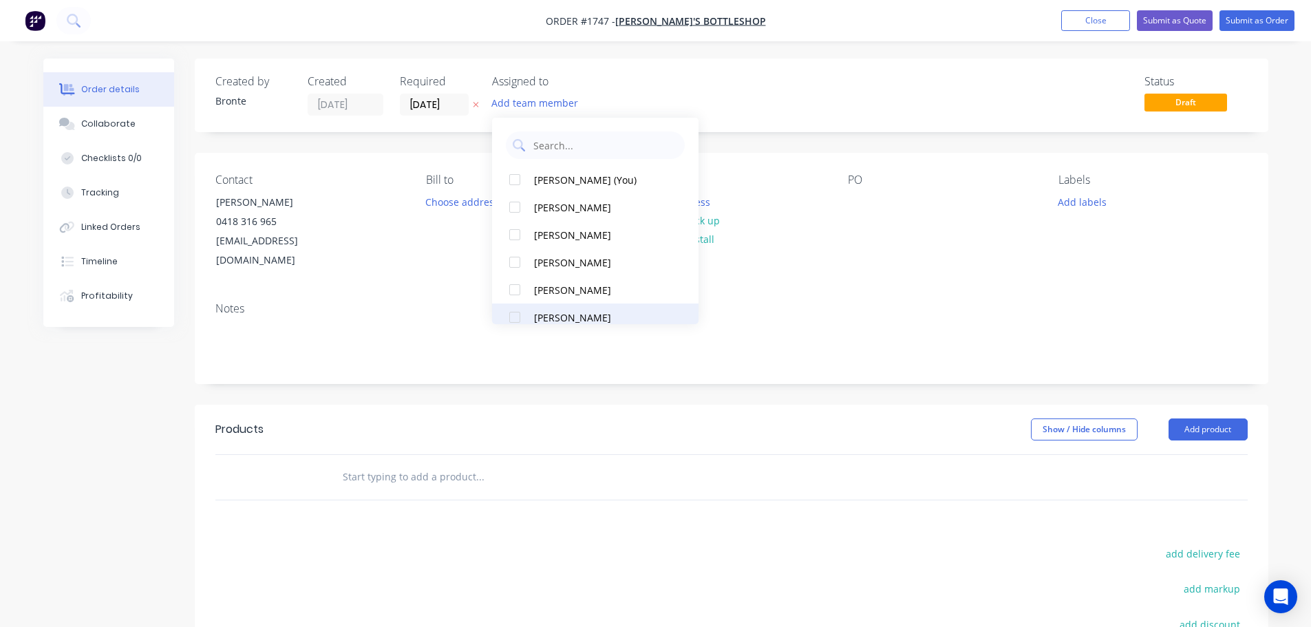
click at [511, 319] on div at bounding box center [515, 318] width 28 height 28
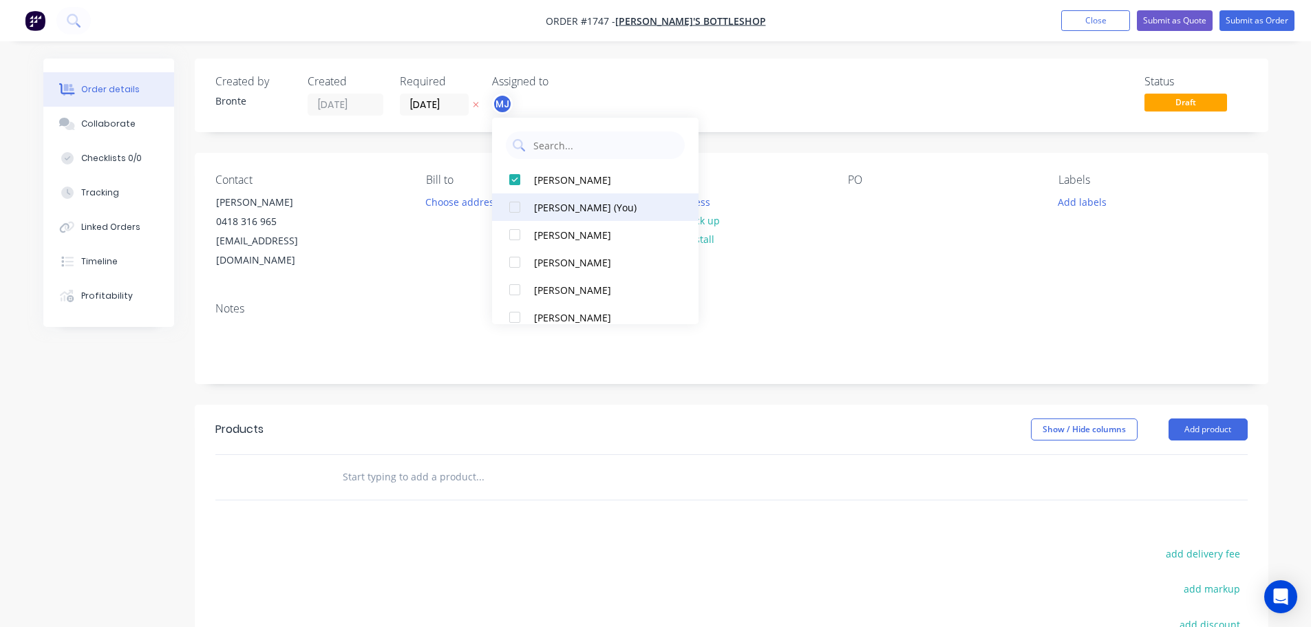
click at [525, 208] on div at bounding box center [515, 207] width 28 height 28
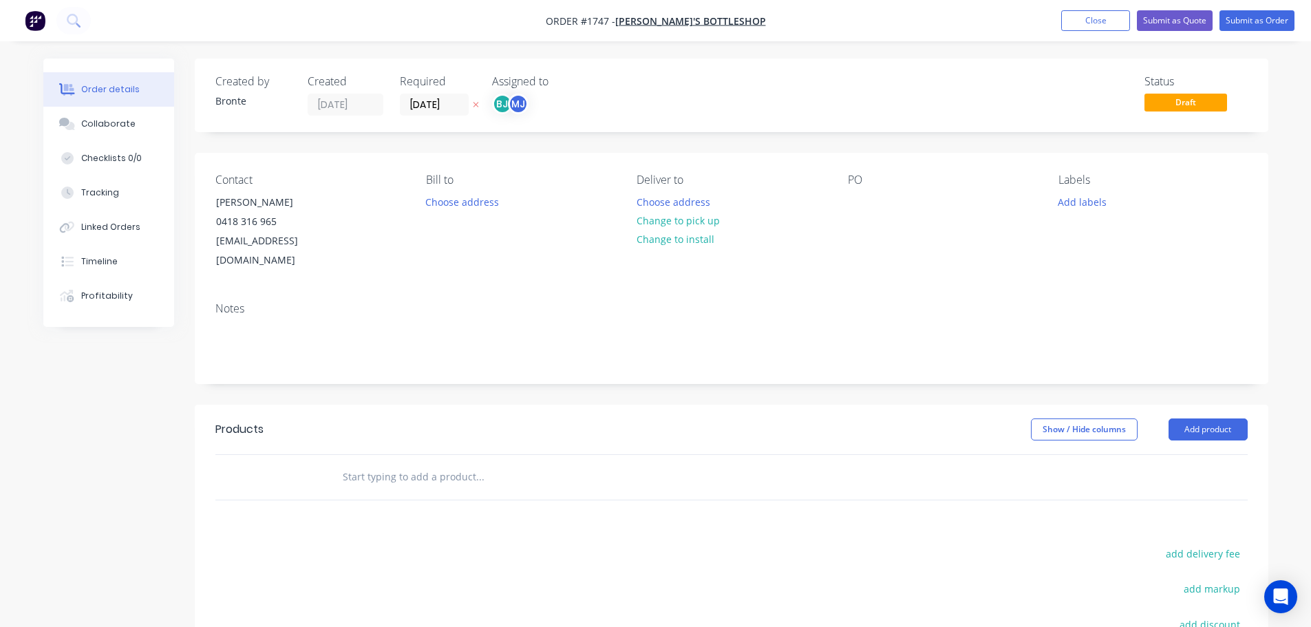
click at [796, 104] on div "Status Draft" at bounding box center [939, 95] width 618 height 41
click at [1088, 205] on button "Add labels" at bounding box center [1082, 201] width 63 height 19
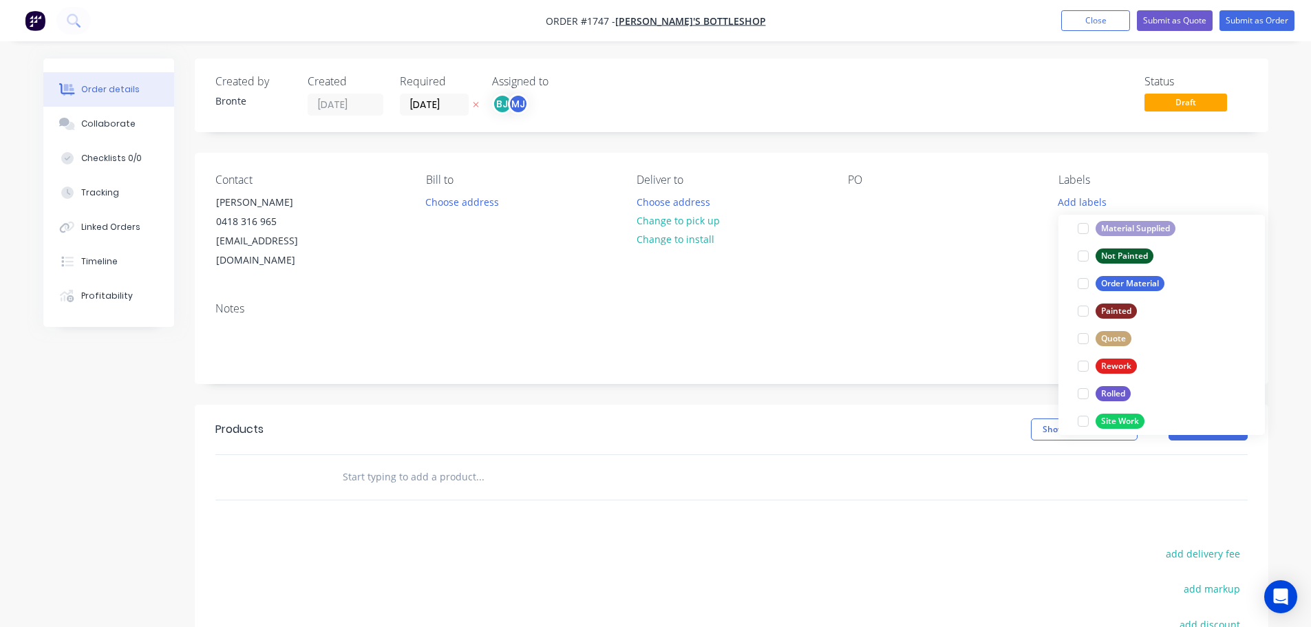
scroll to position [661, 0]
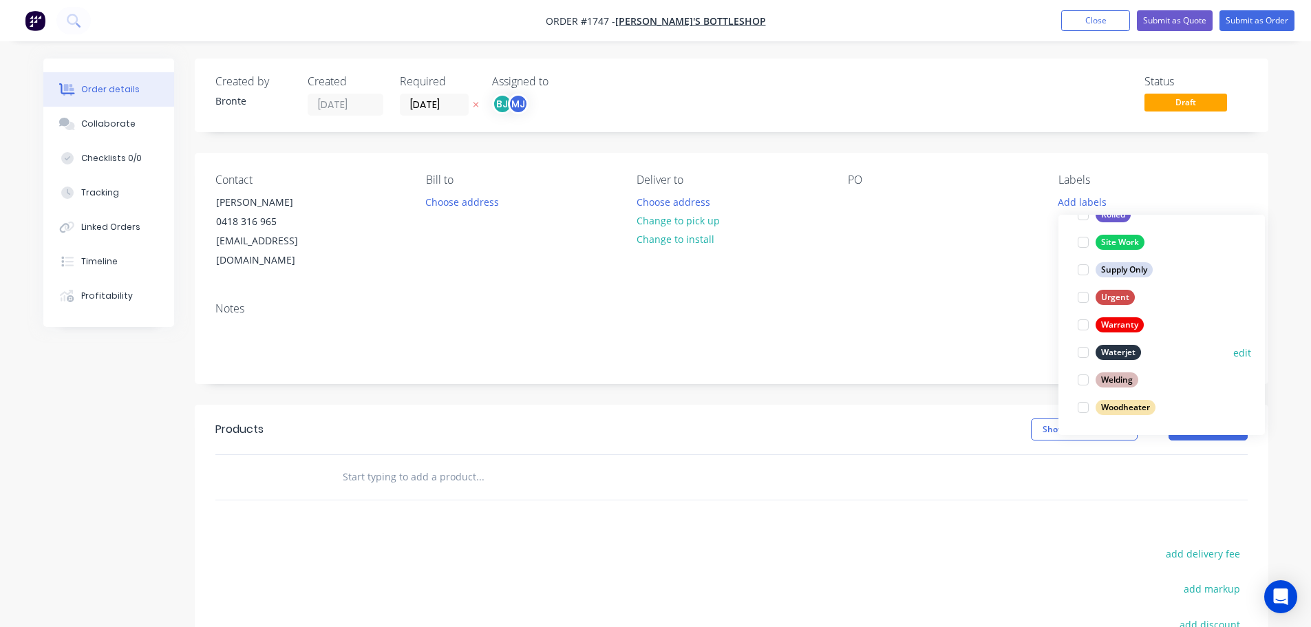
click at [1090, 350] on div at bounding box center [1084, 353] width 28 height 28
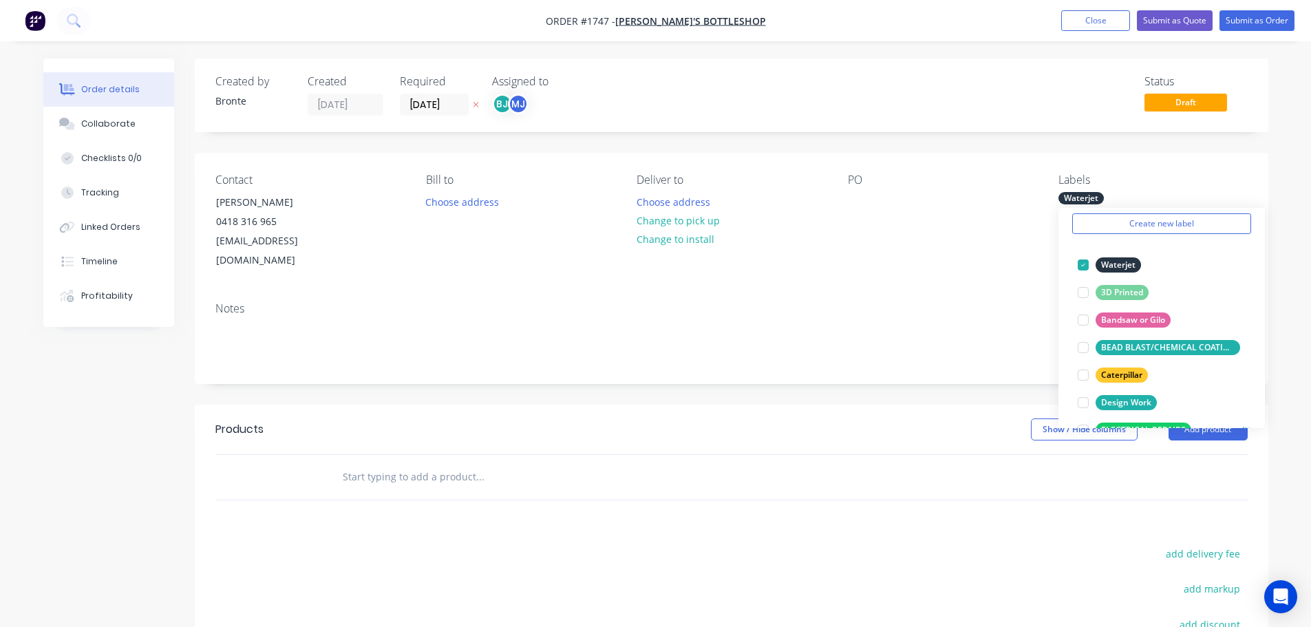
scroll to position [138, 0]
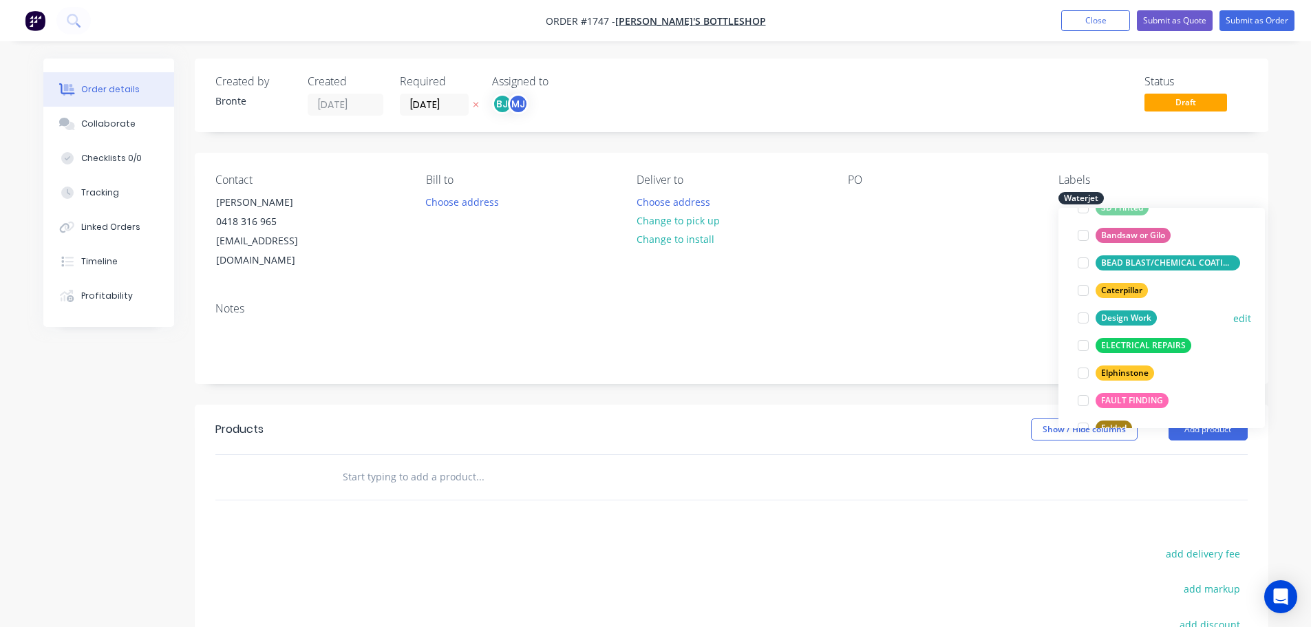
click at [1084, 315] on div at bounding box center [1084, 318] width 28 height 28
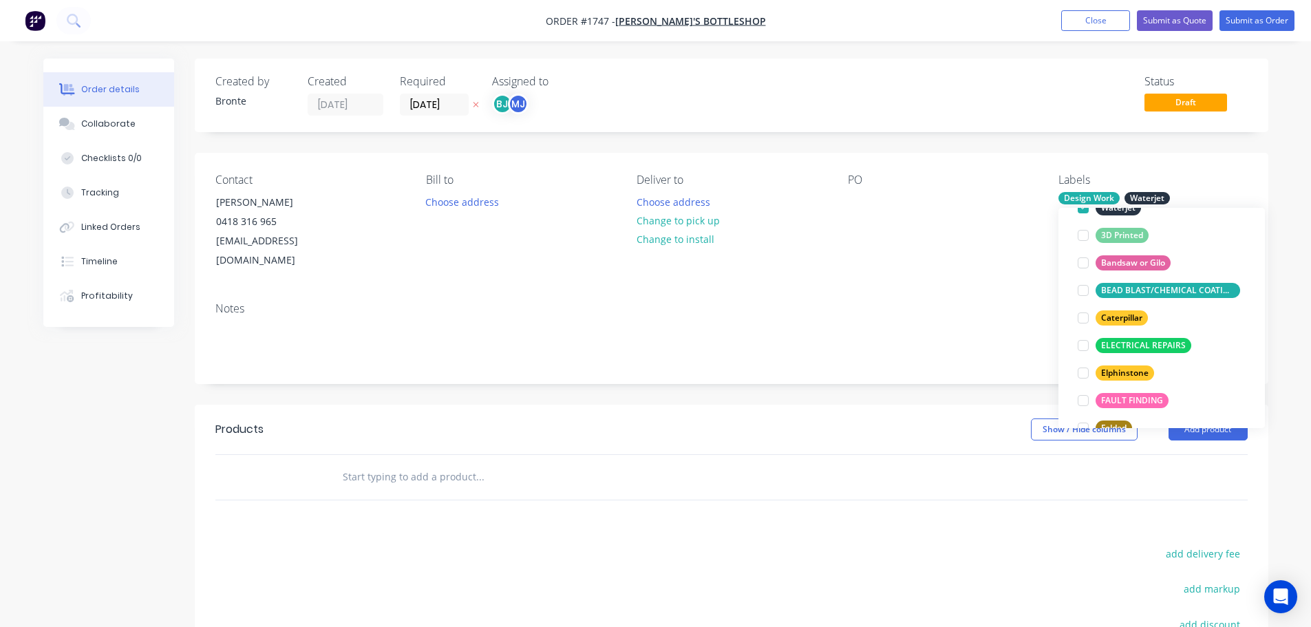
scroll to position [0, 0]
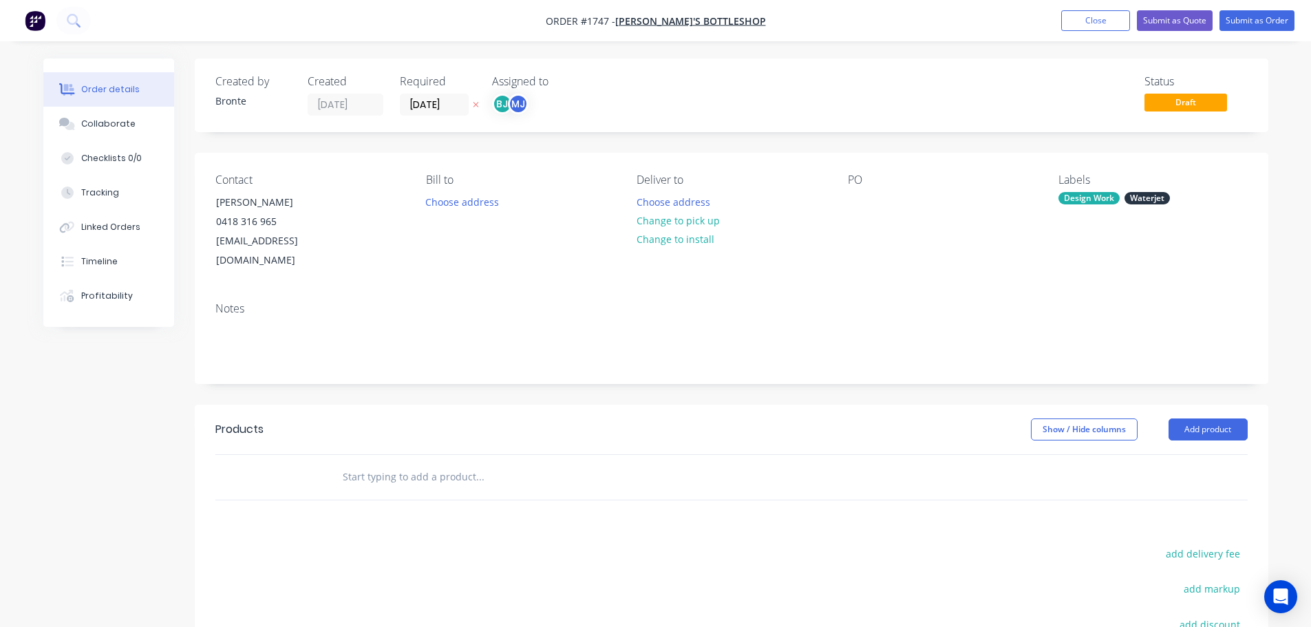
click at [1280, 163] on div "Order details Collaborate Checklists 0/0 Tracking Linked Orders Timeline Profit…" at bounding box center [656, 455] width 1253 height 793
click at [1198, 419] on button "Add product" at bounding box center [1208, 430] width 79 height 22
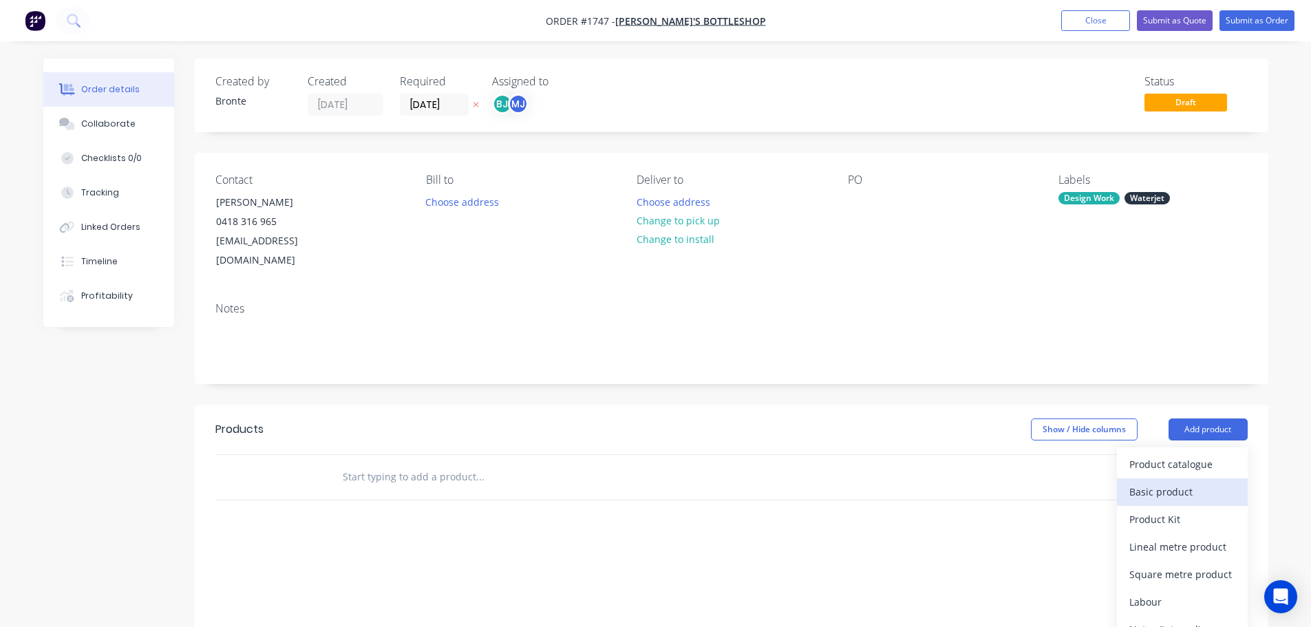
click at [1192, 482] on div "Basic product" at bounding box center [1183, 492] width 106 height 20
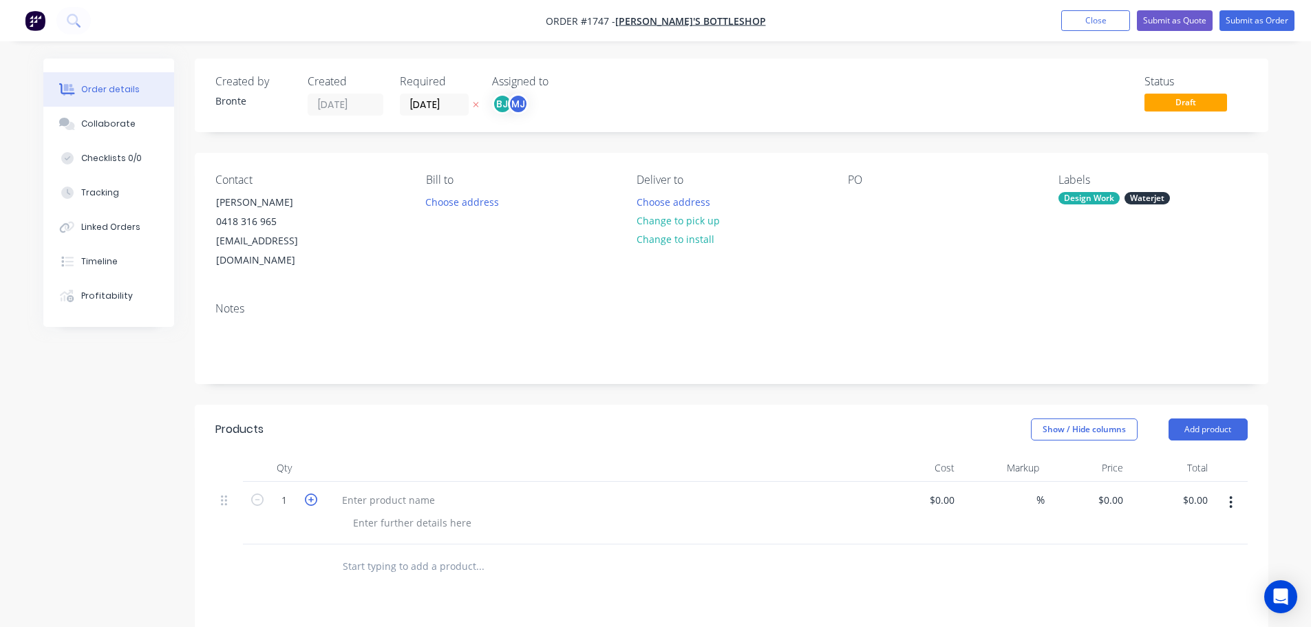
click at [313, 494] on icon "button" at bounding box center [311, 500] width 12 height 12
click at [257, 494] on icon "button" at bounding box center [257, 500] width 12 height 12
click at [312, 494] on icon "button" at bounding box center [311, 500] width 12 height 12
type input "2"
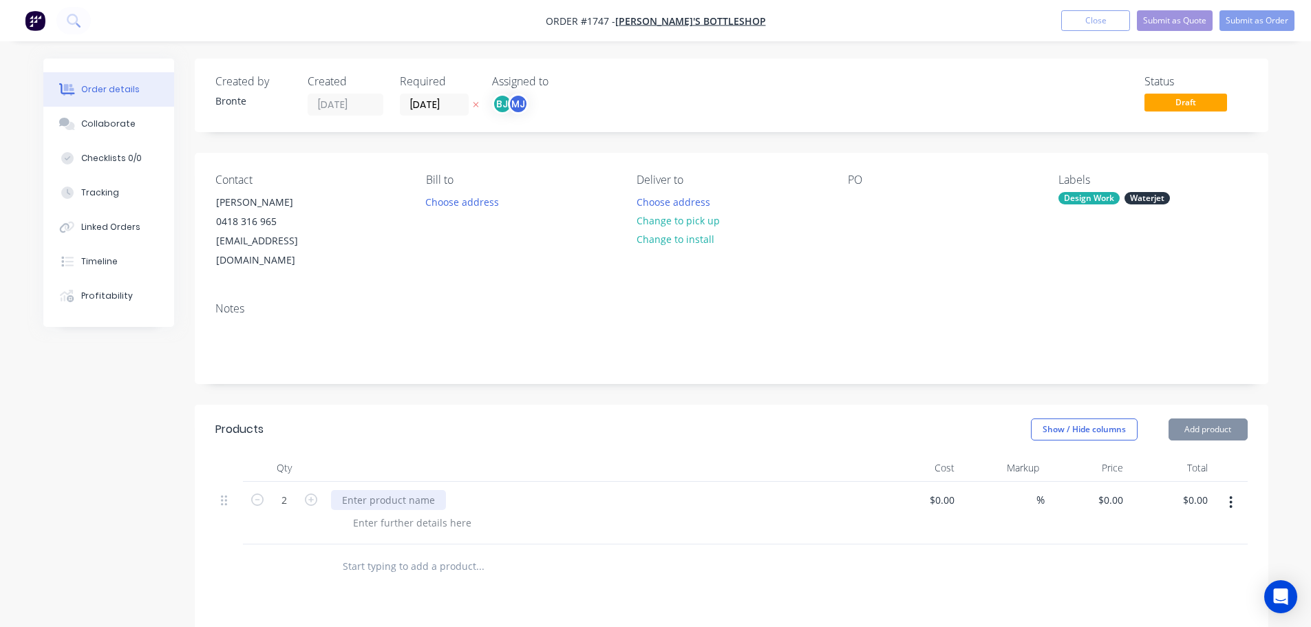
click at [374, 490] on div at bounding box center [388, 500] width 115 height 20
click at [516, 421] on div "Show / Hide columns Add product" at bounding box center [840, 430] width 813 height 22
click at [1258, 21] on button "Submit as Order" at bounding box center [1257, 20] width 75 height 21
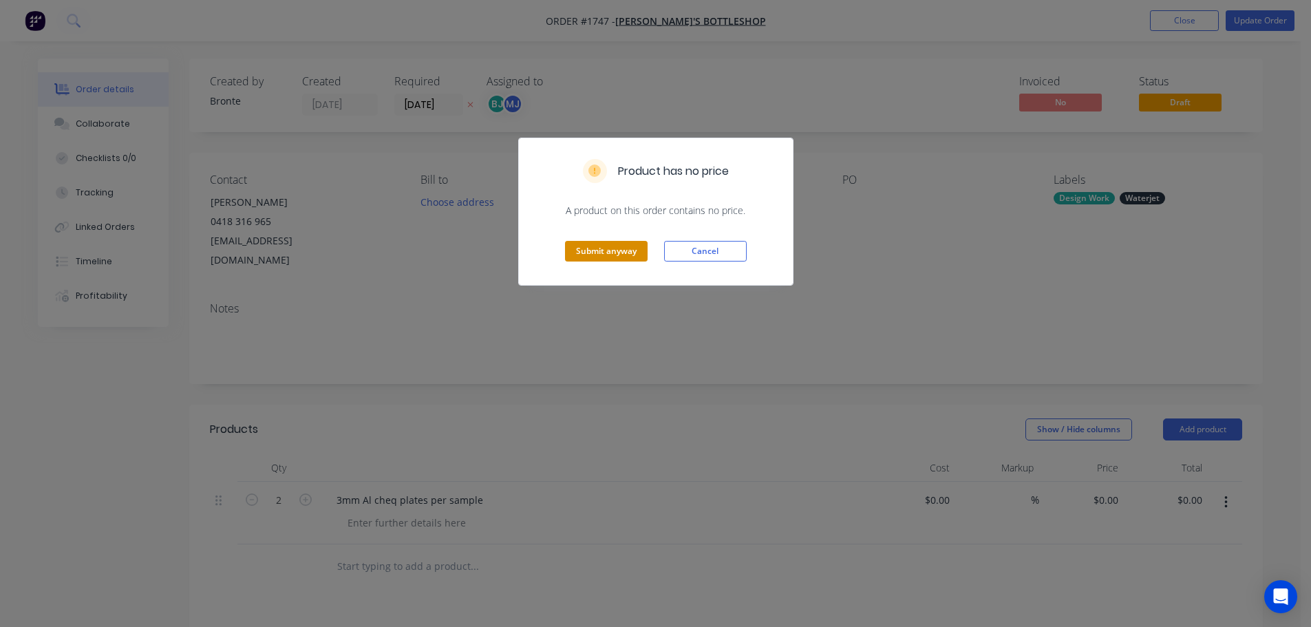
click at [613, 253] on button "Submit anyway" at bounding box center [606, 251] width 83 height 21
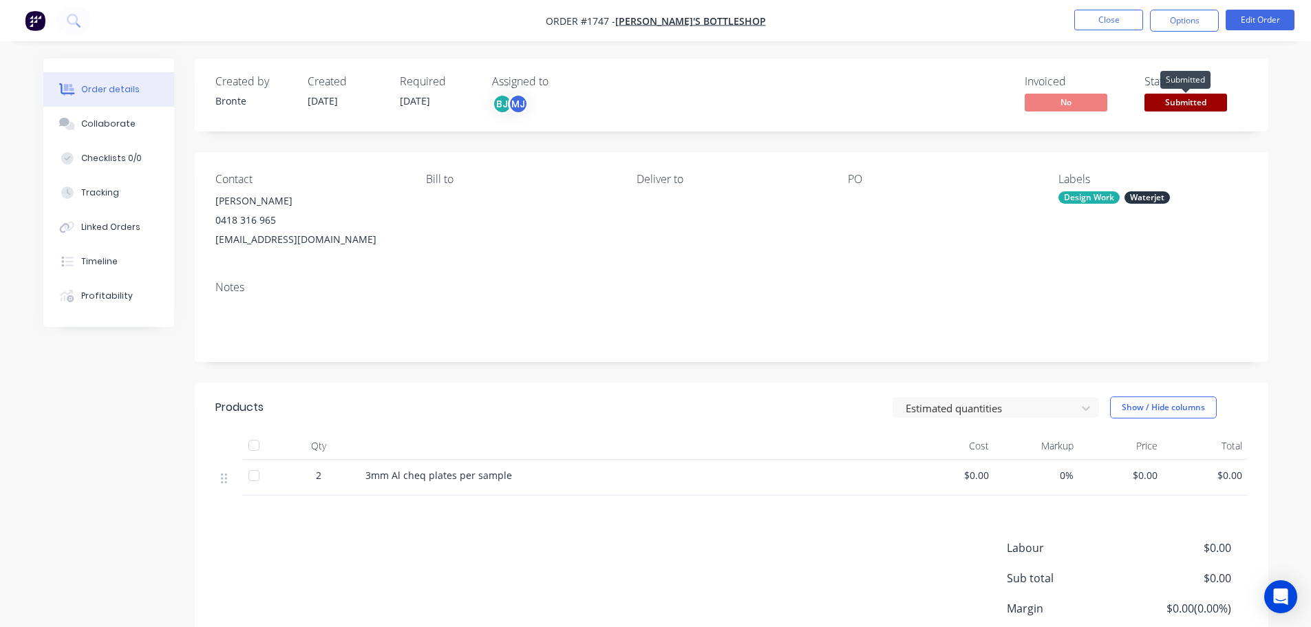
click at [1196, 102] on span "Submitted" at bounding box center [1186, 102] width 83 height 17
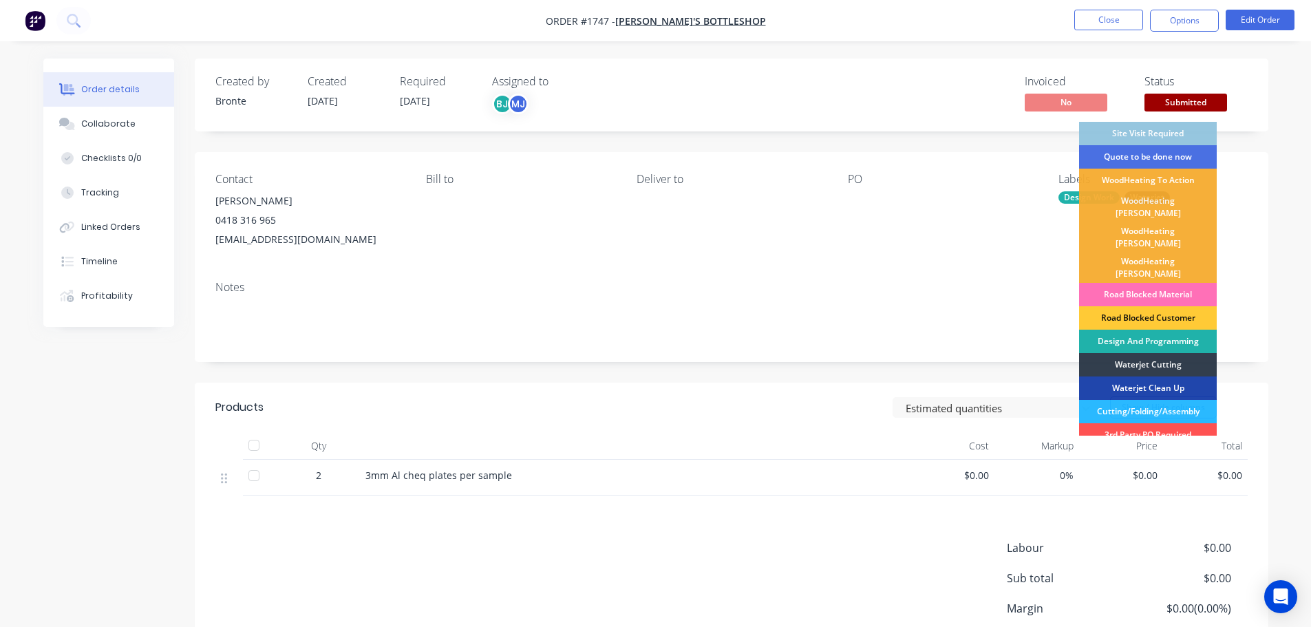
click at [1163, 330] on div "Design And Programming" at bounding box center [1148, 341] width 138 height 23
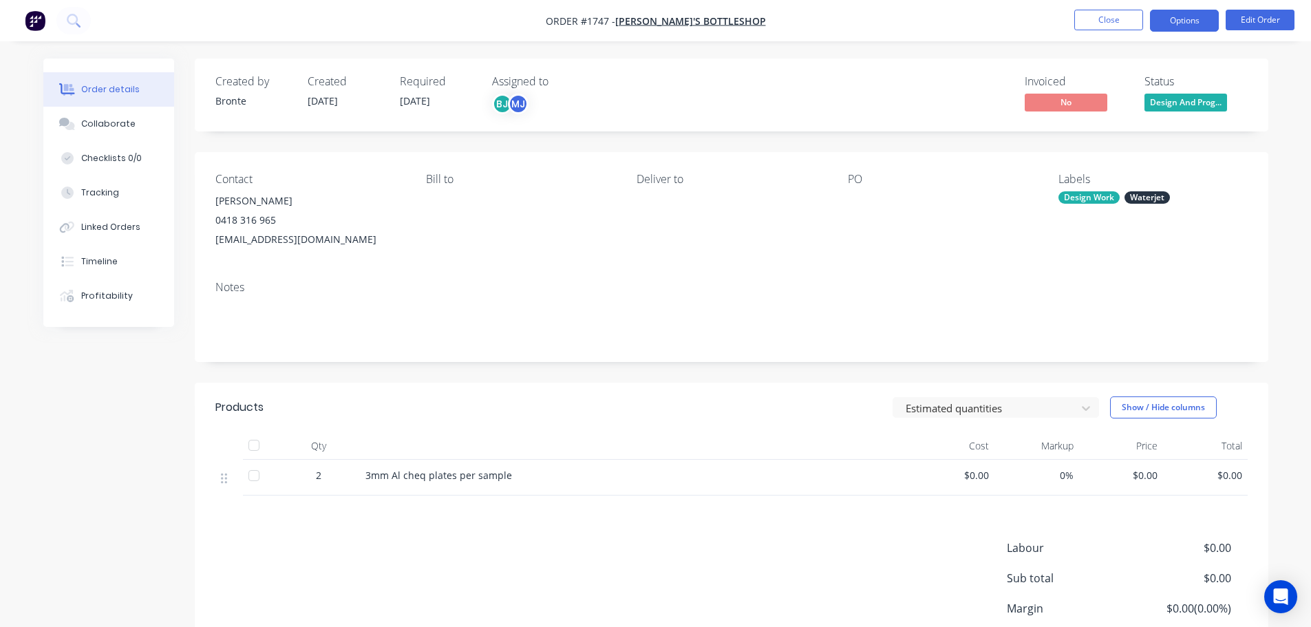
click at [1174, 17] on button "Options" at bounding box center [1184, 21] width 69 height 22
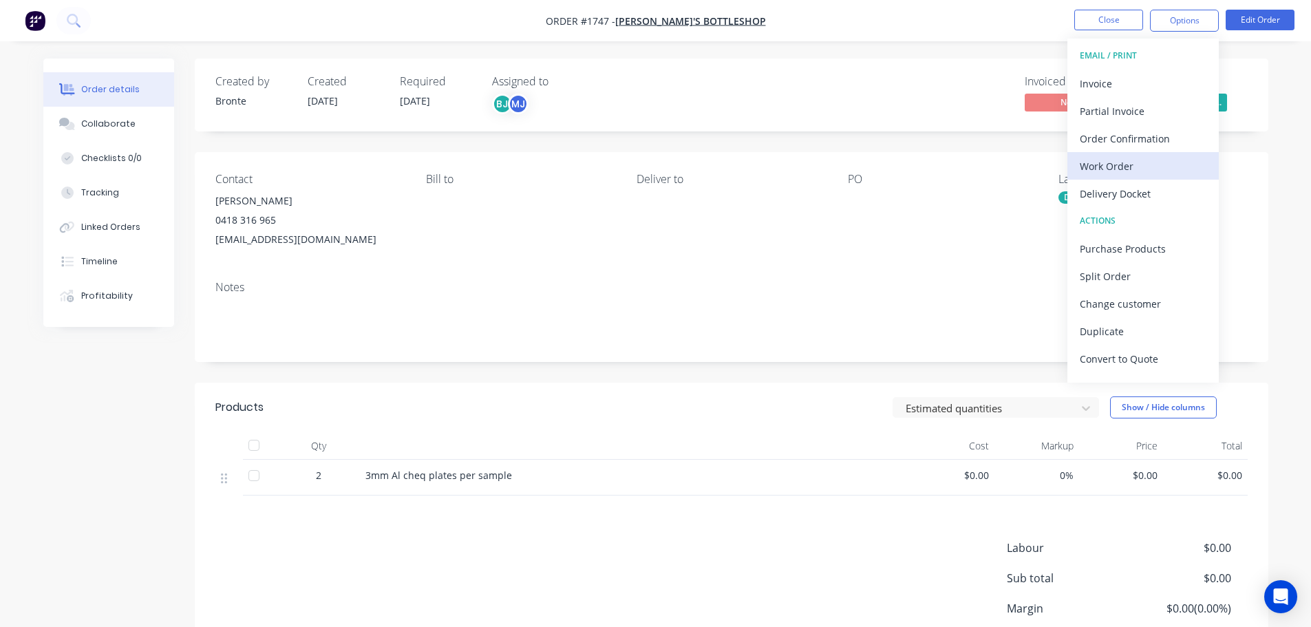
click at [1113, 167] on div "Work Order" at bounding box center [1143, 166] width 127 height 20
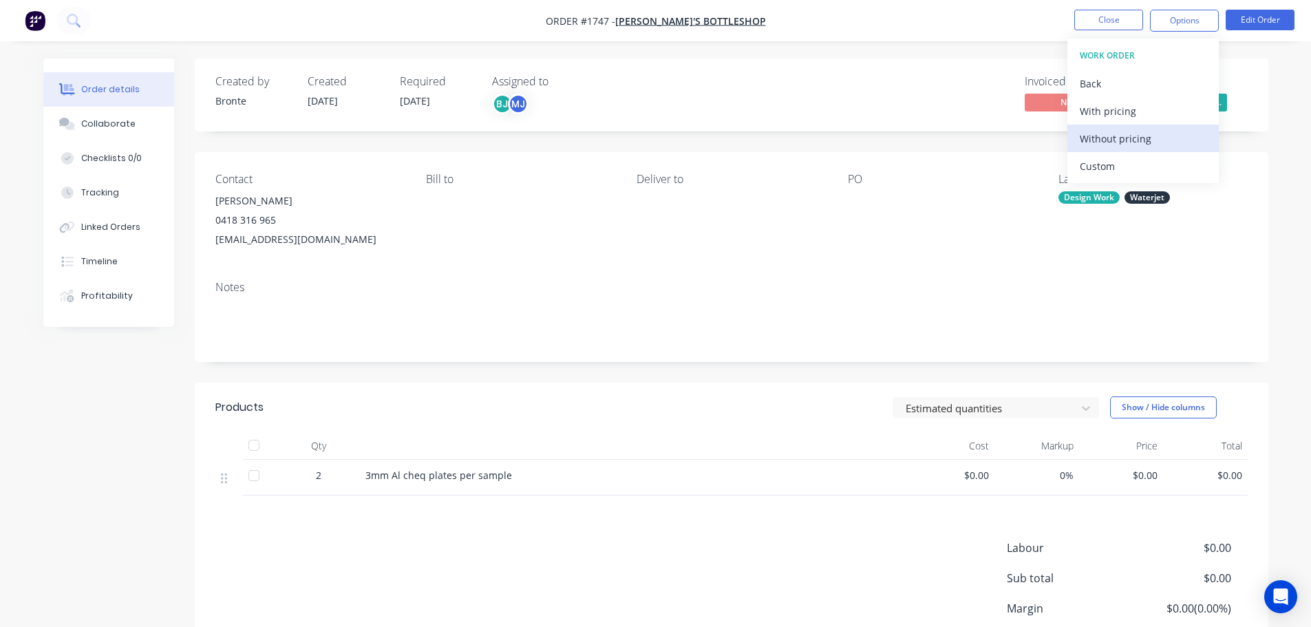
click at [1119, 142] on div "Without pricing" at bounding box center [1143, 139] width 127 height 20
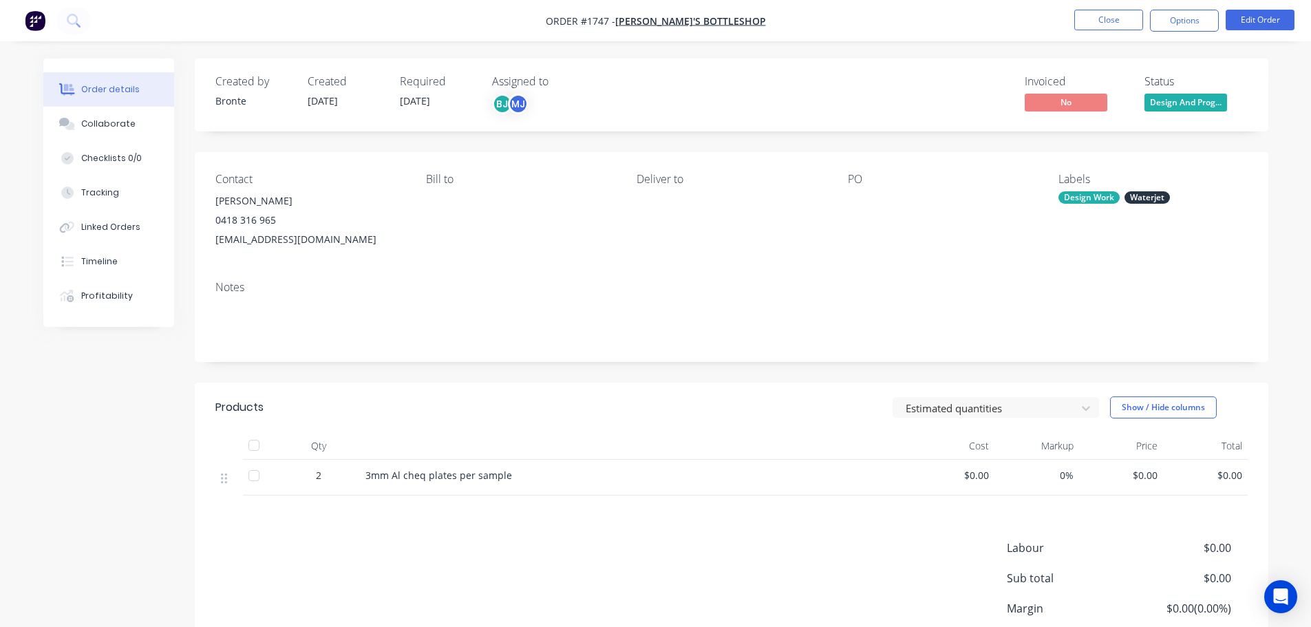
click at [920, 260] on div "Contact [PERSON_NAME] [PHONE_NUMBER] [EMAIL_ADDRESS][DOMAIN_NAME] [PERSON_NAME]…" at bounding box center [732, 211] width 1074 height 118
click at [1273, 23] on button "Edit Order" at bounding box center [1260, 20] width 69 height 21
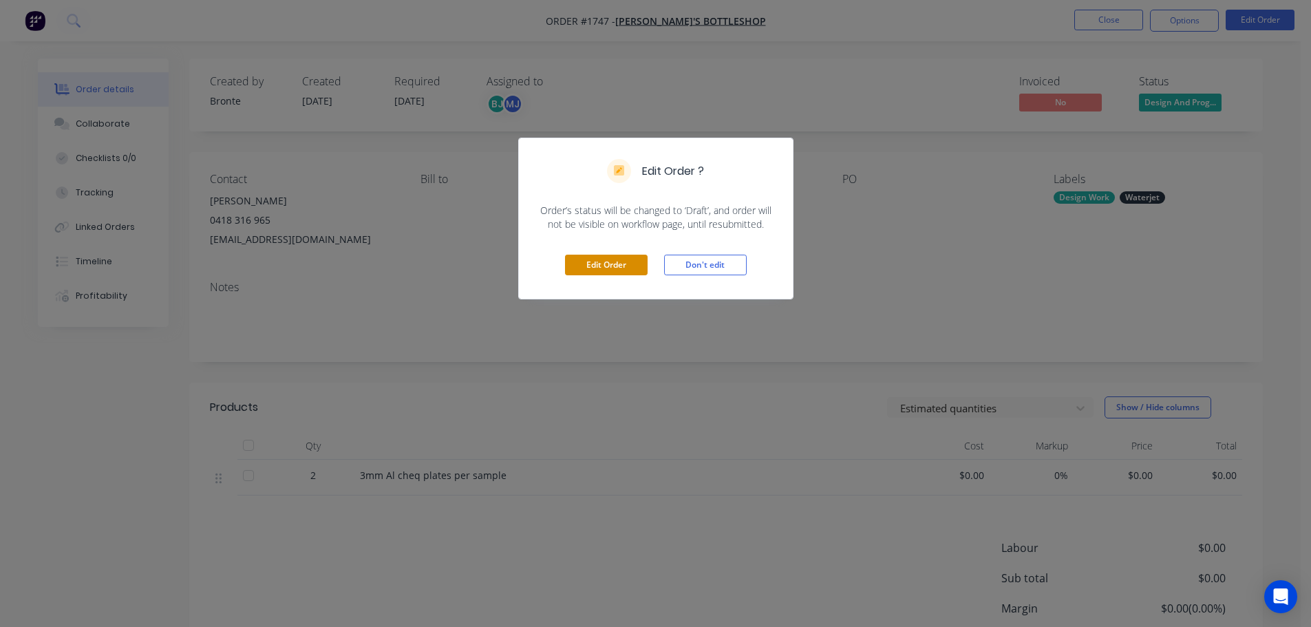
click at [633, 266] on button "Edit Order" at bounding box center [606, 265] width 83 height 21
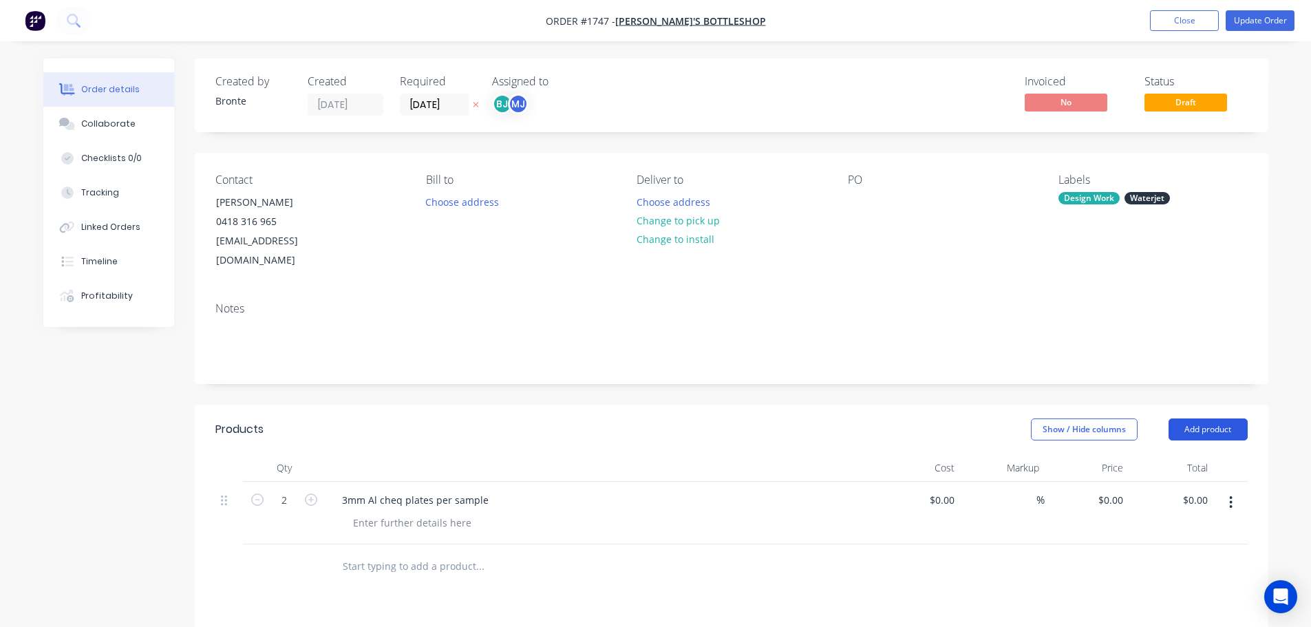
click at [1188, 419] on button "Add product" at bounding box center [1208, 430] width 79 height 22
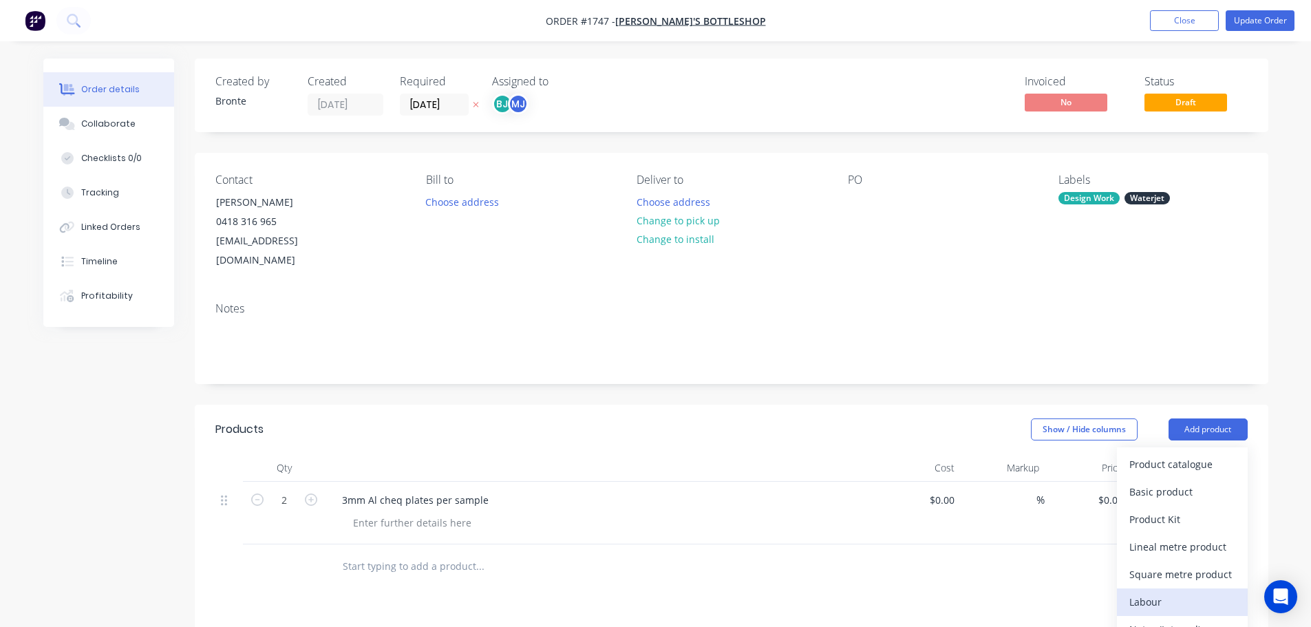
click at [1172, 592] on div "Labour" at bounding box center [1183, 602] width 106 height 20
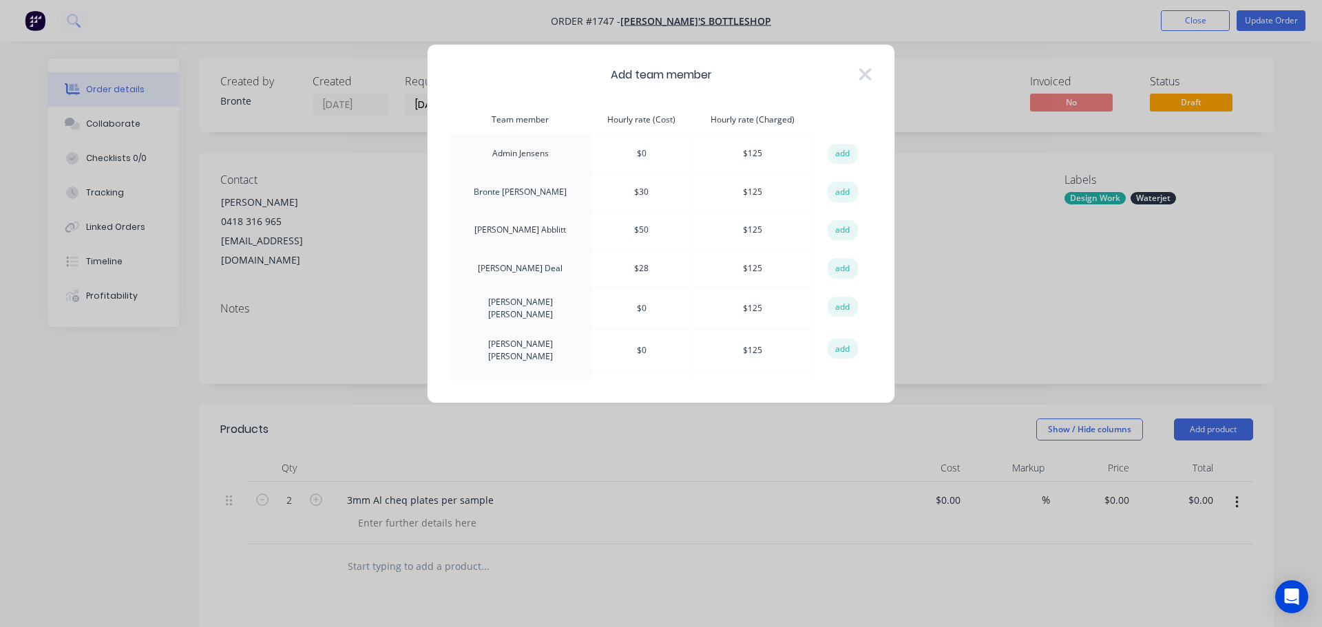
click at [838, 193] on button "add" at bounding box center [842, 192] width 30 height 21
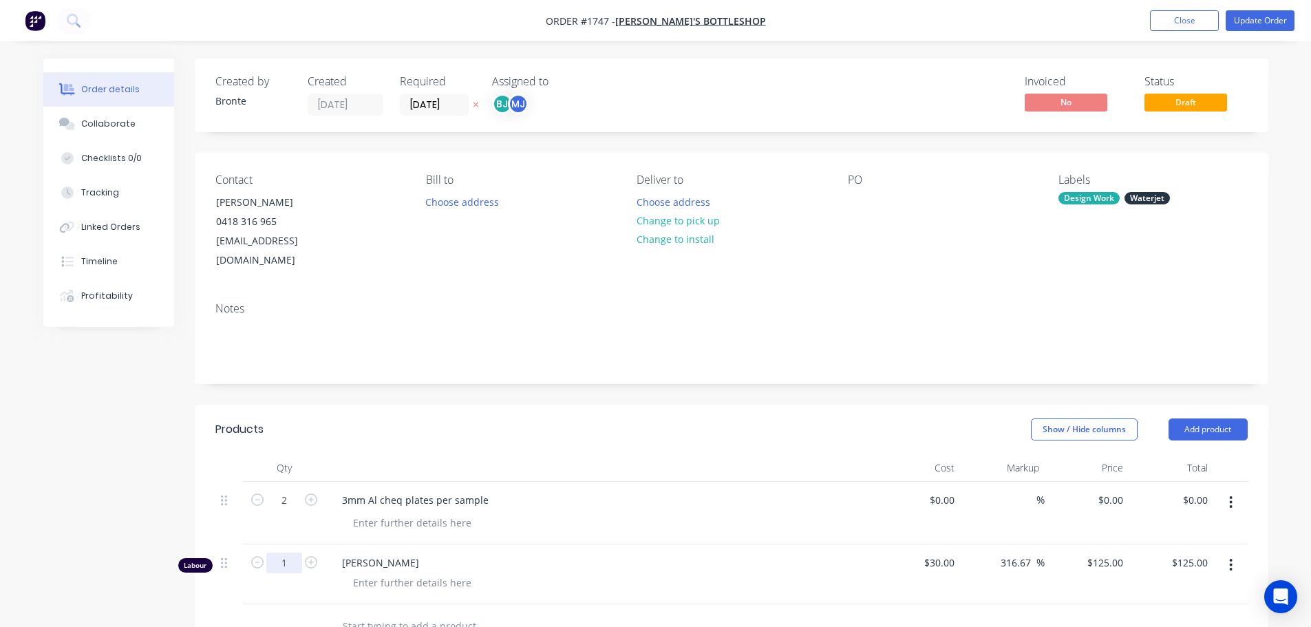
click at [290, 553] on input "1" at bounding box center [284, 563] width 36 height 21
type input "0.25"
type input "$31.25"
click at [443, 573] on div at bounding box center [412, 583] width 140 height 20
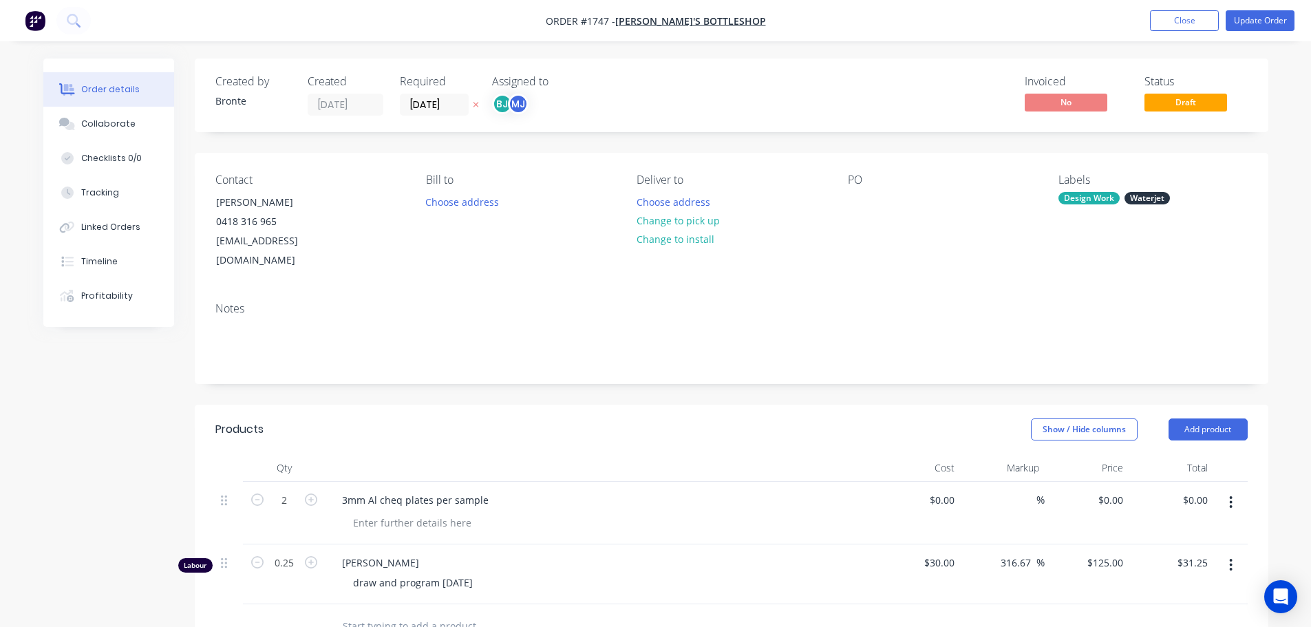
click at [614, 429] on header "Products Show / Hide columns Add product" at bounding box center [732, 430] width 1074 height 50
click at [1276, 18] on button "Update Order" at bounding box center [1260, 20] width 69 height 21
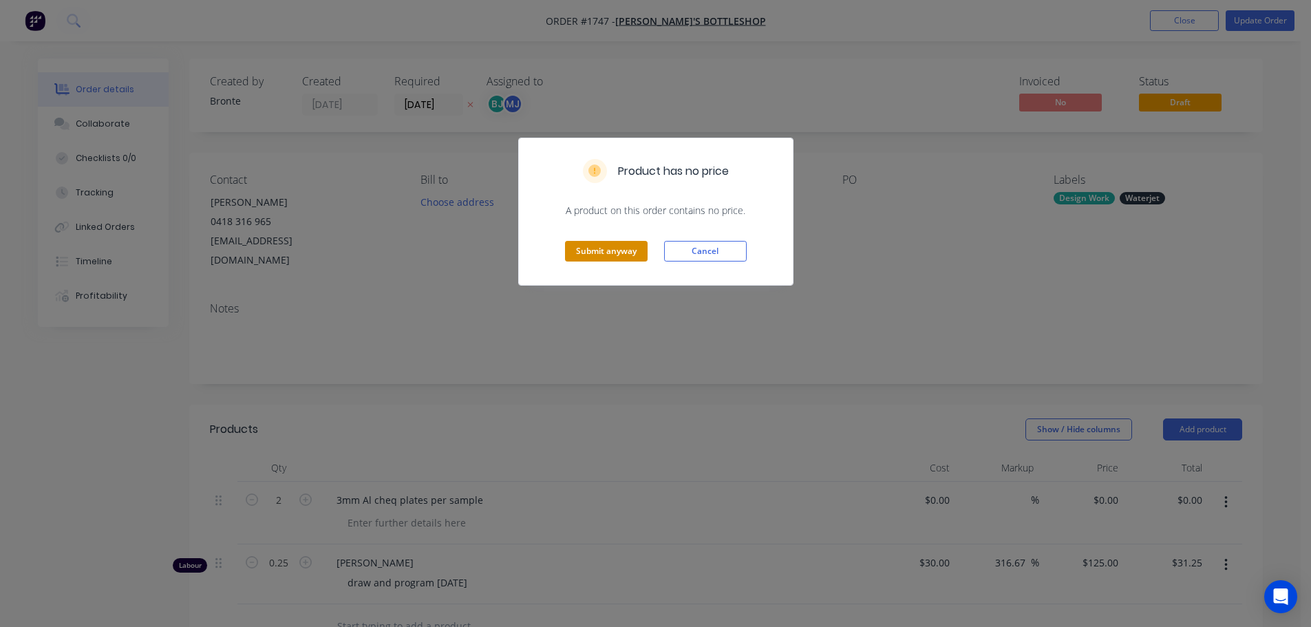
click at [637, 249] on button "Submit anyway" at bounding box center [606, 251] width 83 height 21
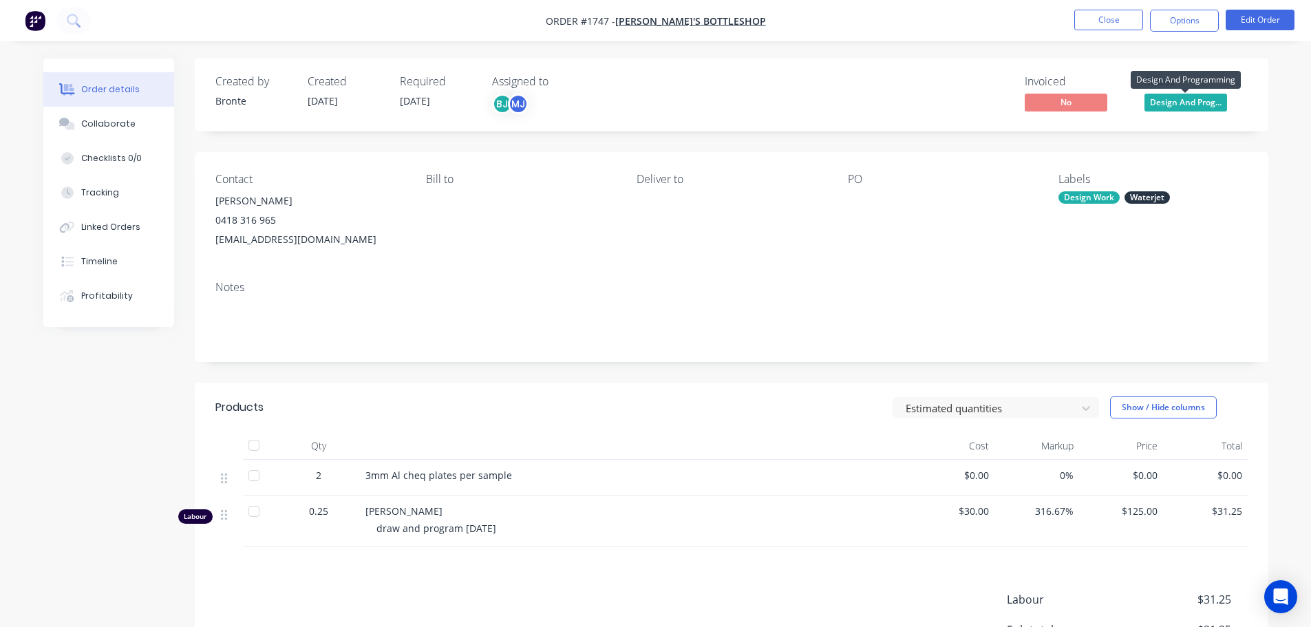
click at [1168, 99] on span "Design And Prog..." at bounding box center [1186, 102] width 83 height 17
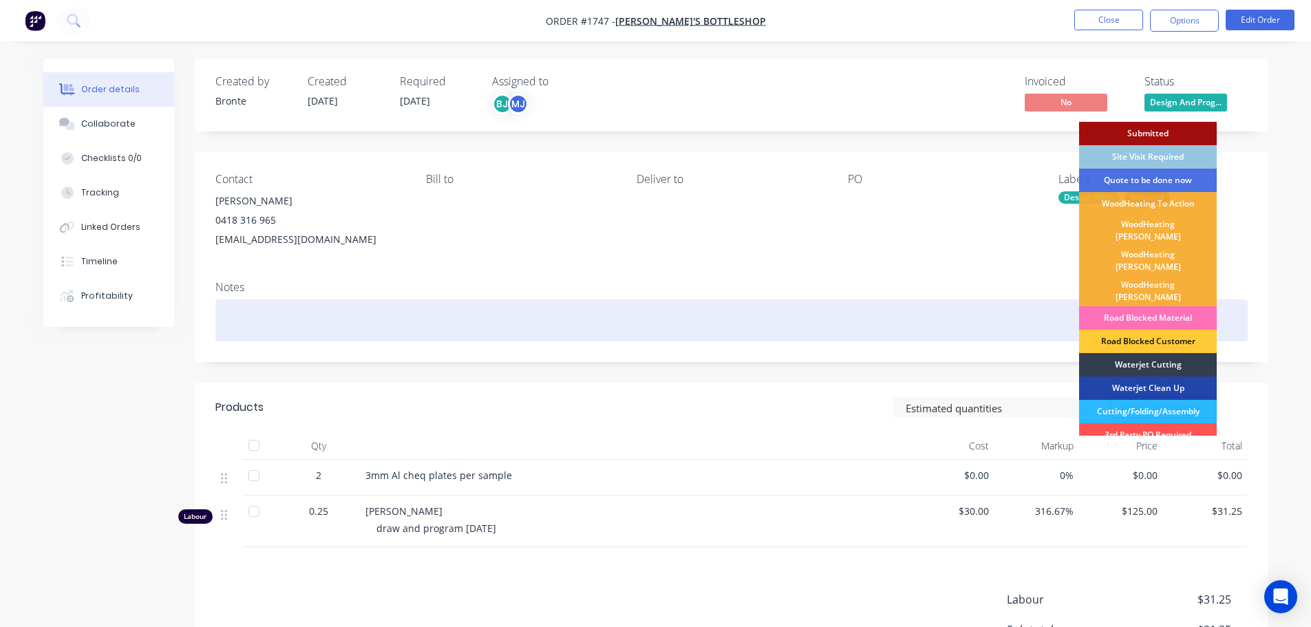
drag, startPoint x: 1142, startPoint y: 341, endPoint x: 1146, endPoint y: 333, distance: 9.2
click at [1143, 353] on div "Waterjet Cutting" at bounding box center [1148, 364] width 138 height 23
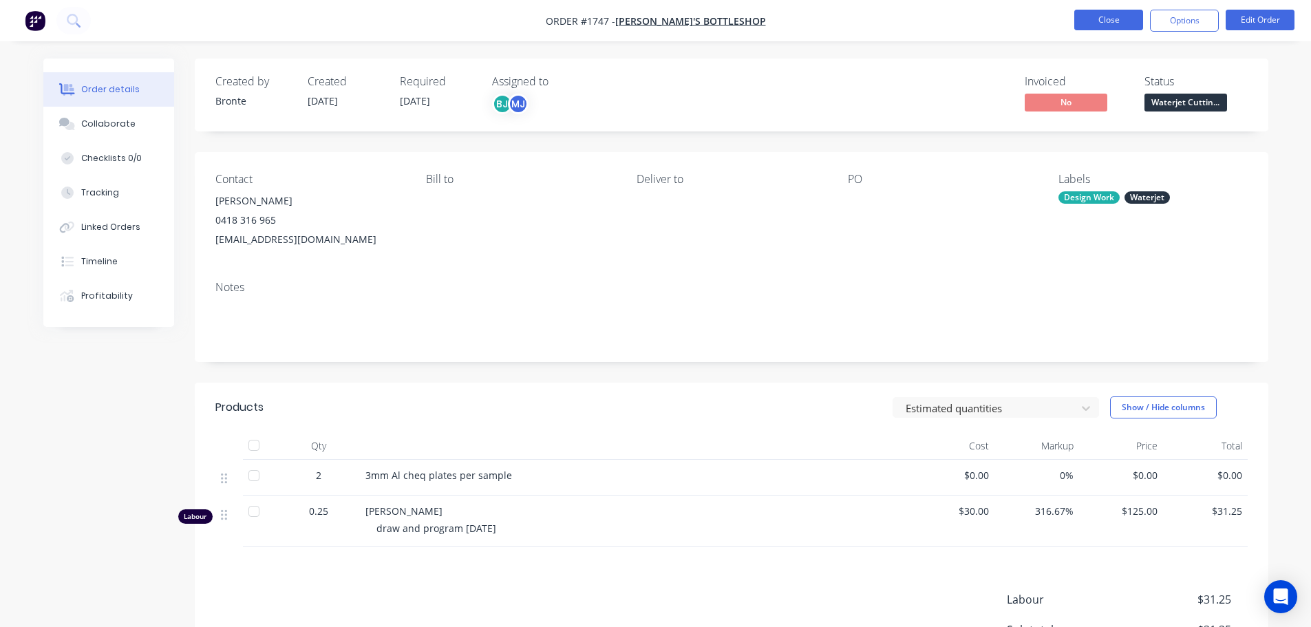
click at [1119, 21] on button "Close" at bounding box center [1109, 20] width 69 height 21
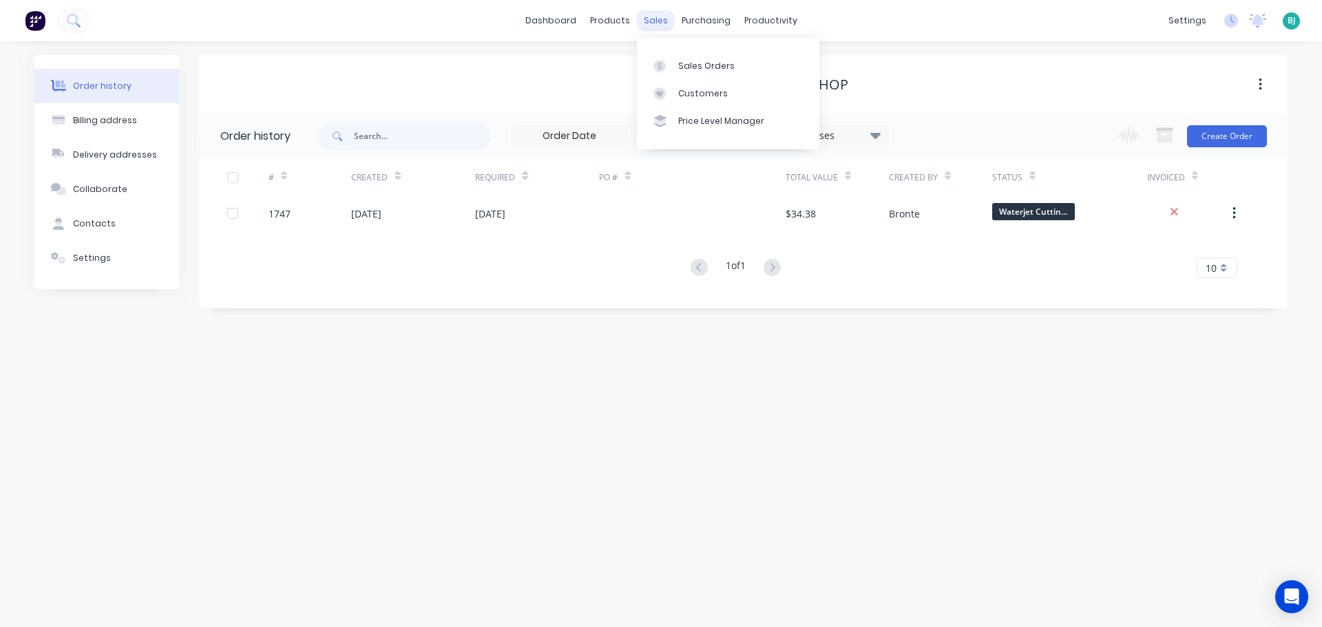
click at [659, 25] on div "sales" at bounding box center [656, 20] width 38 height 21
click at [666, 61] on div at bounding box center [663, 66] width 21 height 12
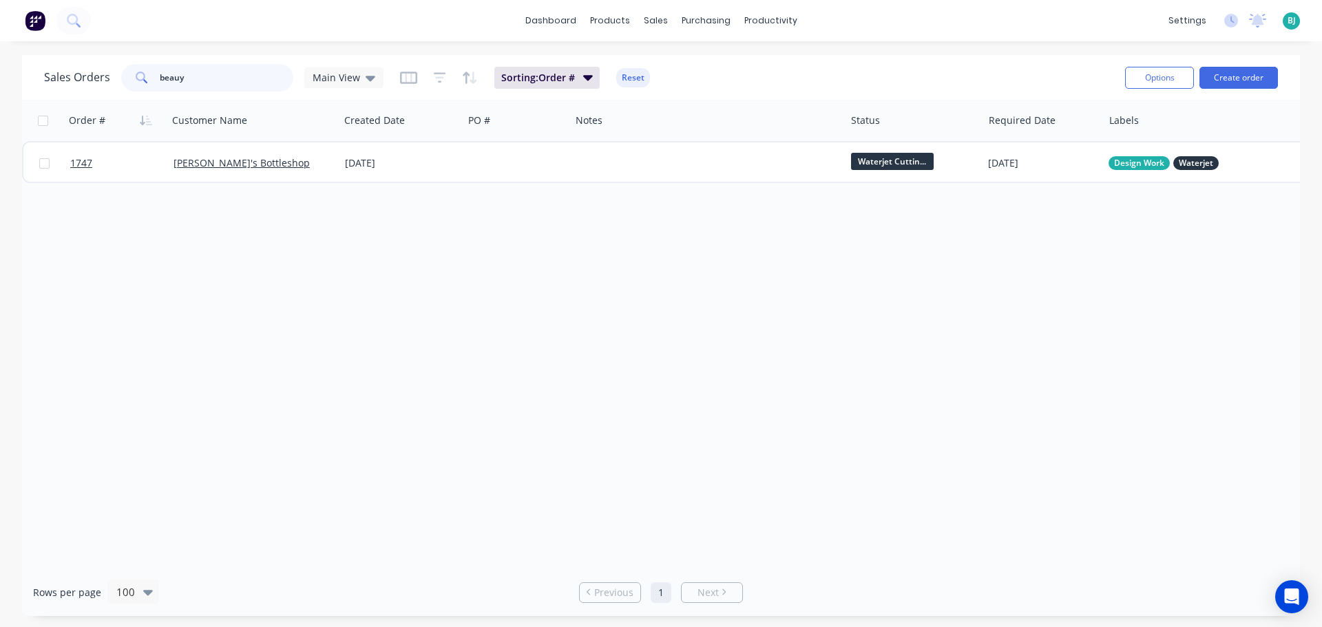
drag, startPoint x: 184, startPoint y: 78, endPoint x: 131, endPoint y: 81, distance: 53.0
click at [131, 81] on div "beauy" at bounding box center [207, 78] width 172 height 28
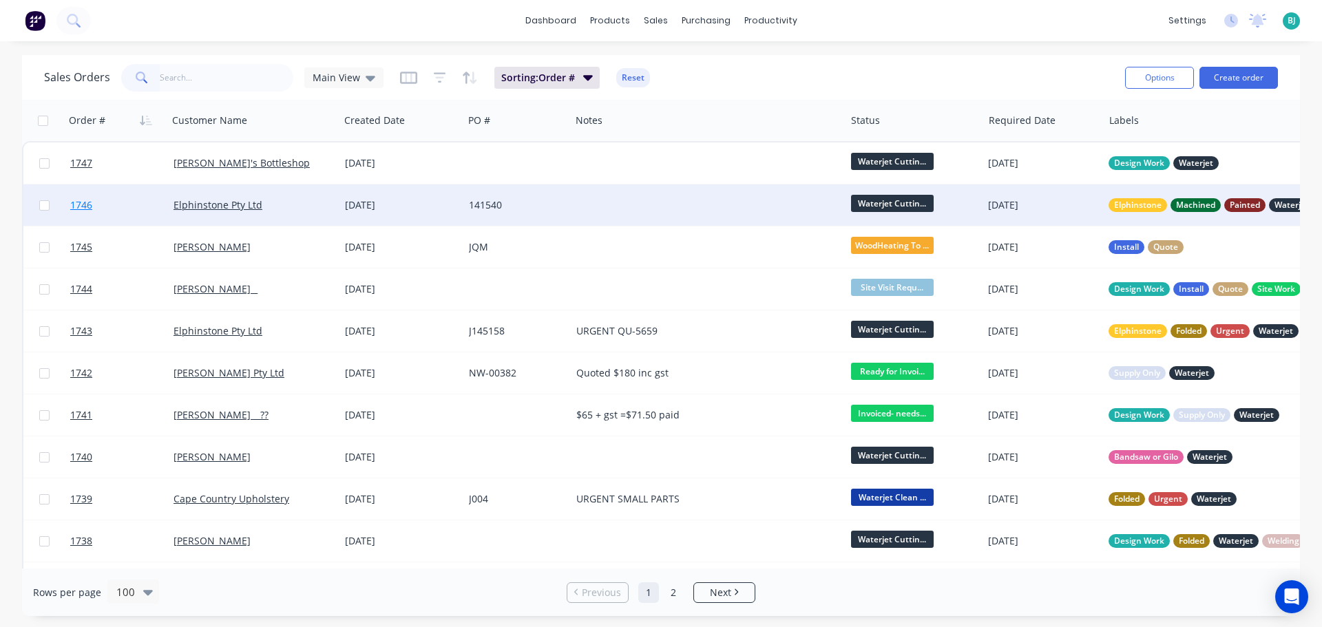
click at [143, 209] on link "1746" at bounding box center [121, 204] width 103 height 41
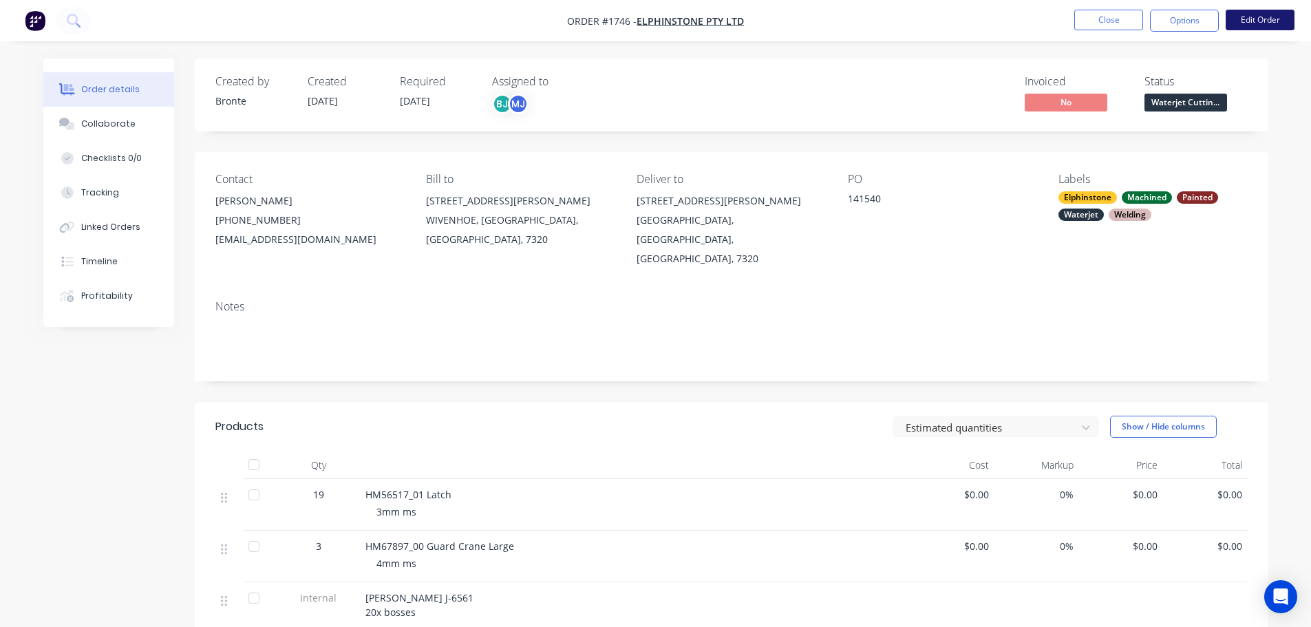
click at [1264, 25] on button "Edit Order" at bounding box center [1260, 20] width 69 height 21
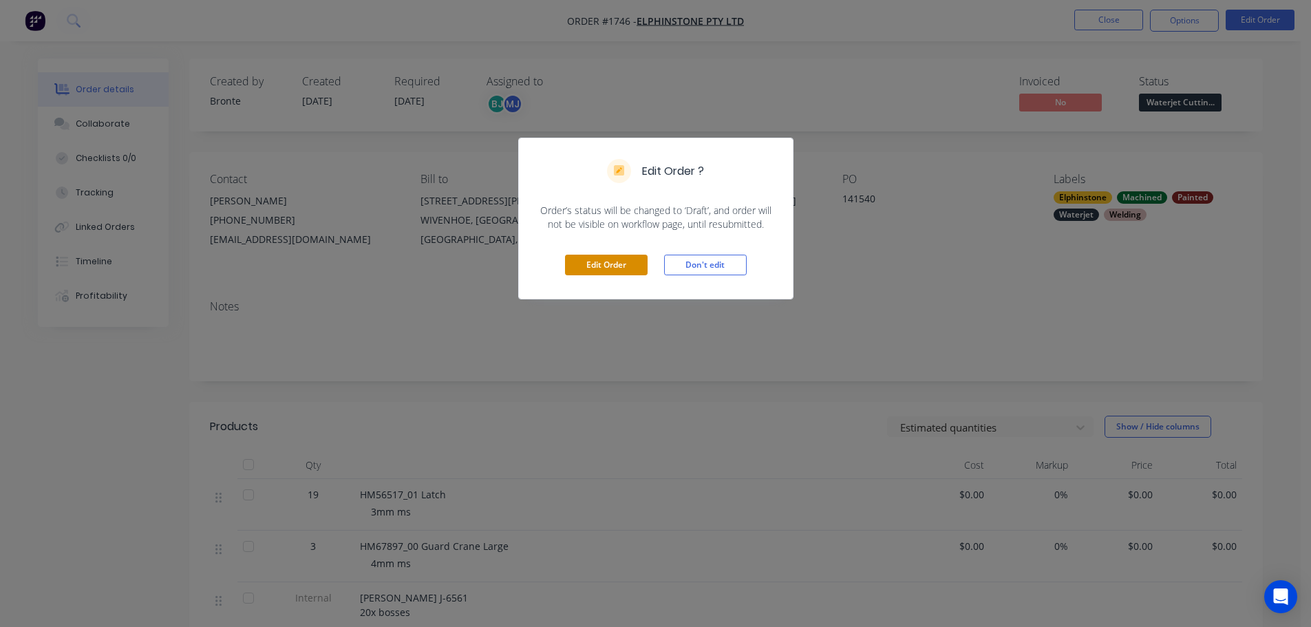
click at [601, 268] on button "Edit Order" at bounding box center [606, 265] width 83 height 21
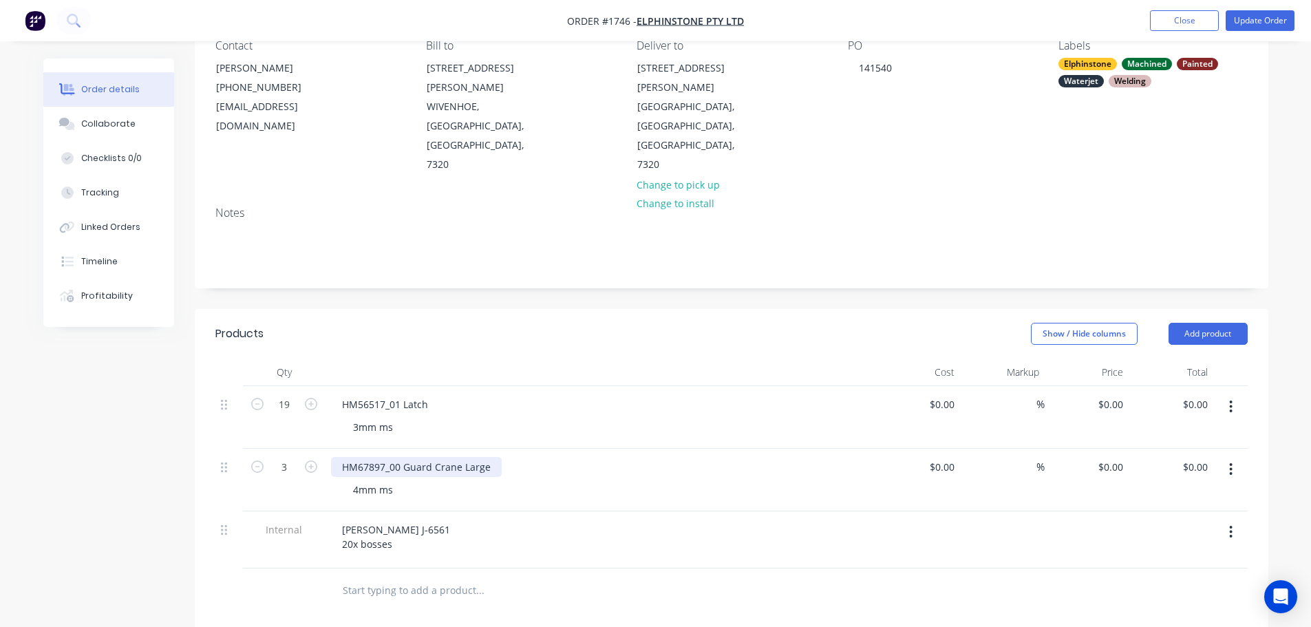
scroll to position [138, 0]
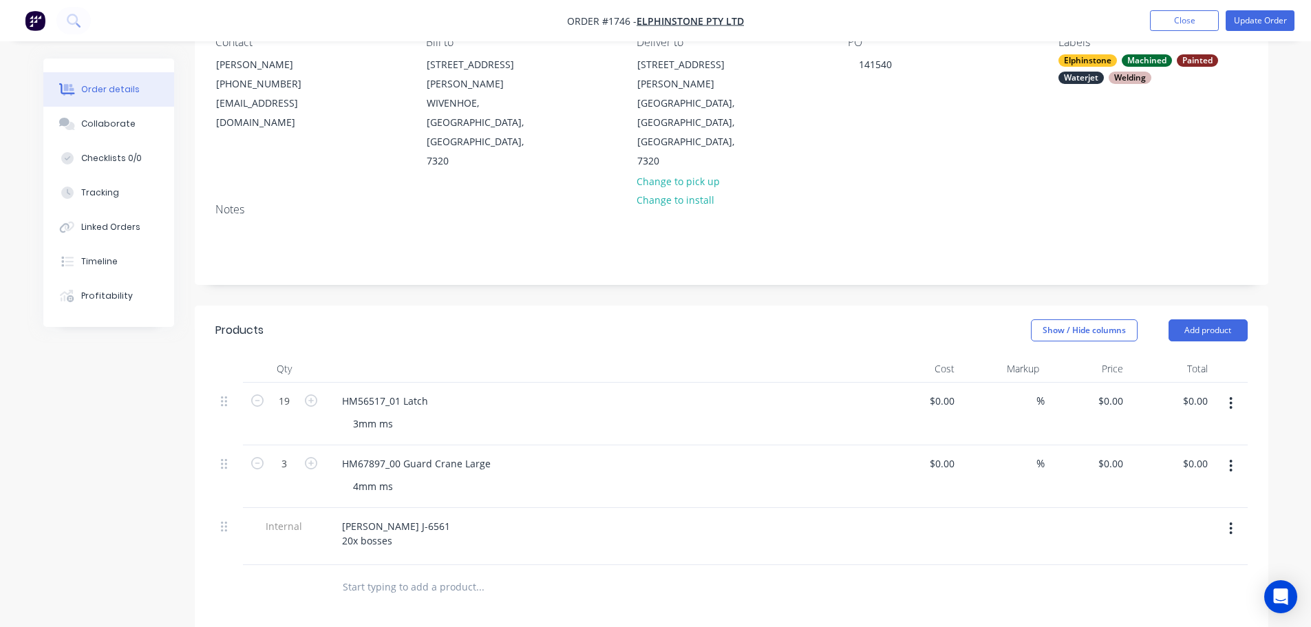
click at [422, 414] on div "3mm ms" at bounding box center [606, 424] width 529 height 20
click at [408, 414] on div "3mm ms" at bounding box center [606, 424] width 529 height 20
click at [402, 414] on div "3mm ms" at bounding box center [373, 424] width 62 height 20
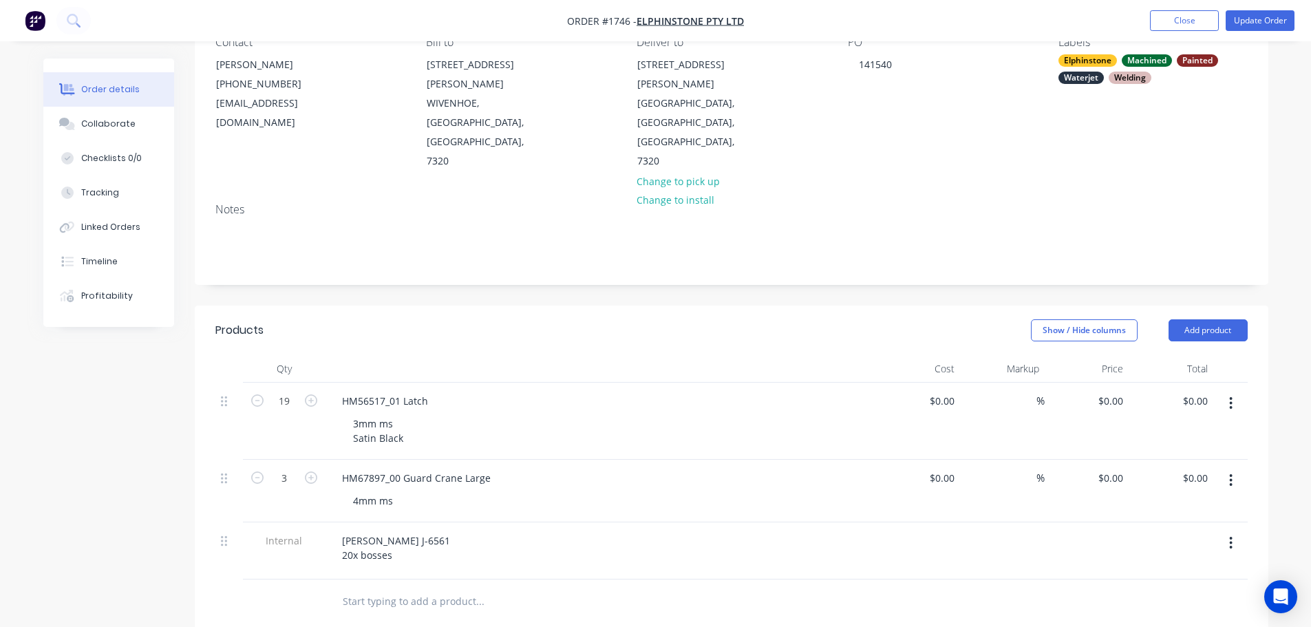
click at [407, 491] on div "4mm ms" at bounding box center [606, 501] width 529 height 20
click at [396, 491] on div "4mm ms" at bounding box center [373, 501] width 62 height 20
click at [591, 319] on div "Show / Hide columns Add product" at bounding box center [840, 330] width 813 height 22
click at [1240, 13] on button "Update Order" at bounding box center [1260, 20] width 69 height 21
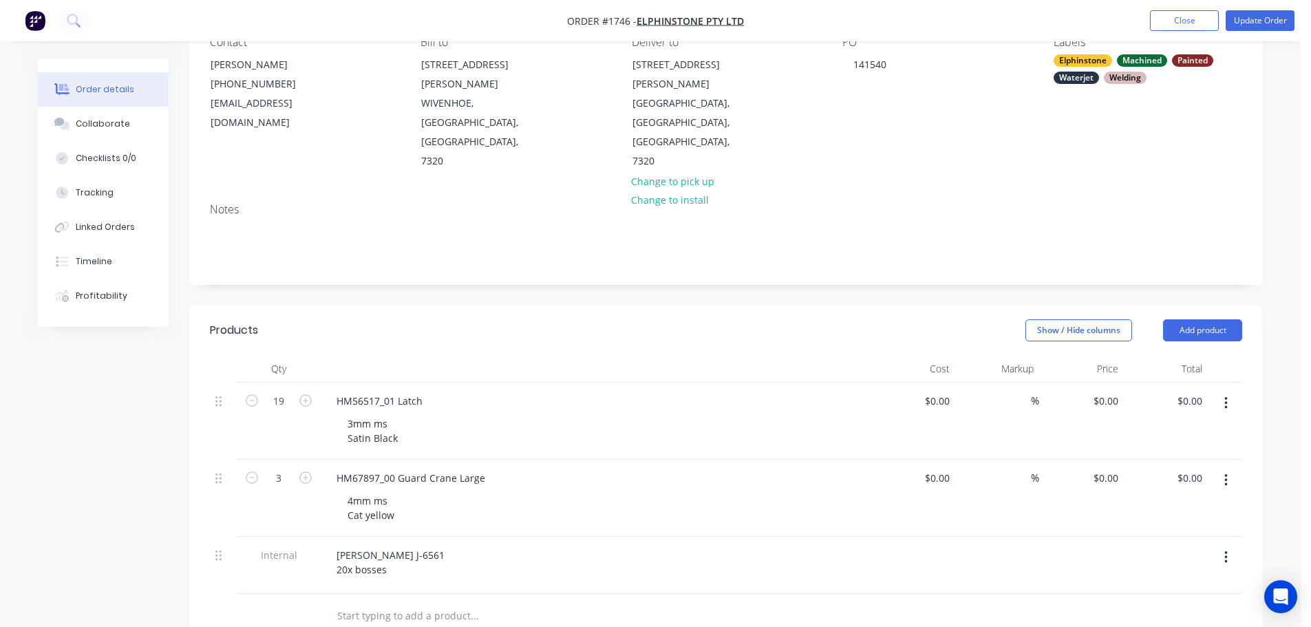
scroll to position [0, 0]
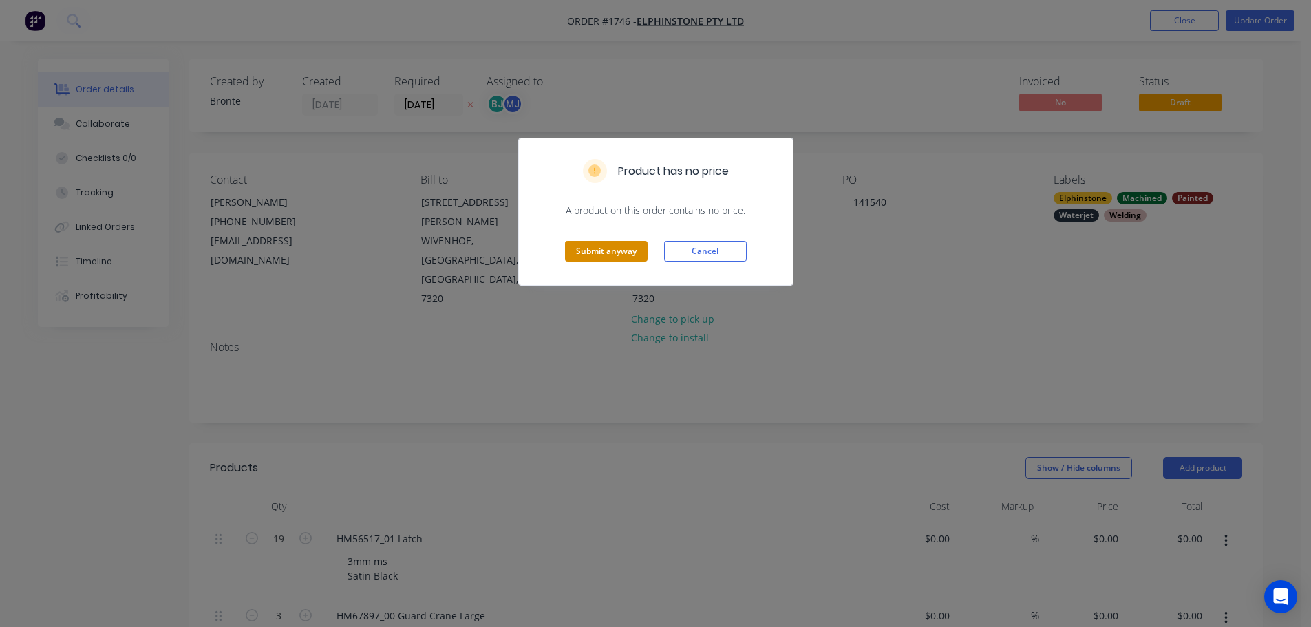
click at [617, 251] on button "Submit anyway" at bounding box center [606, 251] width 83 height 21
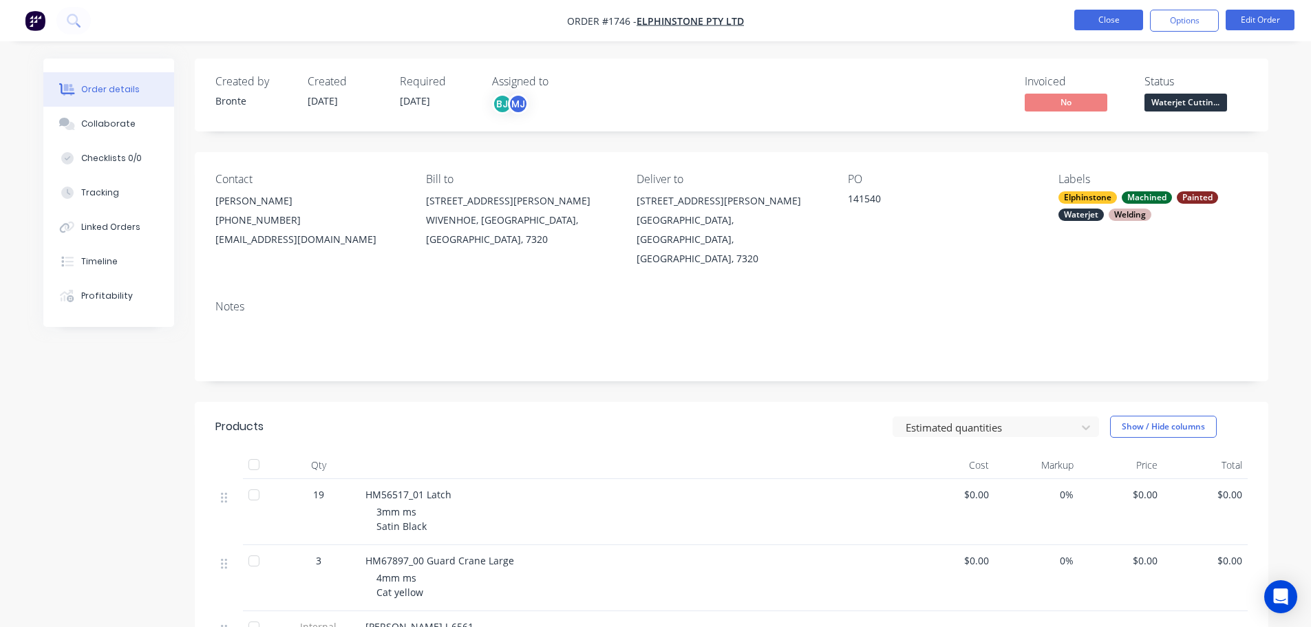
click at [1116, 19] on button "Close" at bounding box center [1109, 20] width 69 height 21
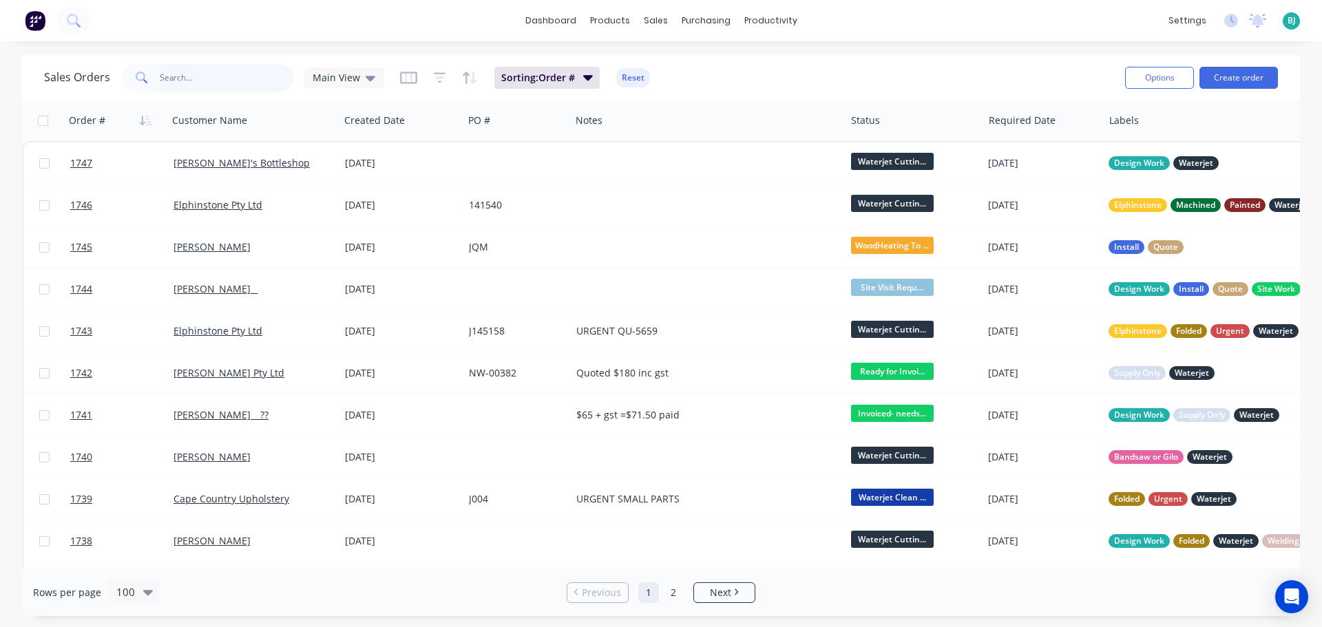
click at [207, 84] on input "text" at bounding box center [227, 78] width 134 height 28
type input "[PERSON_NAME]"
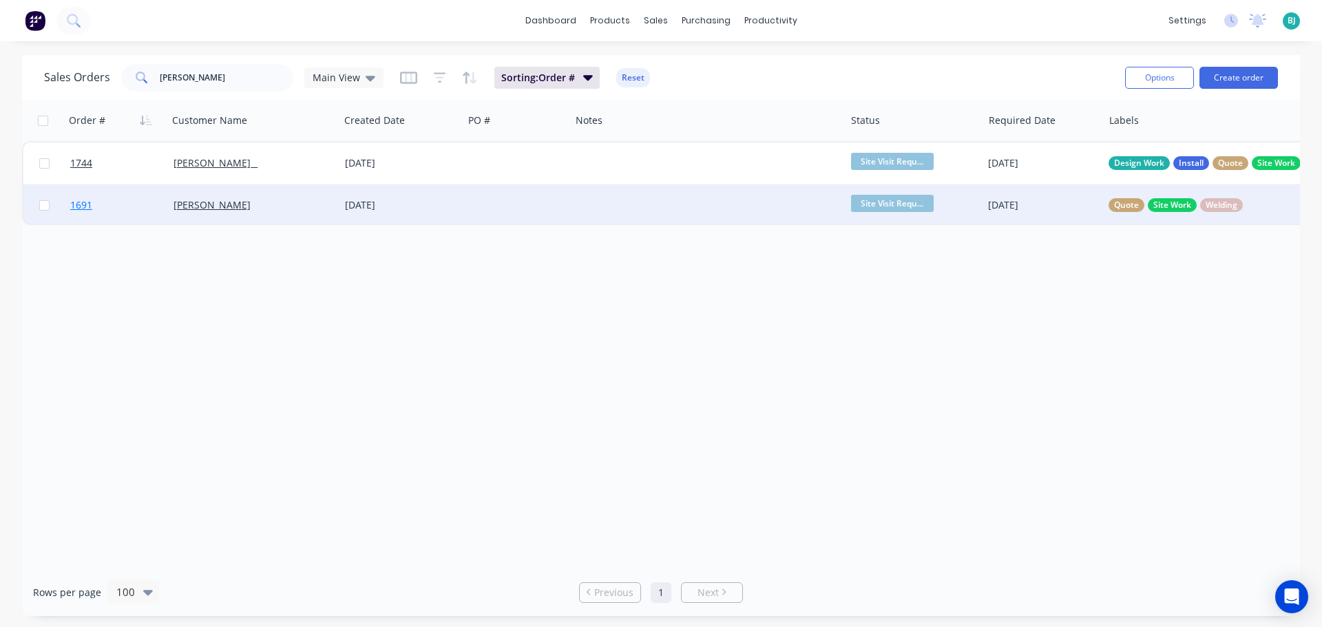
click at [148, 211] on link "1691" at bounding box center [121, 204] width 103 height 41
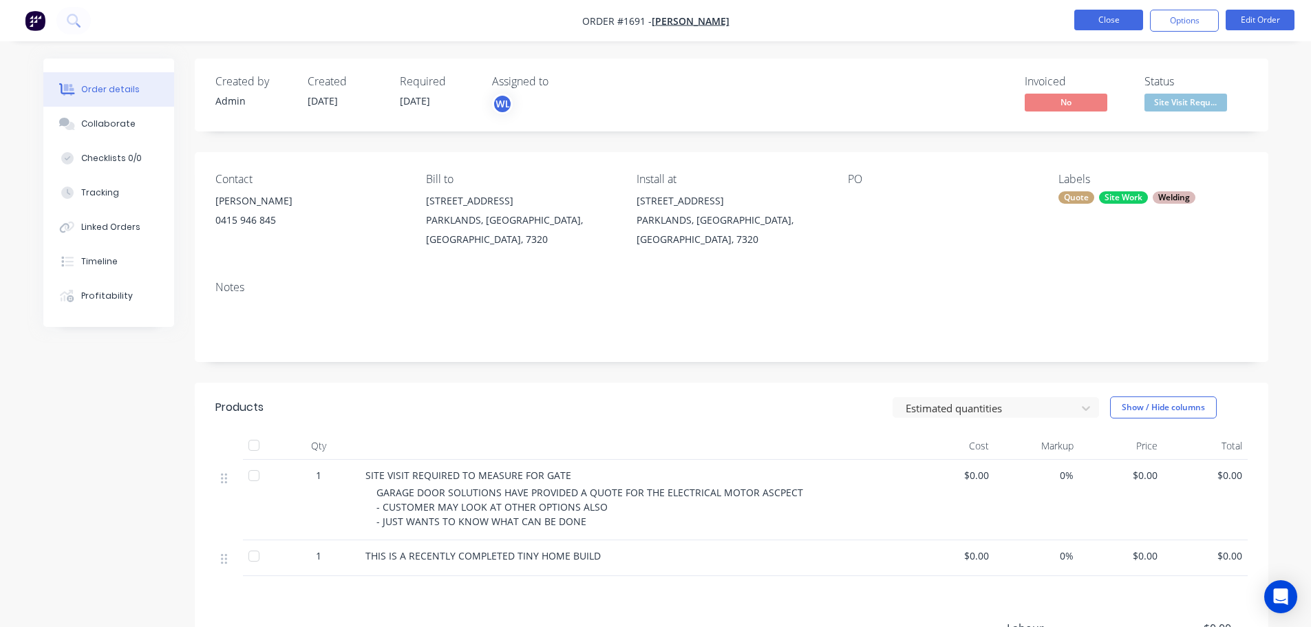
click at [1128, 19] on button "Close" at bounding box center [1109, 20] width 69 height 21
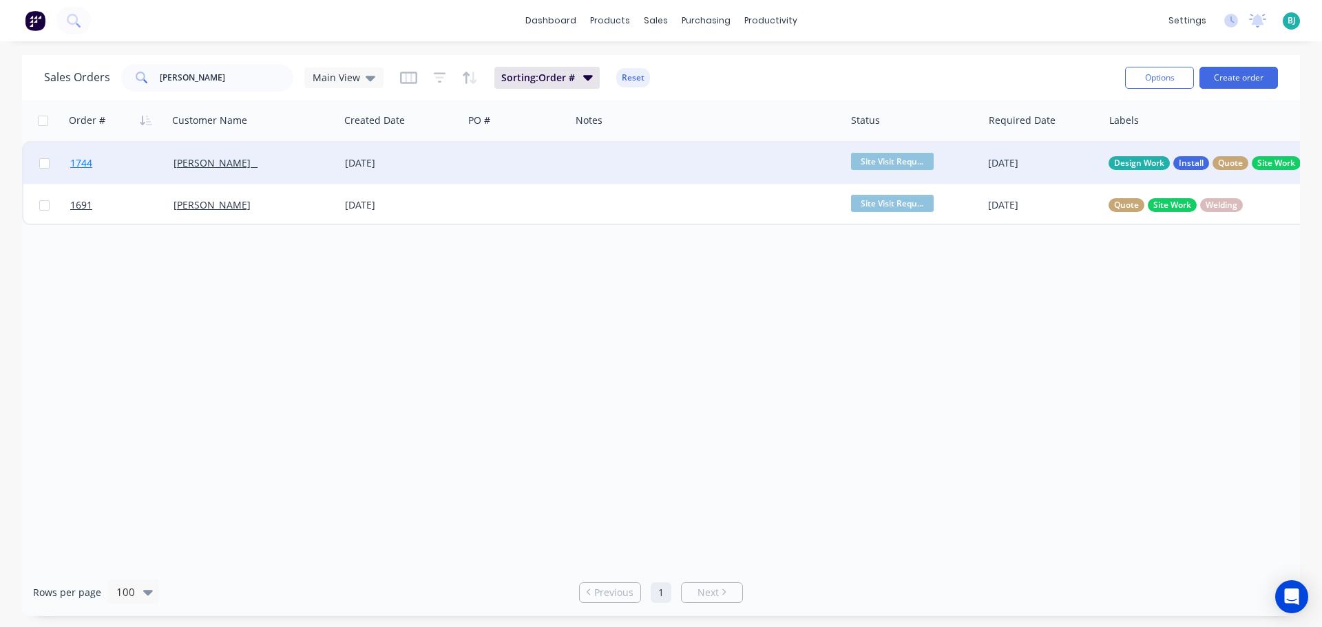
click at [142, 172] on link "1744" at bounding box center [121, 162] width 103 height 41
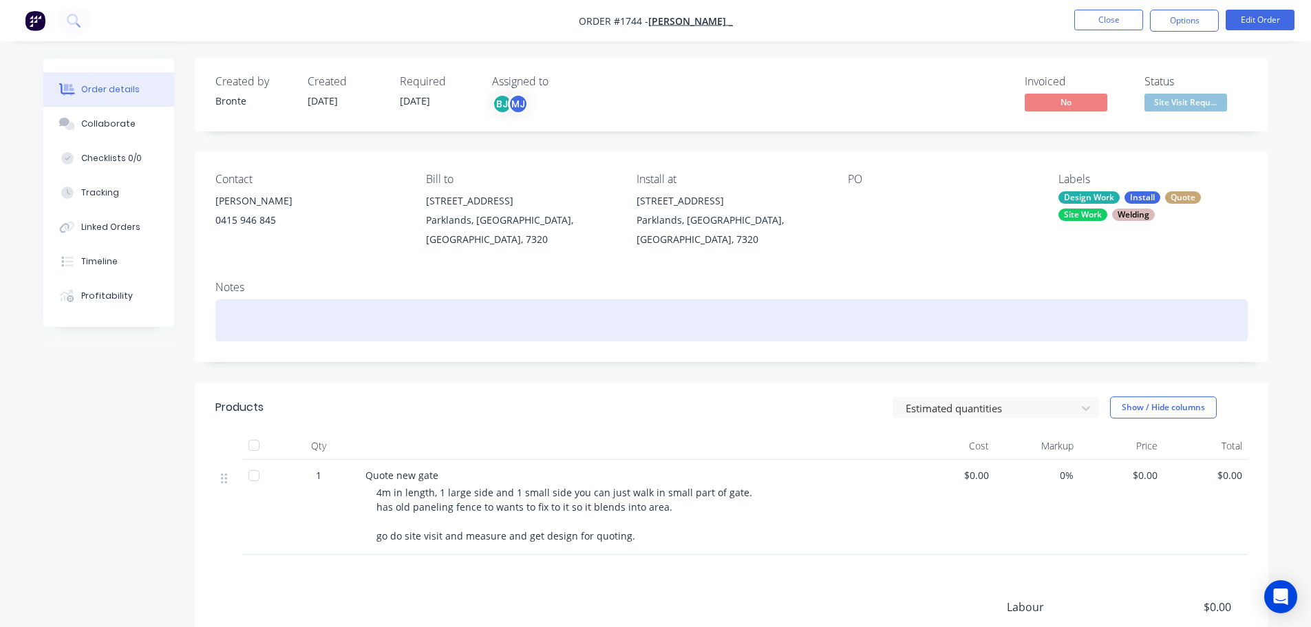
click at [356, 311] on div at bounding box center [731, 320] width 1033 height 42
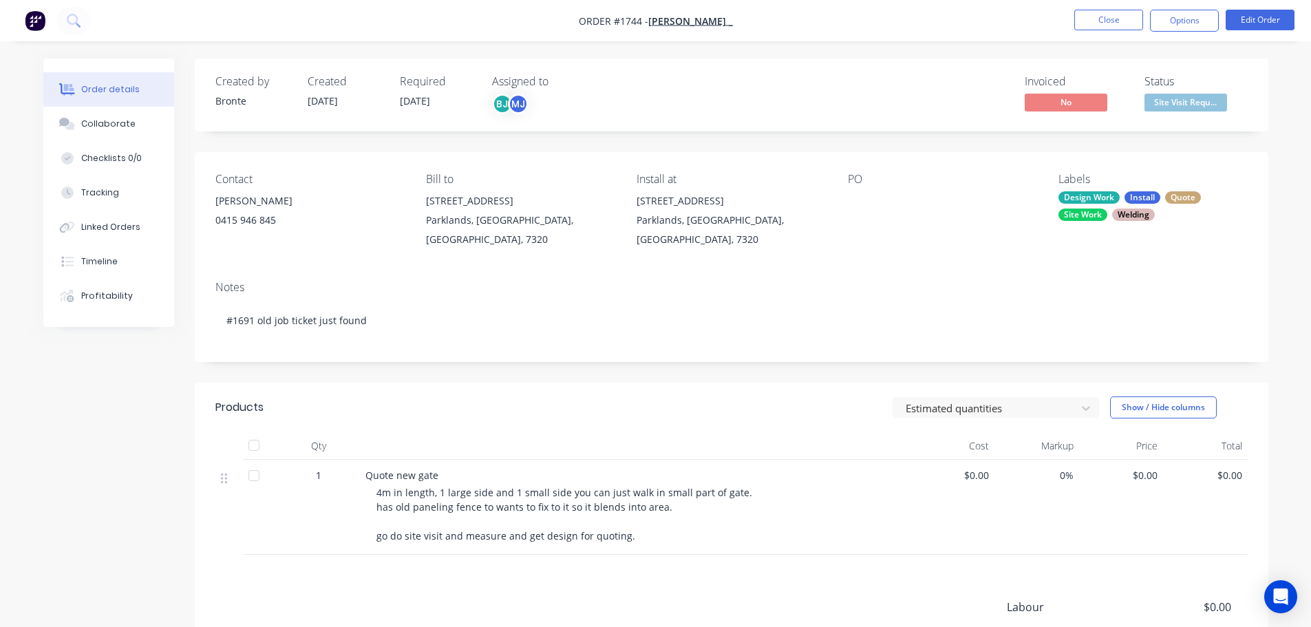
drag, startPoint x: 369, startPoint y: 399, endPoint x: 394, endPoint y: 393, distance: 25.4
click at [369, 398] on div "Products" at bounding box center [325, 407] width 220 height 22
click at [1254, 22] on button "Edit Order" at bounding box center [1260, 20] width 69 height 21
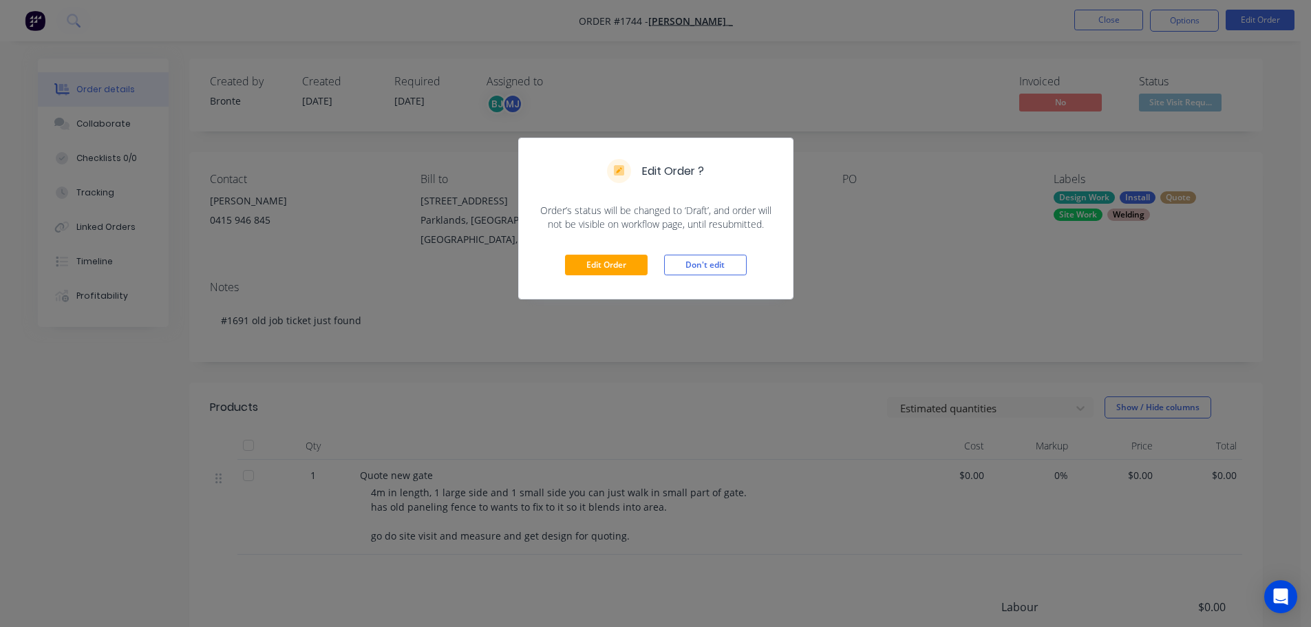
click at [738, 351] on div "Edit Order ? Order’s status will be changed to ‘Draft’, and order will not be v…" at bounding box center [655, 313] width 1311 height 627
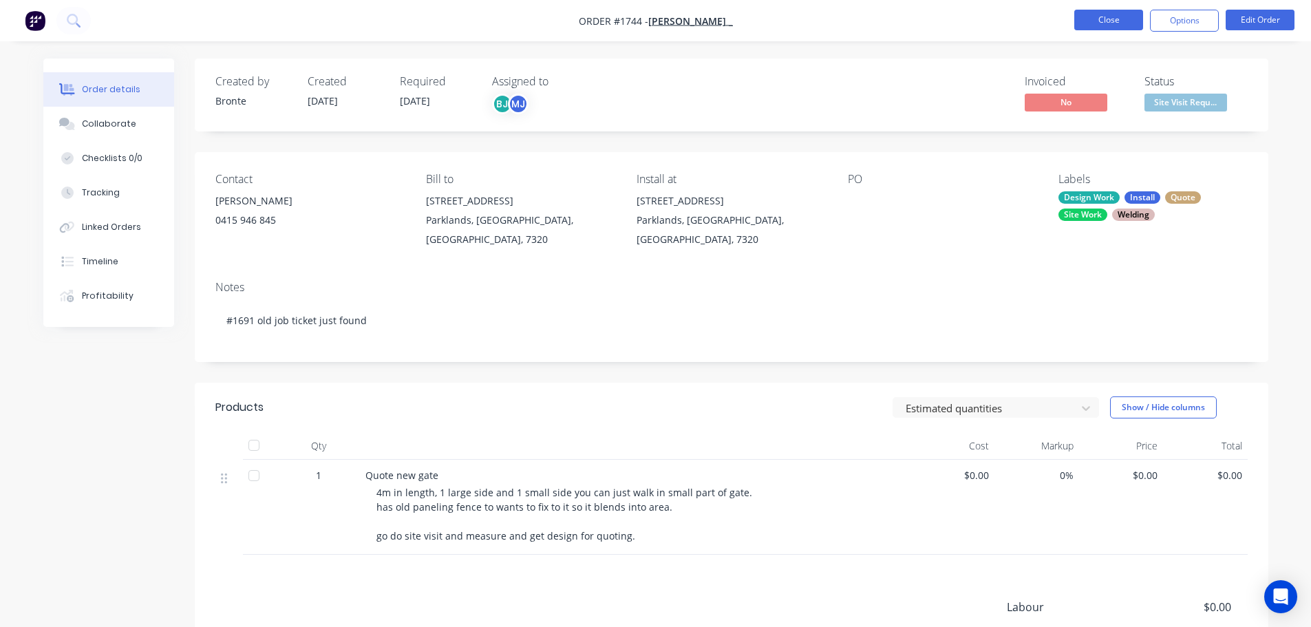
click at [1110, 26] on button "Close" at bounding box center [1109, 20] width 69 height 21
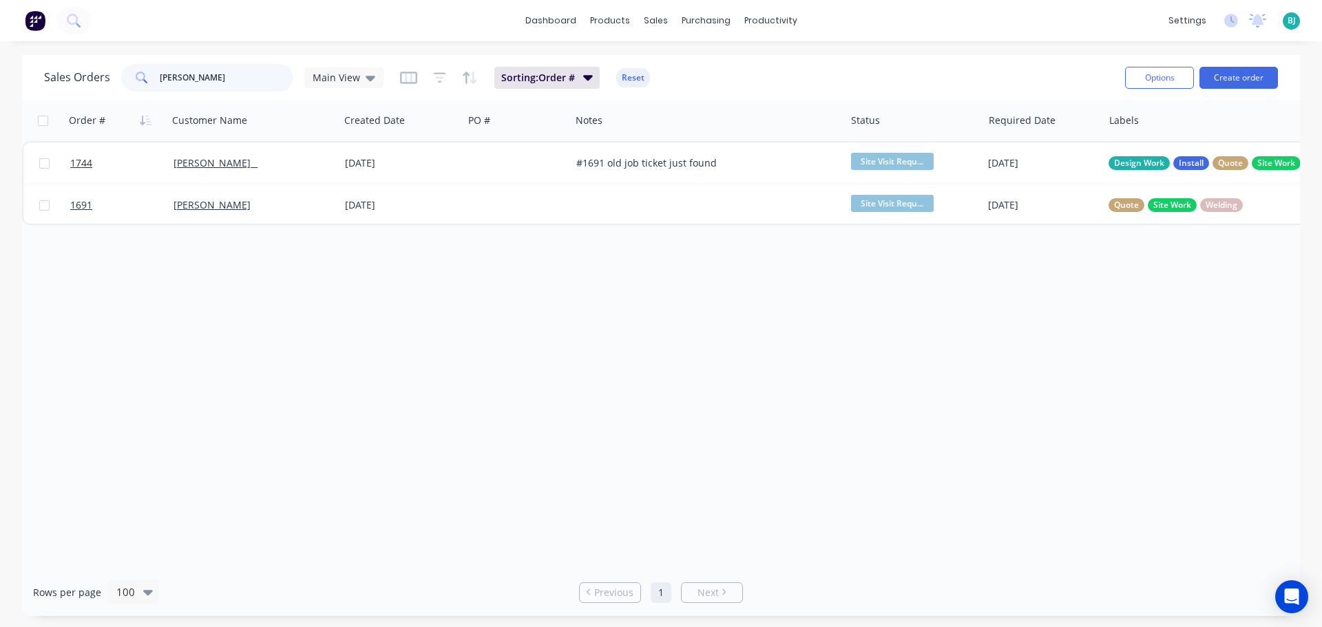
click at [134, 64] on div "[PERSON_NAME]" at bounding box center [207, 78] width 172 height 28
